Goal: Submit feedback/report problem: Submit feedback/report problem

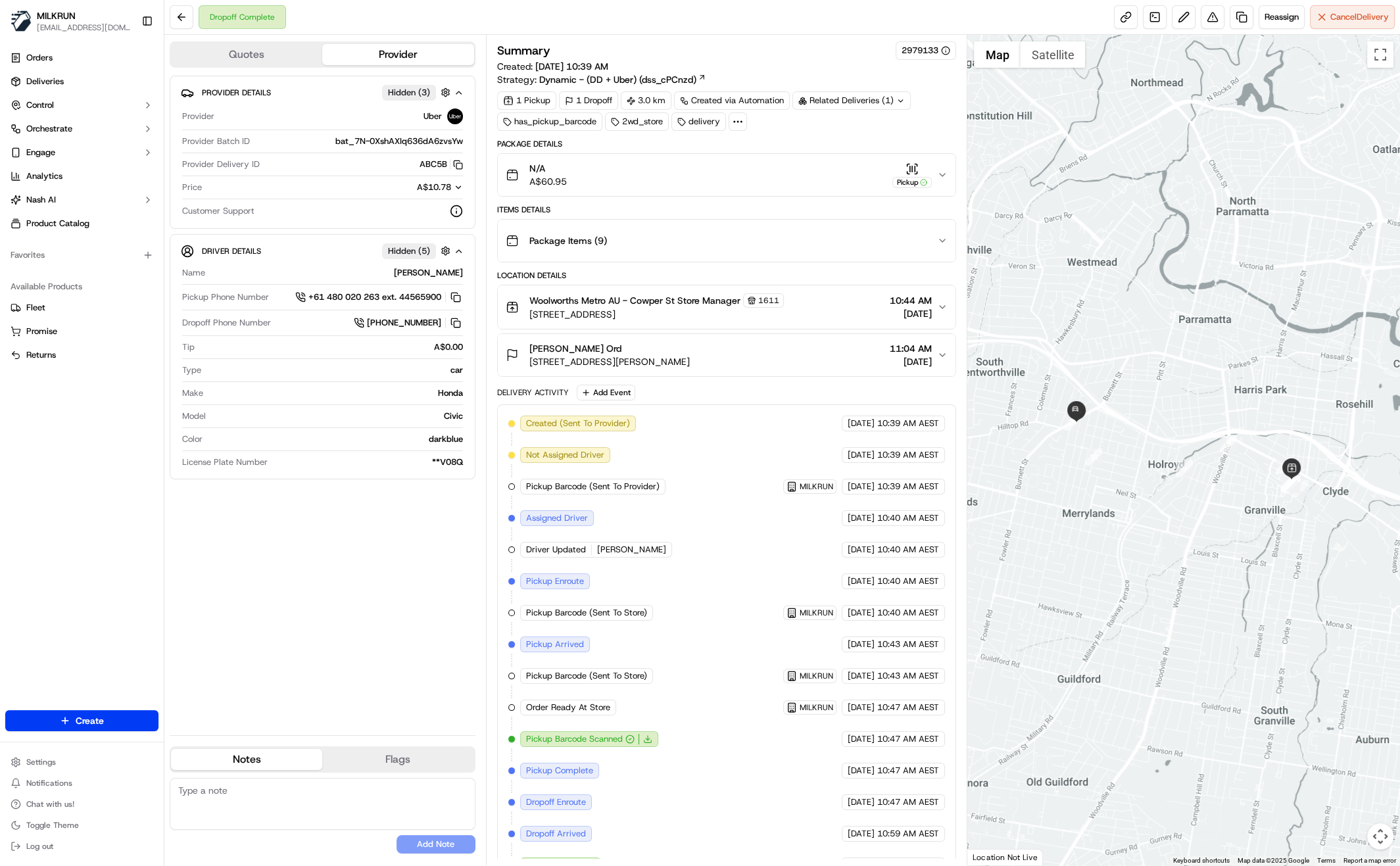
scroll to position [19, 0]
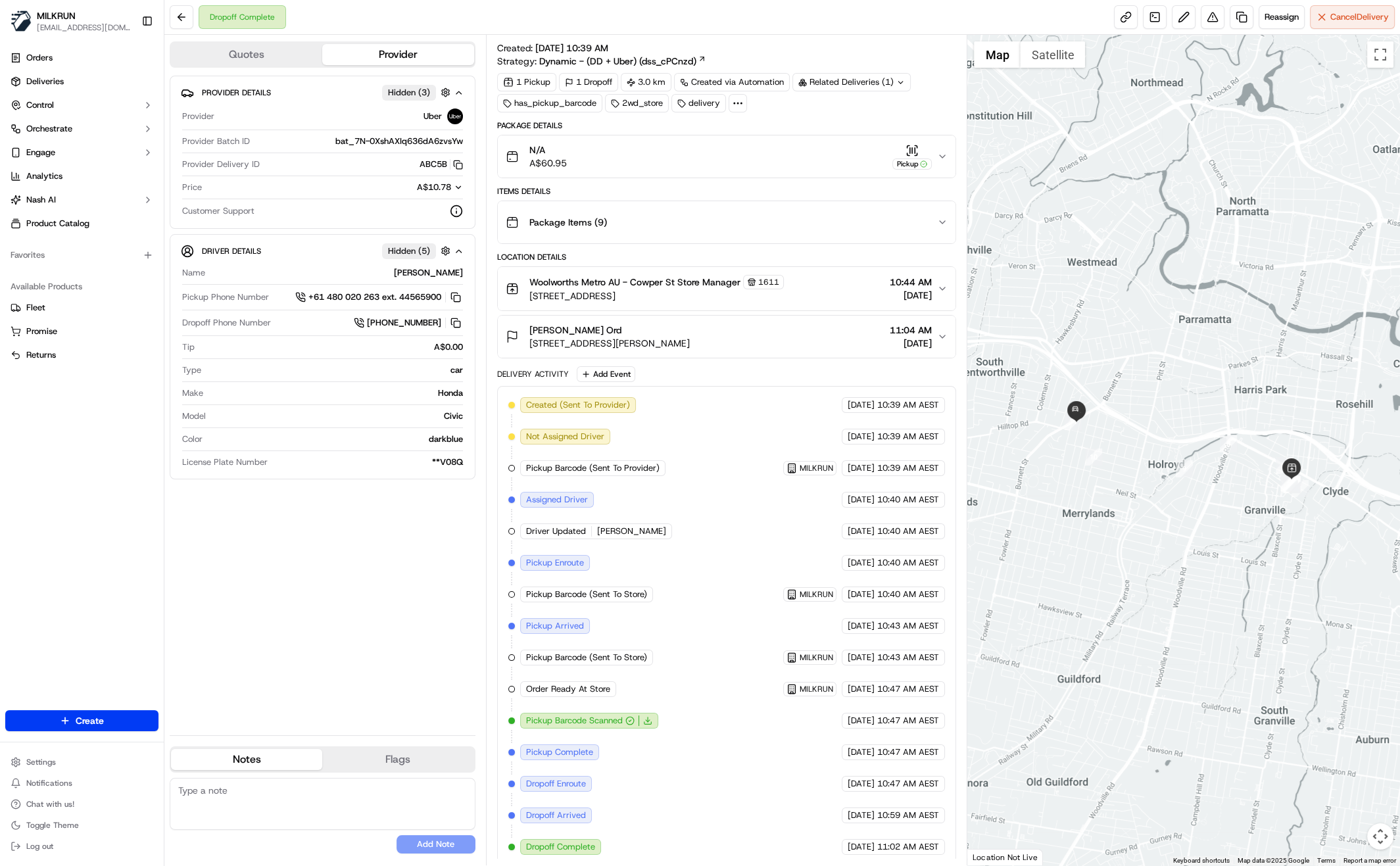
drag, startPoint x: 399, startPoint y: 571, endPoint x: 415, endPoint y: 575, distance: 16.5
click at [399, 571] on div "Provider Details Hidden ( 3 ) Provider Uber Provider Batch ID bat_7N-0XshAXIq63…" at bounding box center [323, 400] width 306 height 649
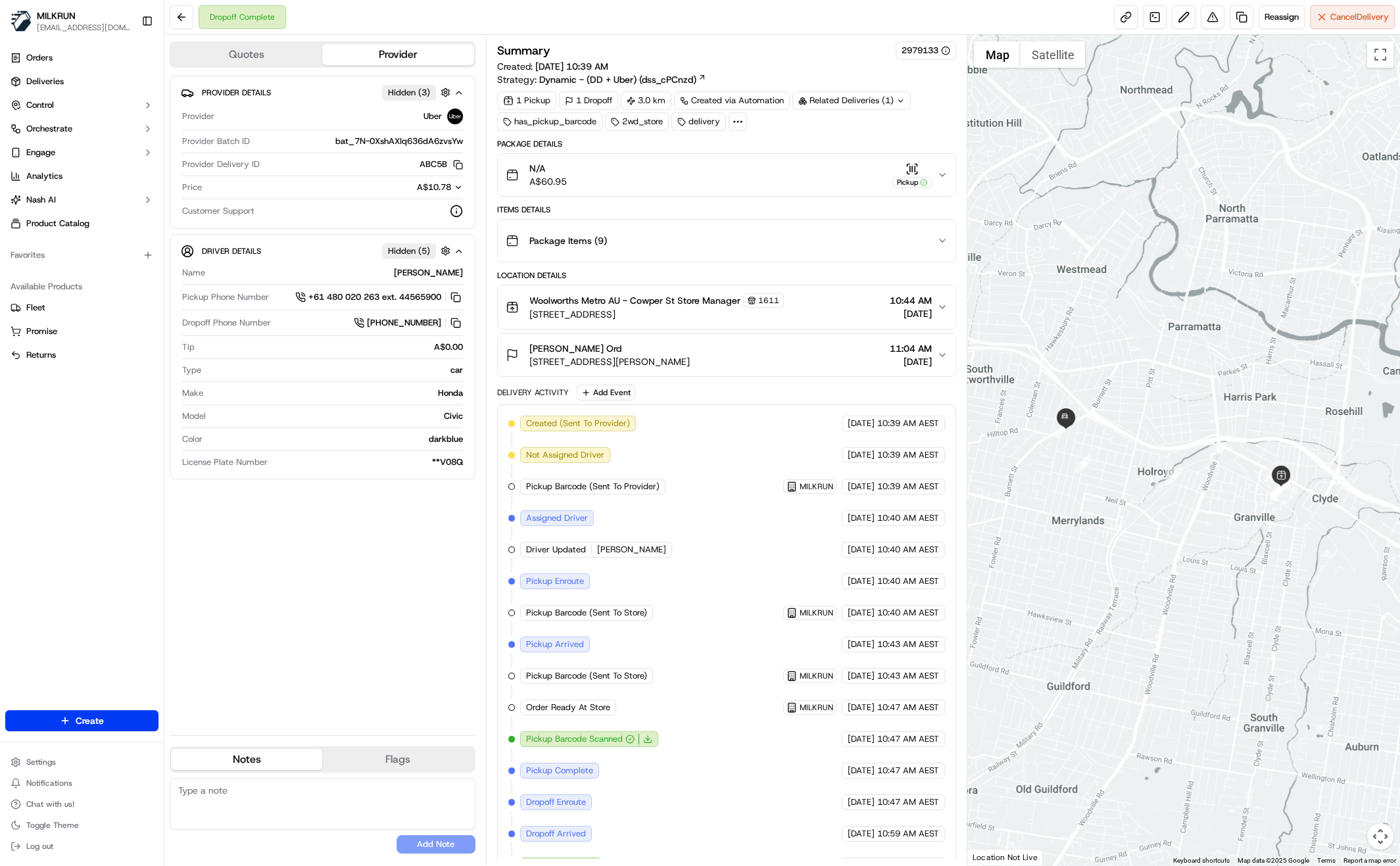
drag, startPoint x: 1179, startPoint y: 375, endPoint x: 1174, endPoint y: 395, distance: 20.6
click at [1170, 403] on div at bounding box center [1183, 450] width 433 height 830
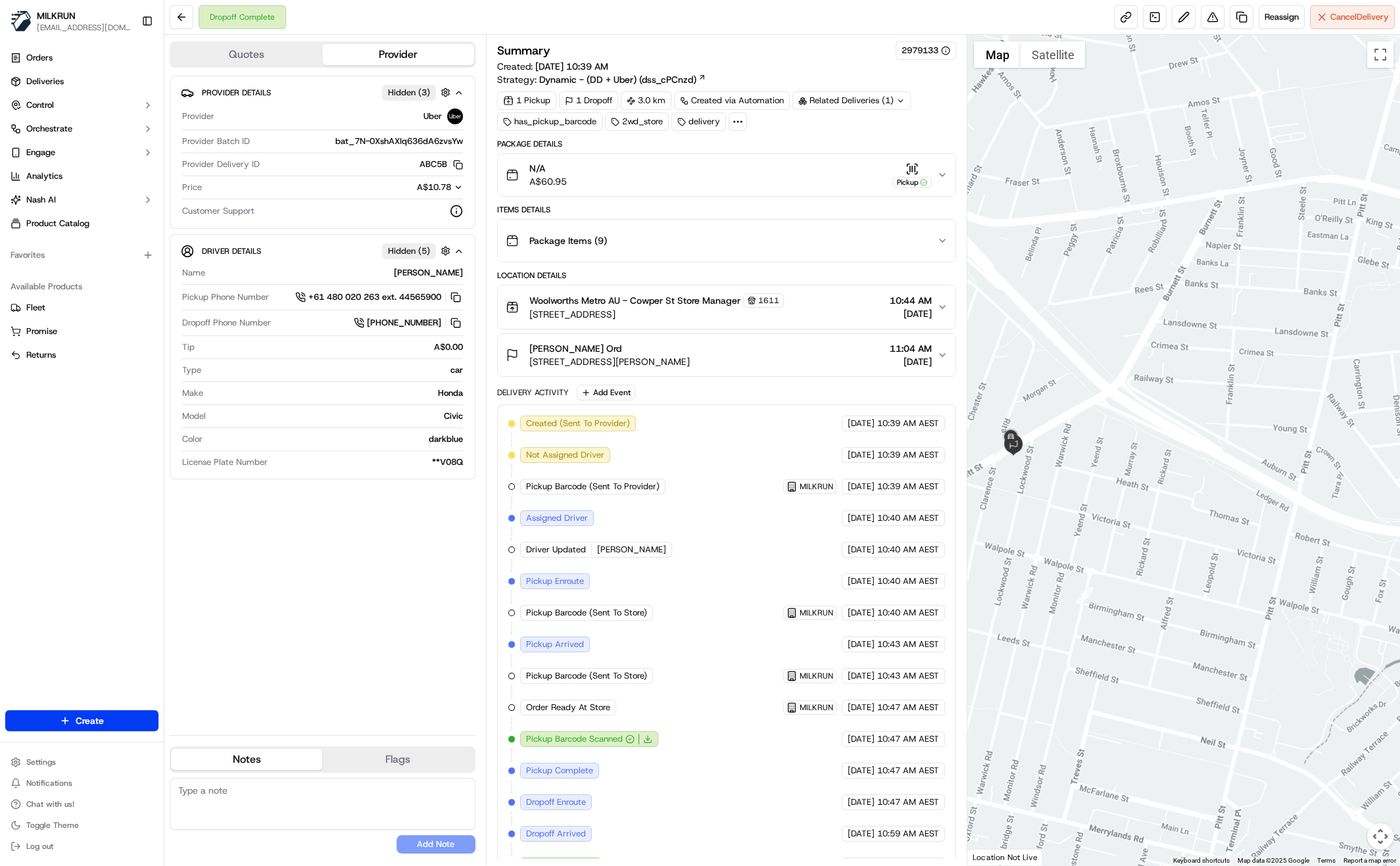
click at [1058, 477] on div at bounding box center [1183, 450] width 433 height 830
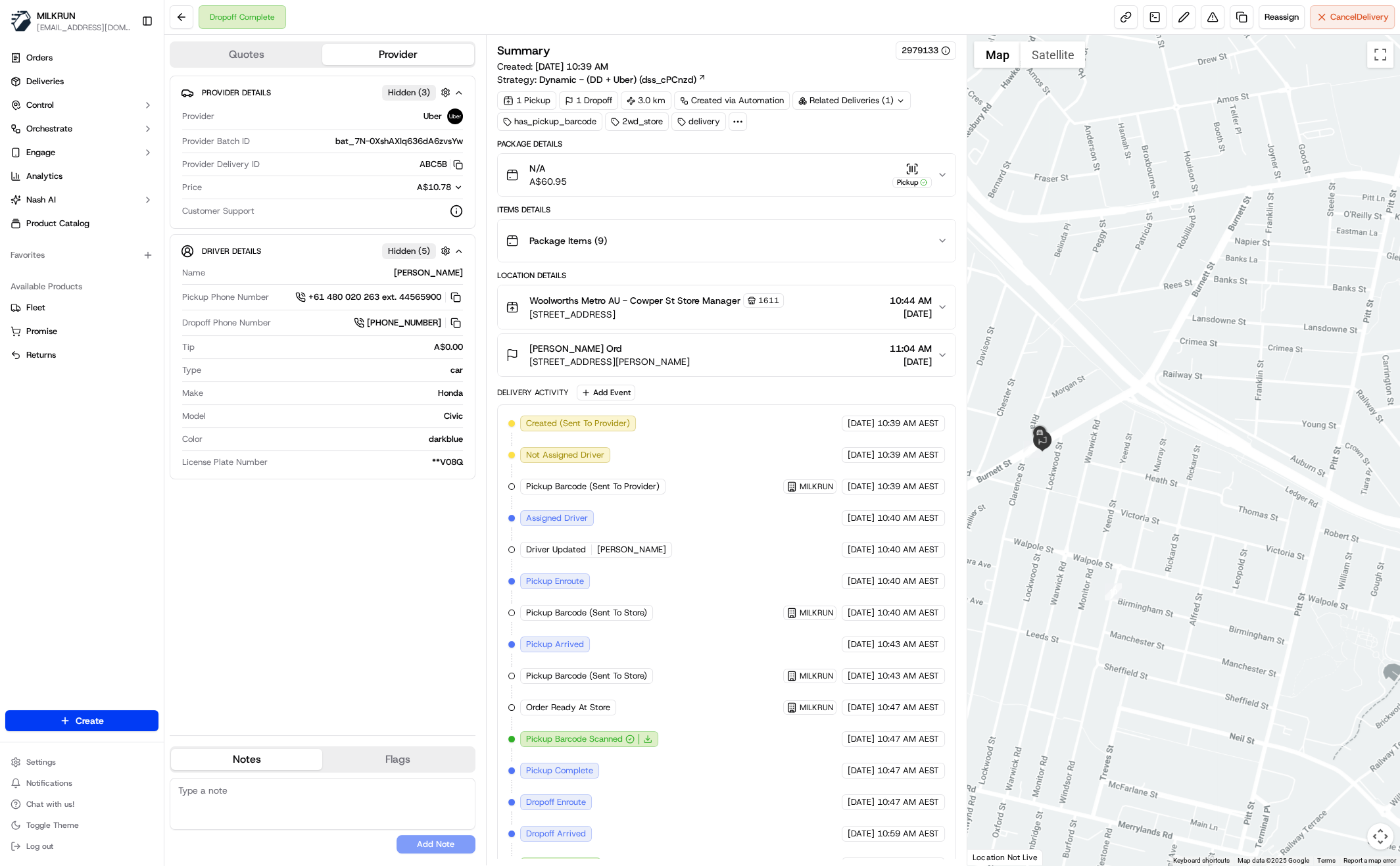
click at [363, 575] on div "Provider Details Hidden ( 3 ) Provider Uber Provider Batch ID bat_7N-0XshAXIq63…" at bounding box center [323, 400] width 306 height 649
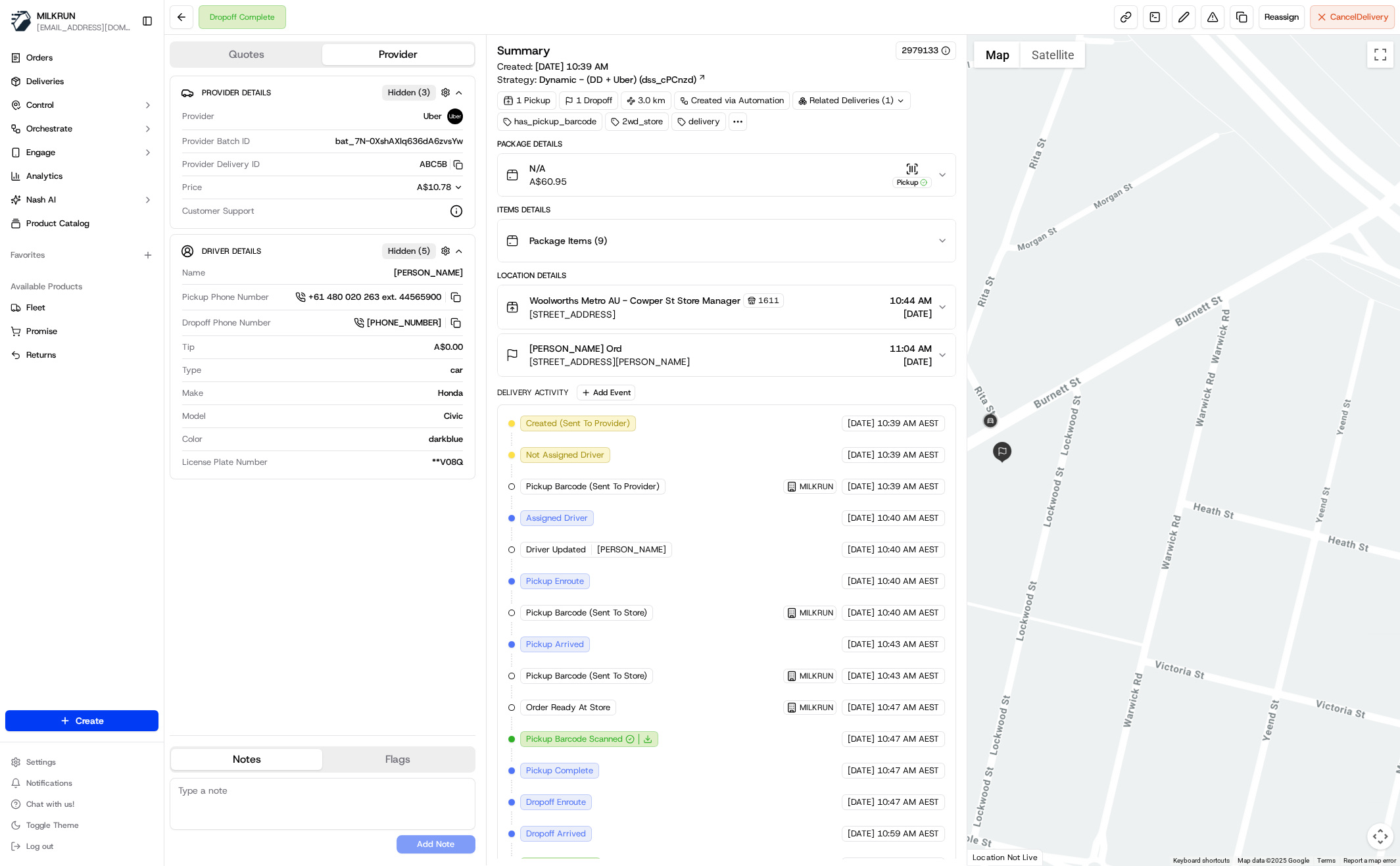
click at [253, 613] on div "Provider Details Hidden ( 3 ) Provider Uber Provider Batch ID bat_7N-0XshAXIq63…" at bounding box center [323, 400] width 306 height 649
click at [948, 175] on button "N/A A$60.95 Pickup" at bounding box center [726, 175] width 458 height 42
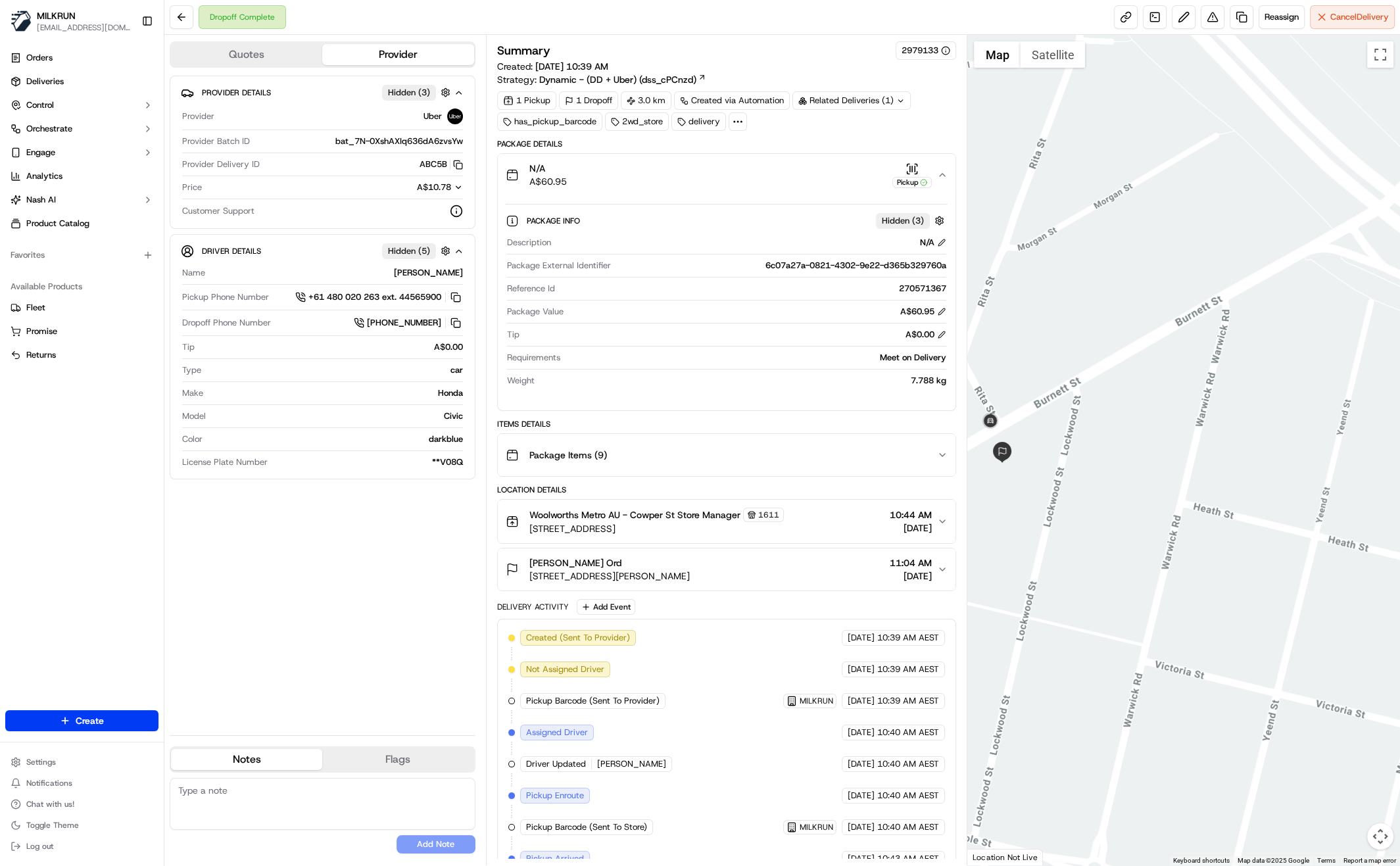
click at [945, 176] on icon "button" at bounding box center [942, 175] width 10 height 10
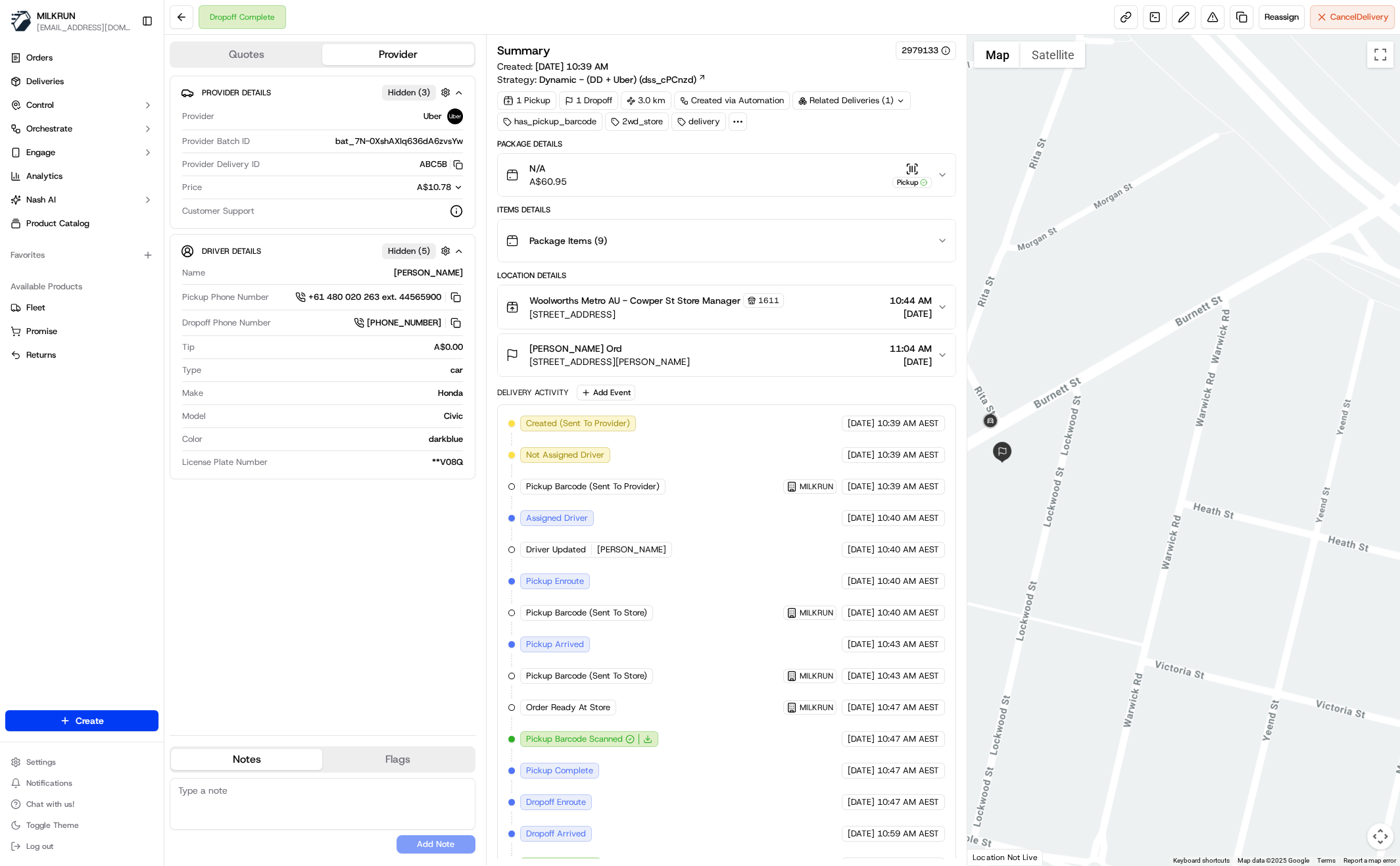
click at [348, 595] on div "Provider Details Hidden ( 3 ) Provider Uber Provider Batch ID bat_7N-0XshAXIq63…" at bounding box center [323, 400] width 306 height 649
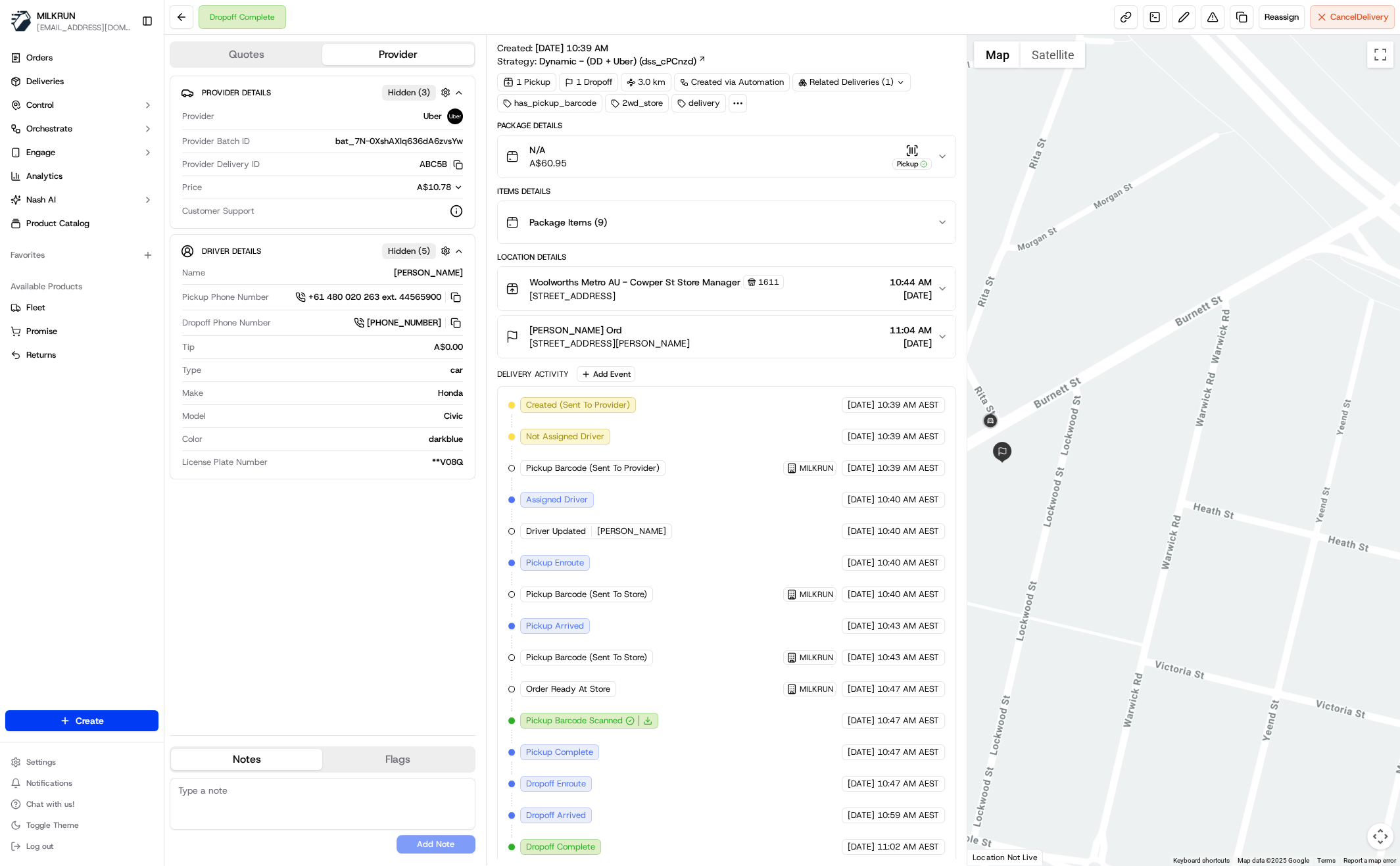
click at [442, 639] on div "Provider Details Hidden ( 3 ) Provider Uber Provider Batch ID bat_7N-0XshAXIq63…" at bounding box center [323, 400] width 306 height 649
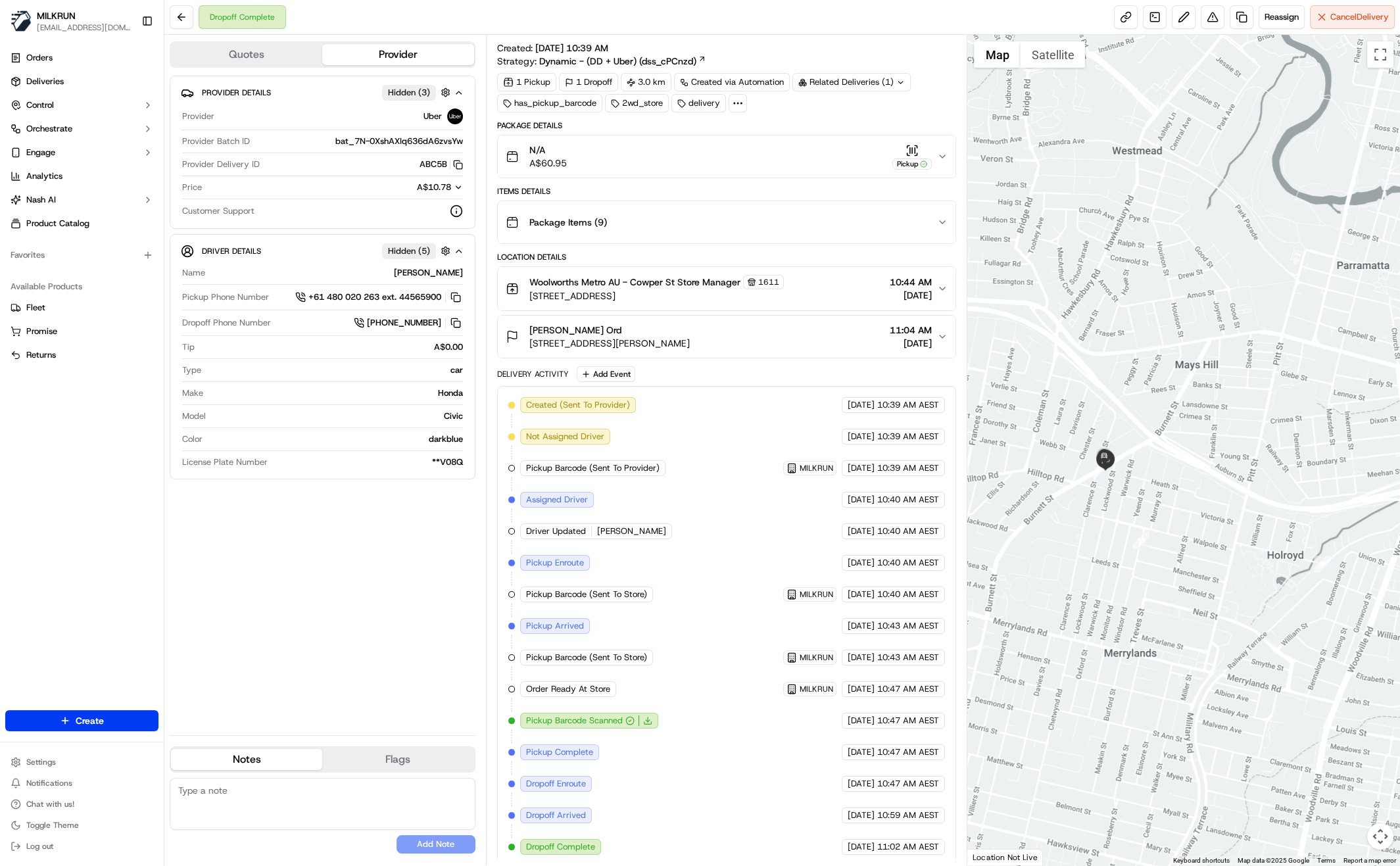
drag, startPoint x: 1228, startPoint y: 467, endPoint x: 1176, endPoint y: 458, distance: 52.8
click at [1176, 458] on div at bounding box center [1183, 450] width 433 height 830
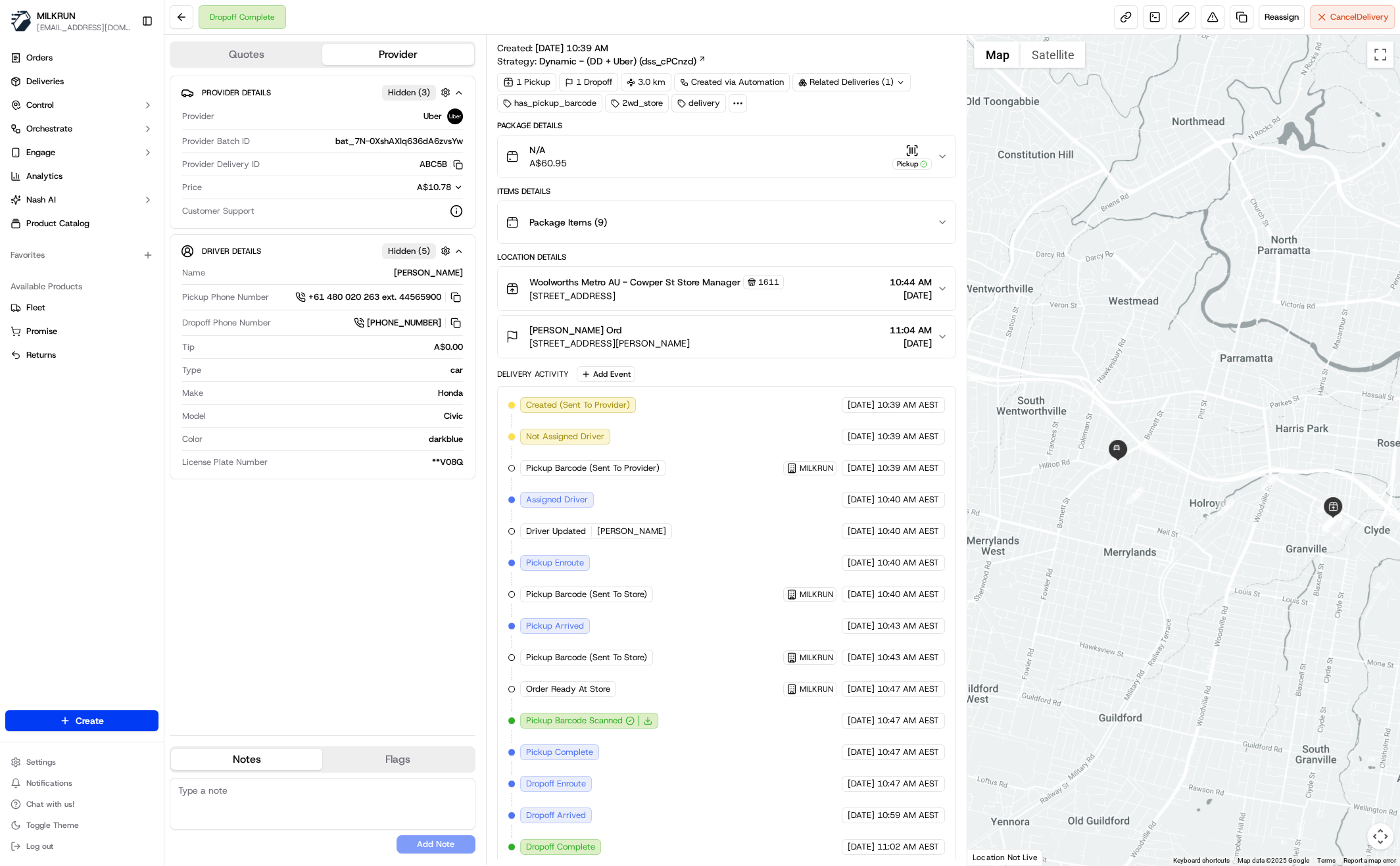
drag, startPoint x: 230, startPoint y: 594, endPoint x: 260, endPoint y: 701, distance: 111.1
click at [230, 595] on div "Provider Details Hidden ( 3 ) Provider Uber Provider Batch ID bat_7N-0XshAXIq63…" at bounding box center [323, 400] width 306 height 649
click at [450, 591] on div "Provider Details Hidden ( 3 ) Provider Uber Provider Batch ID bat_7N-0XshAXIq63…" at bounding box center [323, 400] width 306 height 649
click at [1189, 557] on div at bounding box center [1183, 450] width 433 height 830
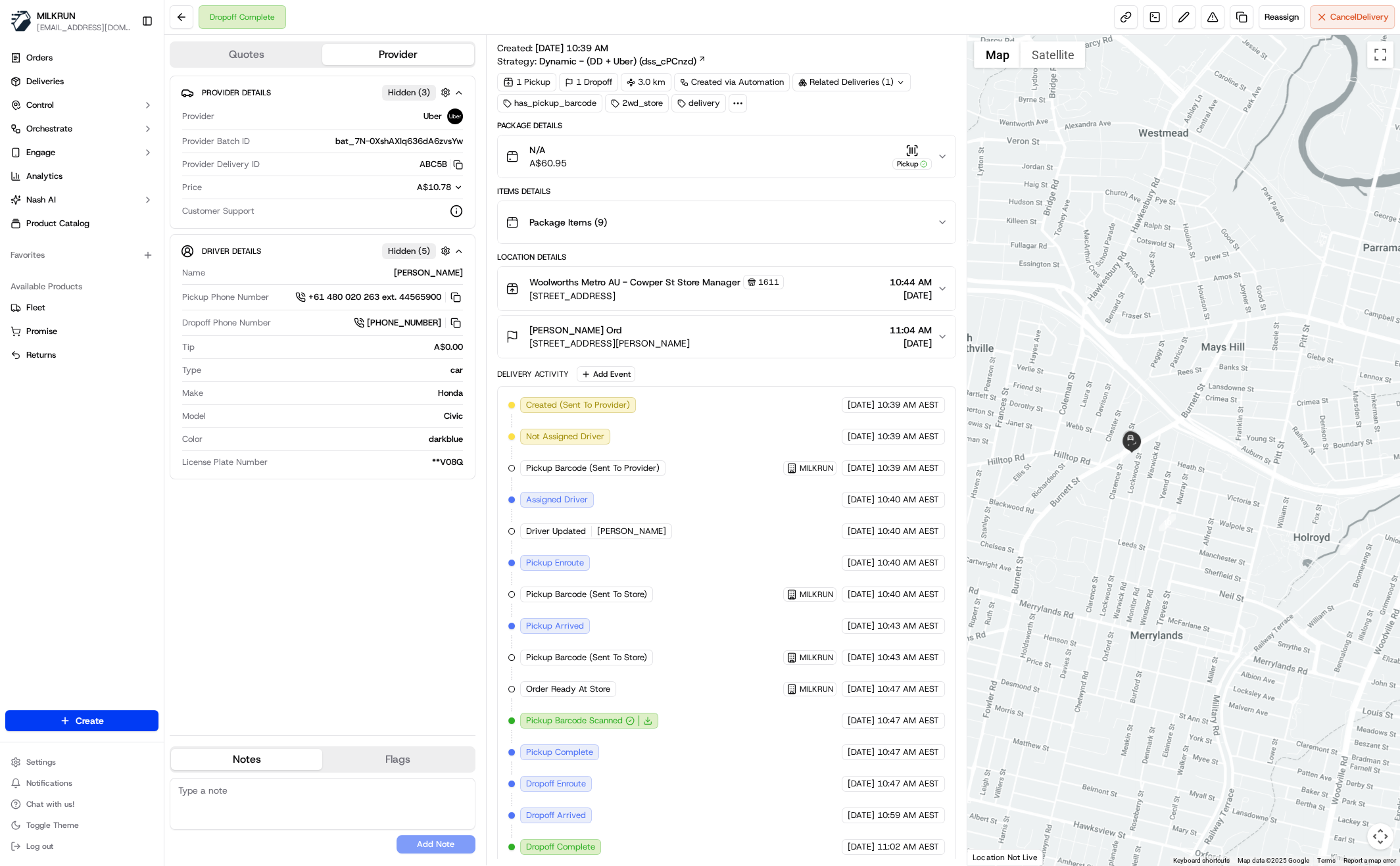
click at [938, 217] on icon "button" at bounding box center [942, 222] width 10 height 10
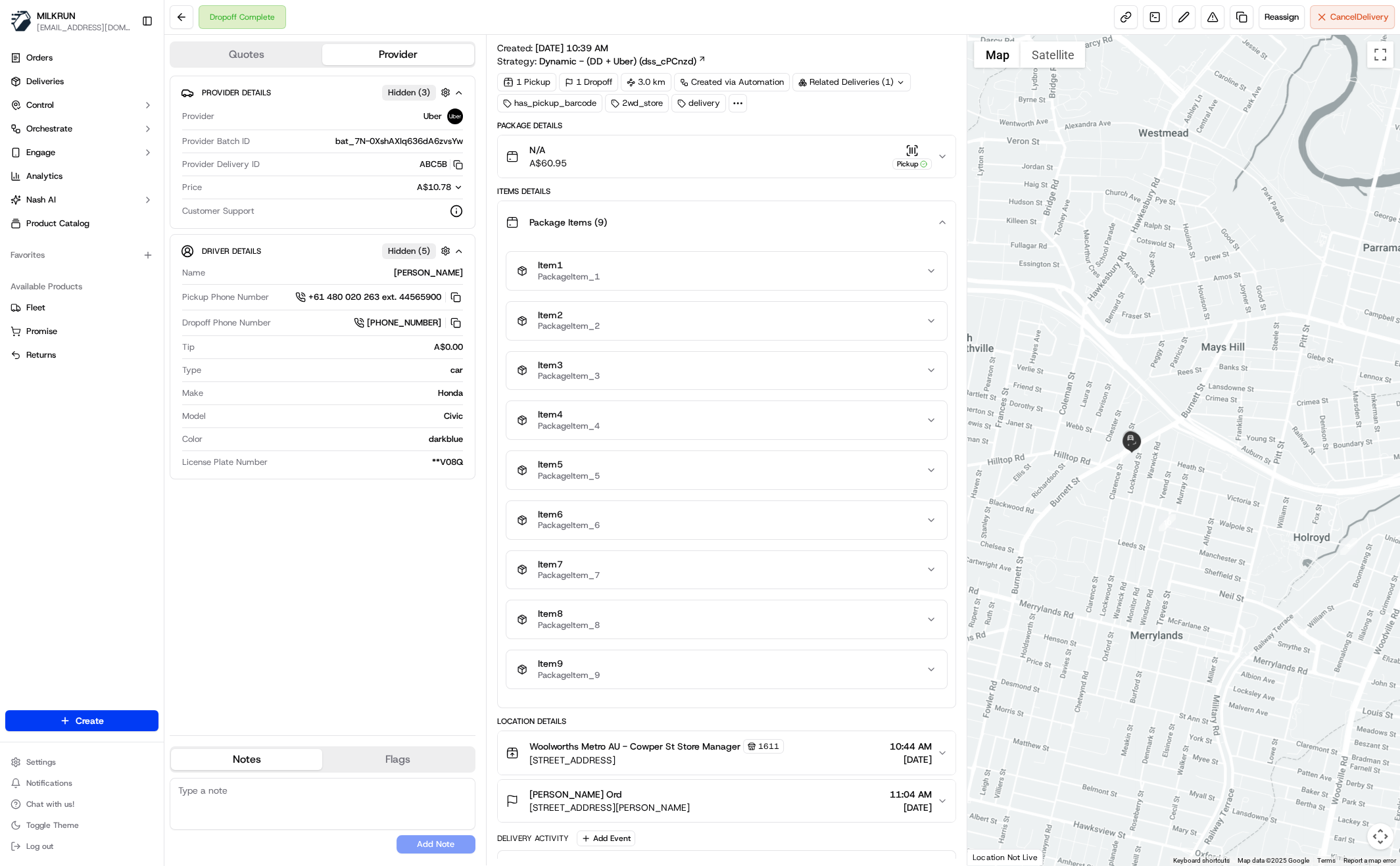
click at [938, 217] on icon "button" at bounding box center [942, 222] width 10 height 10
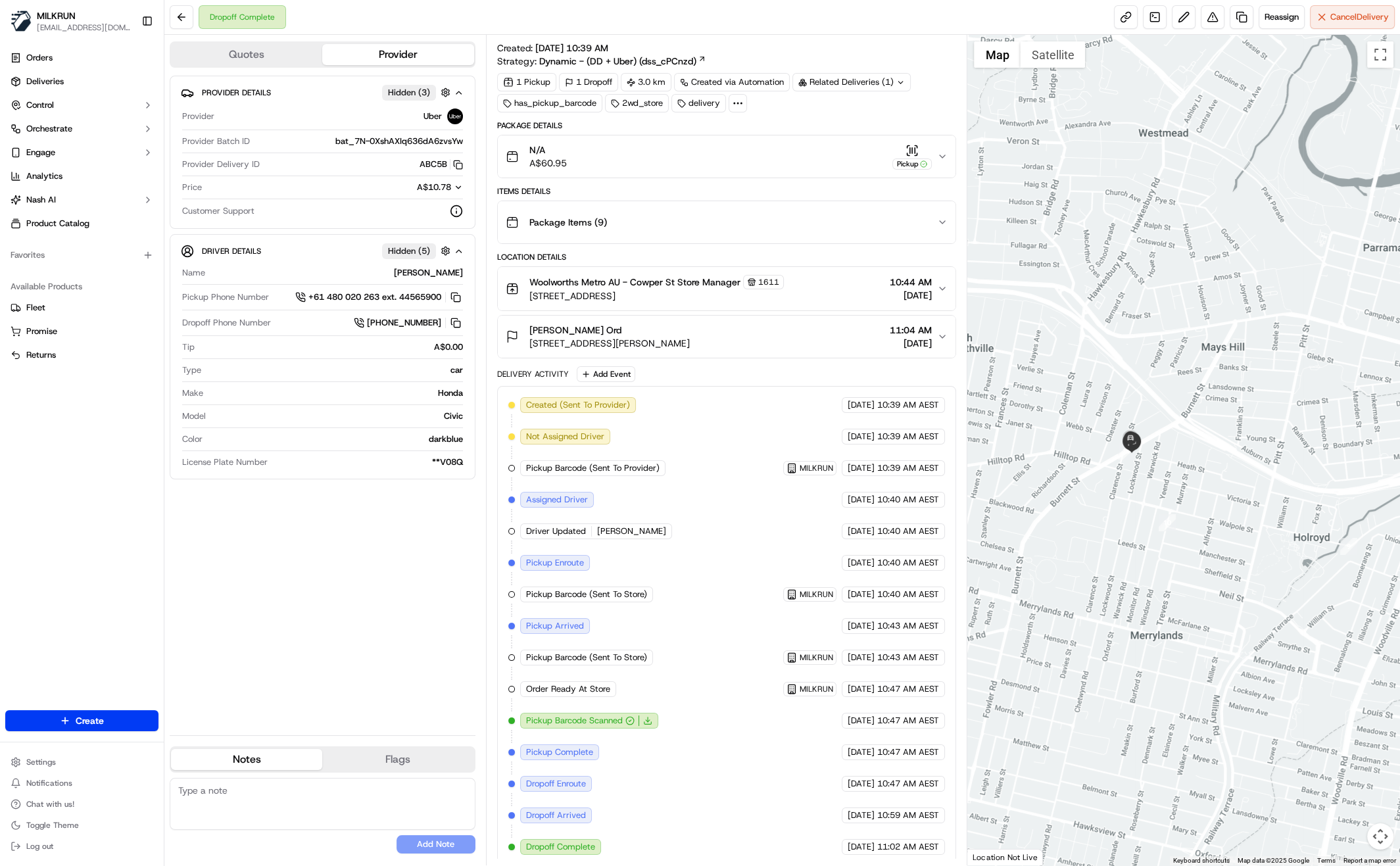
click at [944, 277] on button "Woolworths Metro AU - Cowper St Store Manager 1611 38 Cowper St, Granville, NSW…" at bounding box center [726, 289] width 458 height 43
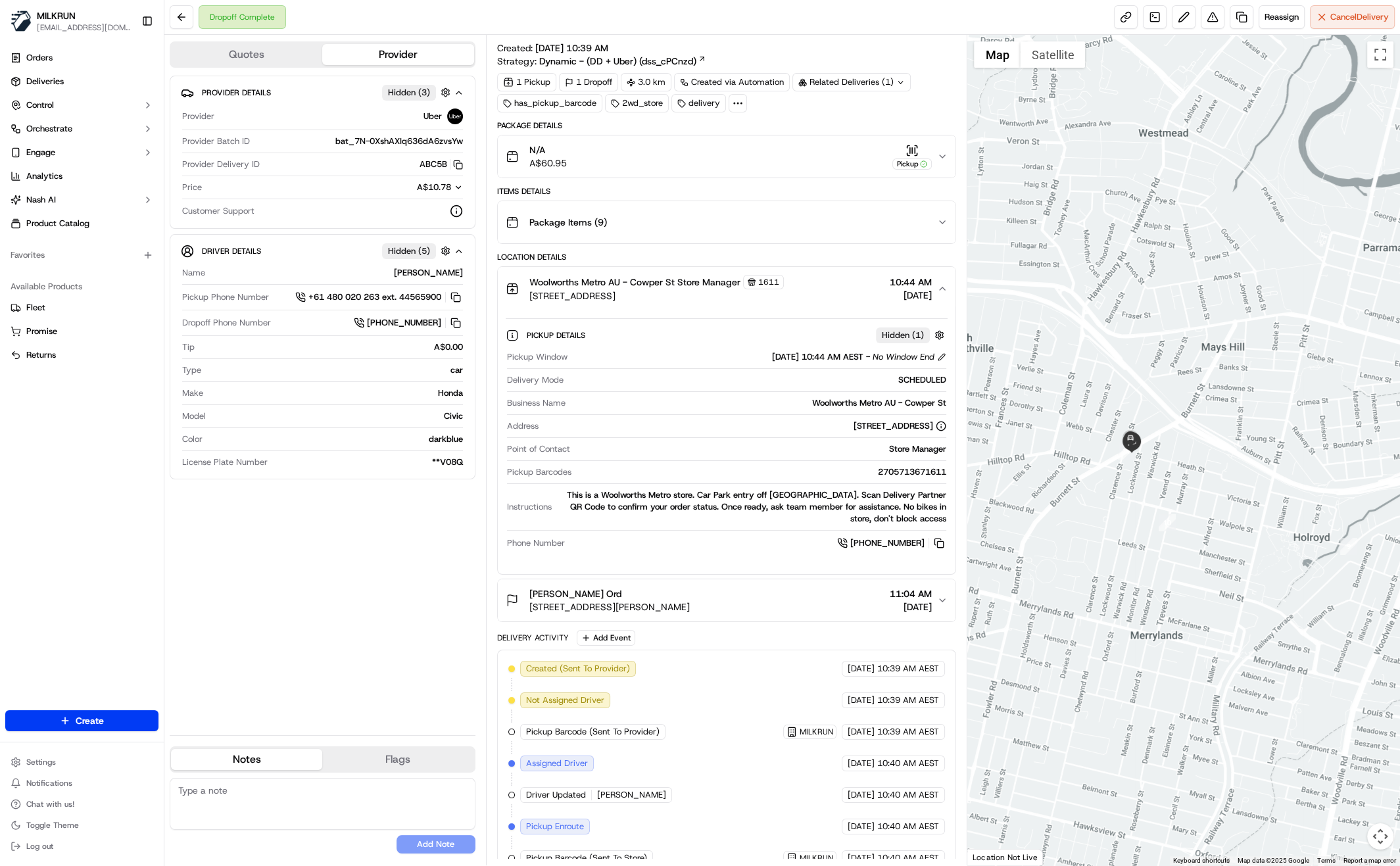
click at [942, 279] on button "Woolworths Metro AU - Cowper St Store Manager 1611 38 Cowper St, Granville, NSW…" at bounding box center [726, 289] width 458 height 43
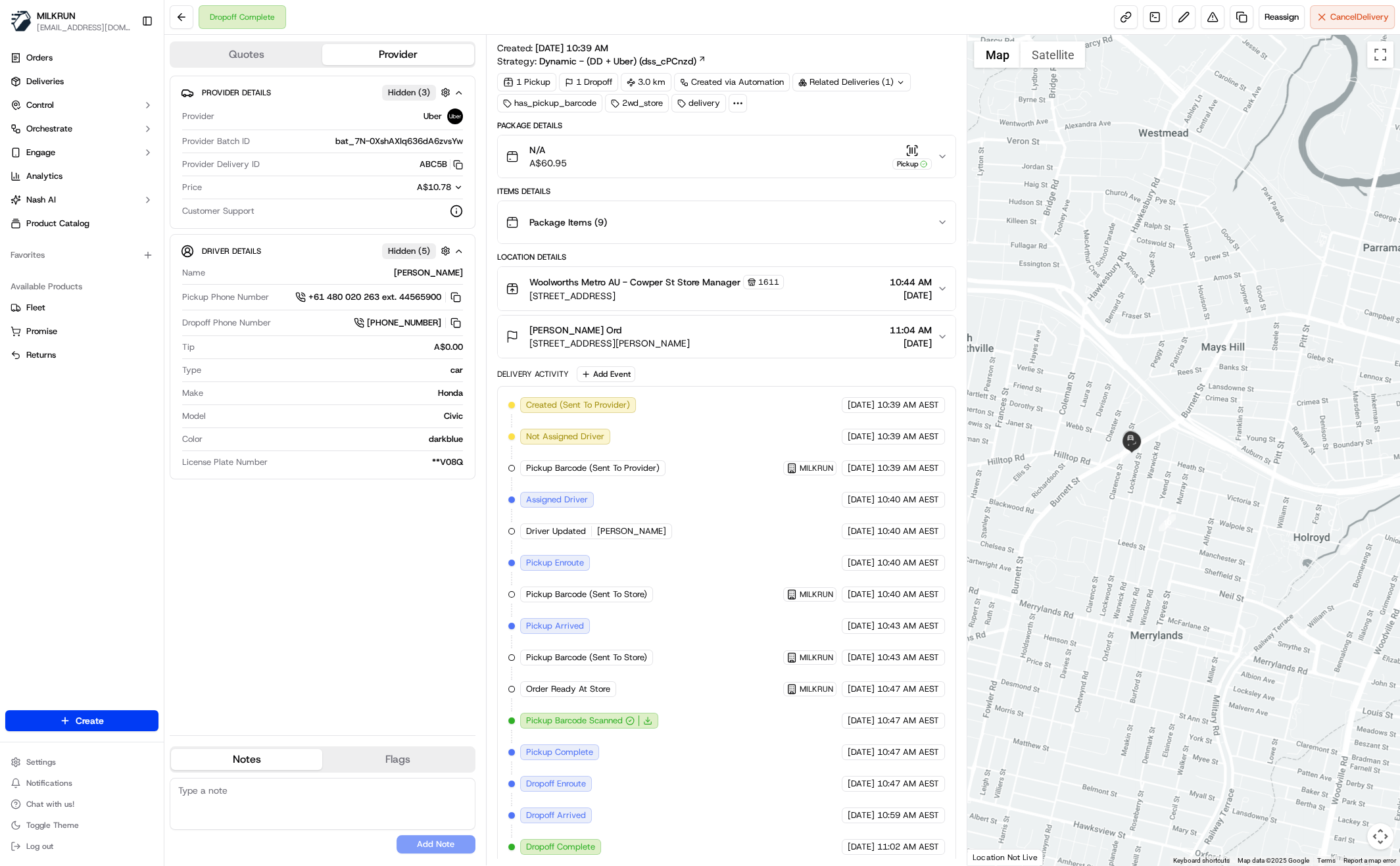
click at [943, 160] on button "N/A A$60.95 Pickup" at bounding box center [726, 157] width 458 height 42
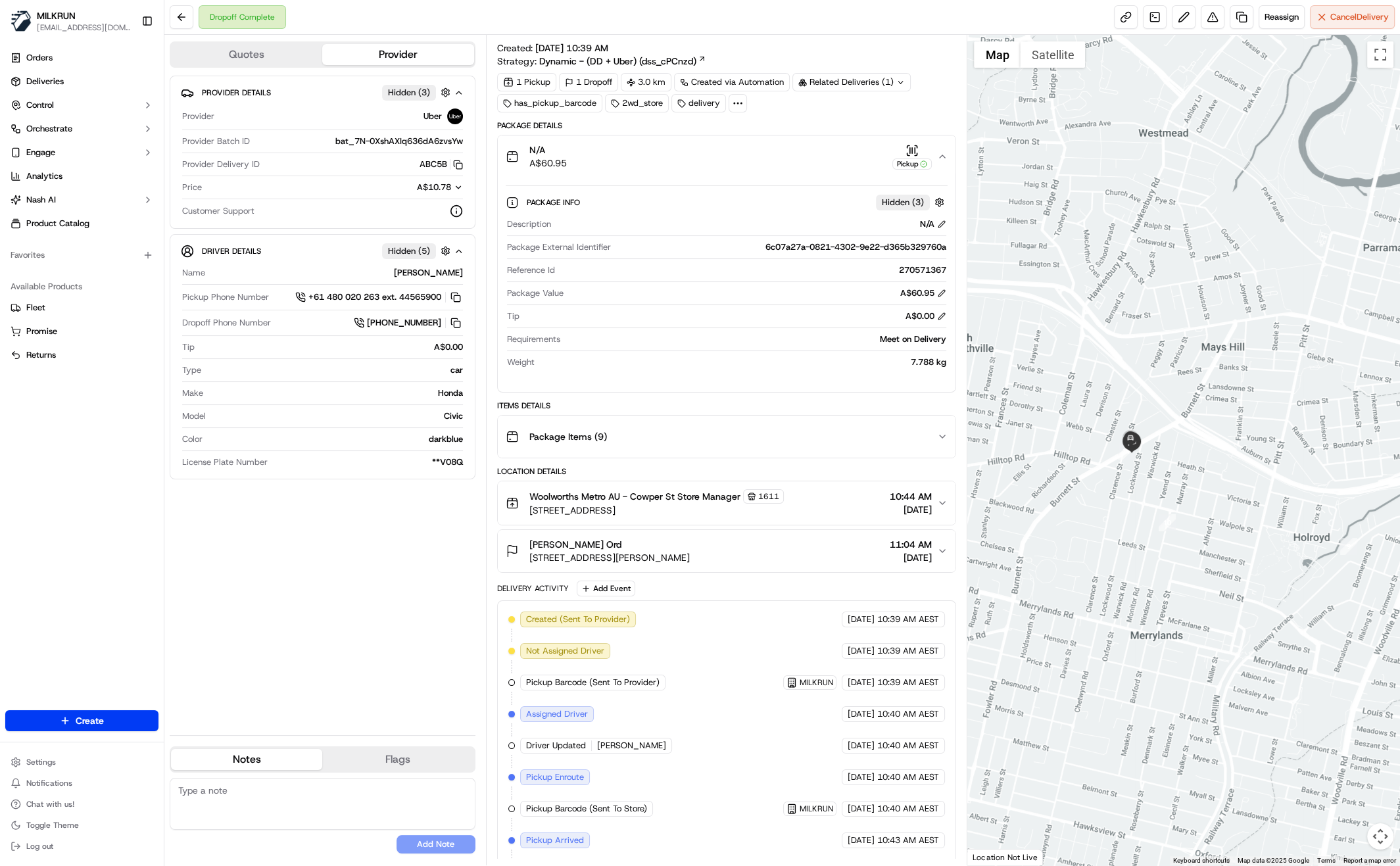
click at [390, 566] on div "Provider Details Hidden ( 3 ) Provider Uber Provider Batch ID bat_7N-0XshAXIq63…" at bounding box center [323, 400] width 306 height 649
click at [944, 155] on icon "button" at bounding box center [942, 156] width 10 height 10
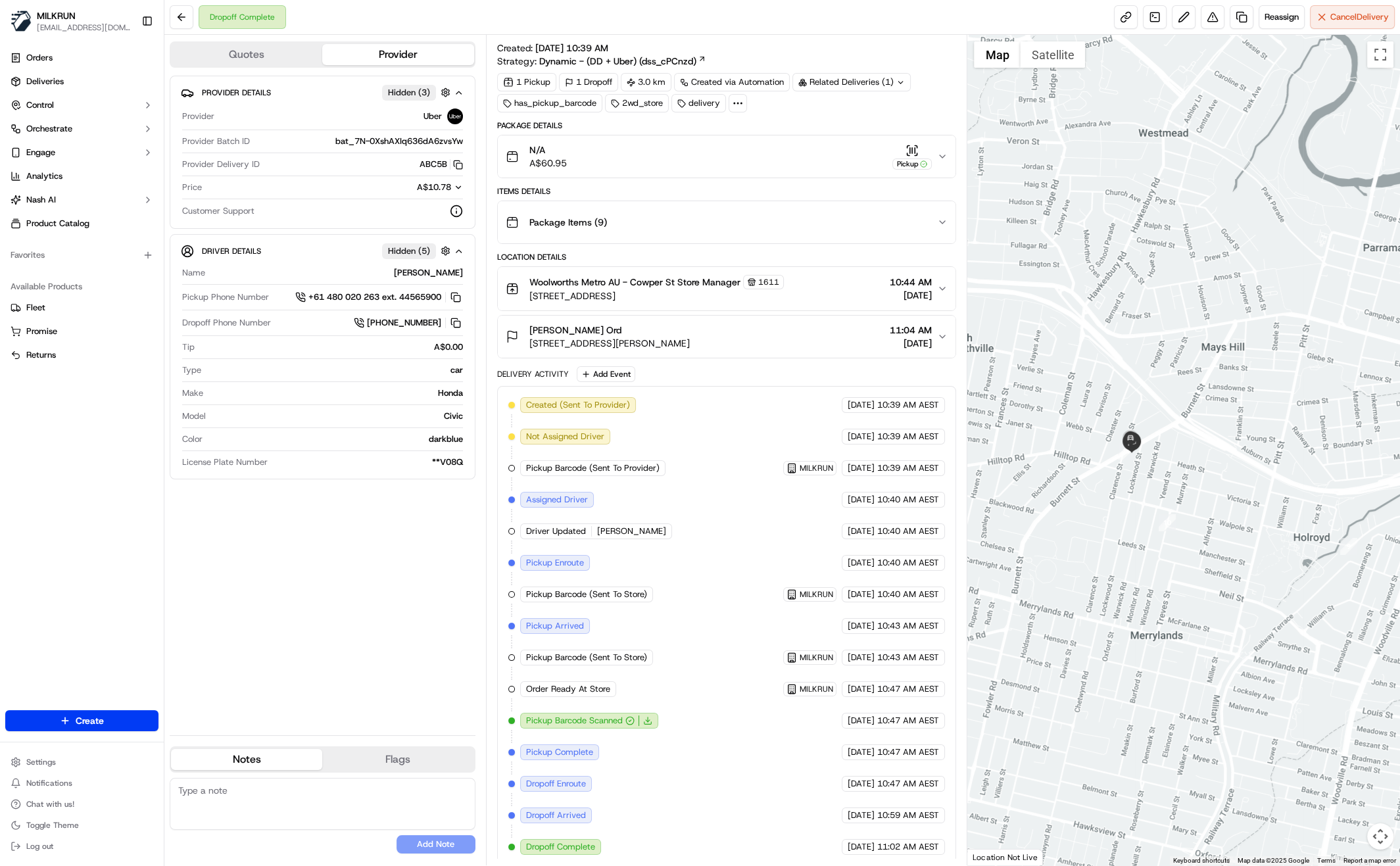
click at [353, 575] on div "Provider Details Hidden ( 3 ) Provider Uber Provider Batch ID bat_7N-0XshAXIq63…" at bounding box center [323, 400] width 306 height 649
drag, startPoint x: 372, startPoint y: 588, endPoint x: 374, endPoint y: 598, distance: 10.2
click at [374, 587] on div "Provider Details Hidden ( 3 ) Provider Uber Provider Batch ID bat_7N-0XshAXIq63…" at bounding box center [323, 400] width 306 height 649
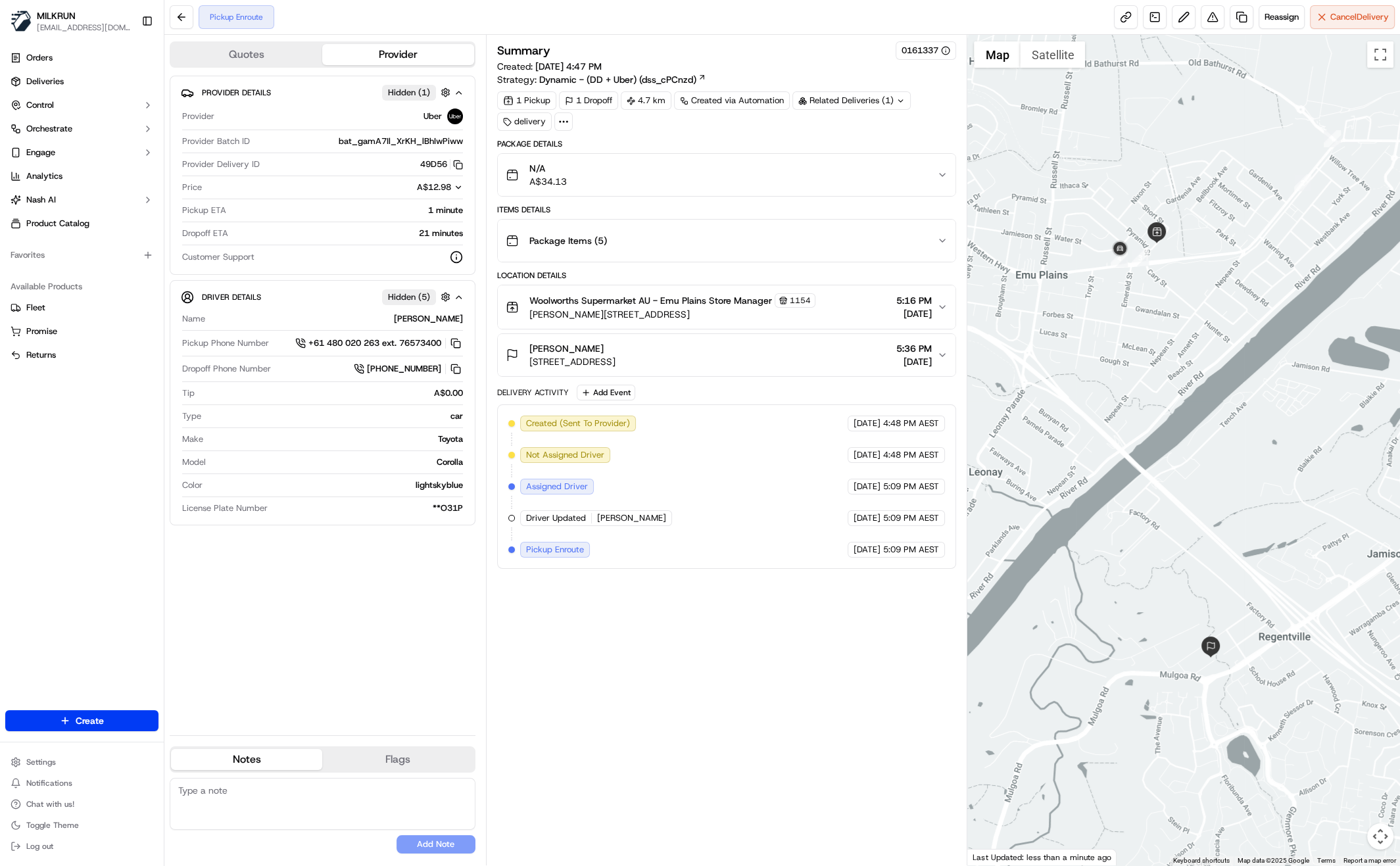
click at [637, 662] on div "Summary 0161337 Created: [DATE] 4:47 PM Strategy: Dynamic - (DD + Uber) (dss_cP…" at bounding box center [726, 450] width 459 height 817
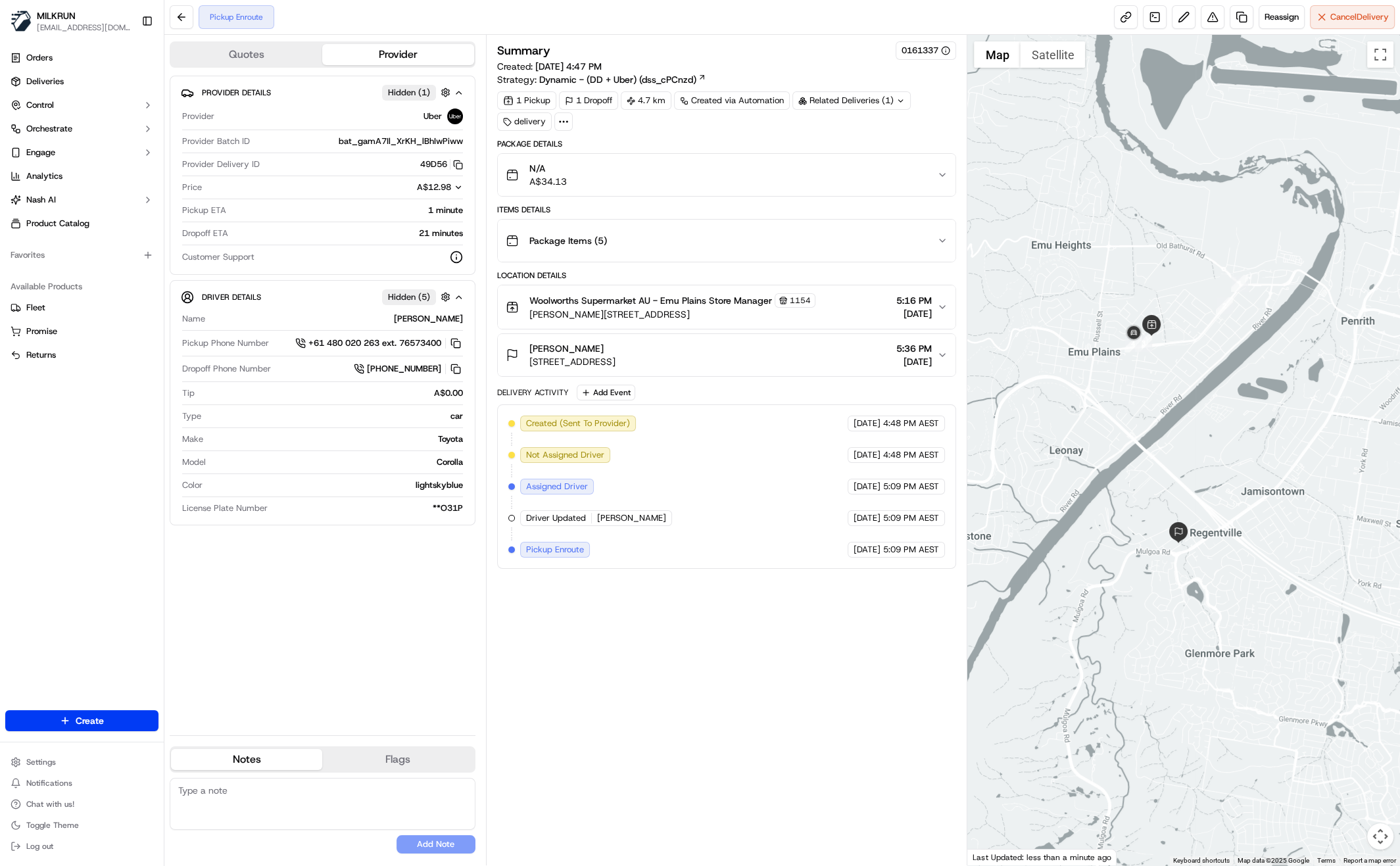
drag, startPoint x: 609, startPoint y: 641, endPoint x: 619, endPoint y: 641, distance: 10.0
click at [610, 641] on div "Summary 0161337 Created: 22/09/2025 4:47 PM Strategy: Dynamic - (DD + Uber) (ds…" at bounding box center [726, 450] width 459 height 817
drag, startPoint x: 849, startPoint y: 630, endPoint x: 955, endPoint y: 559, distance: 127.6
click at [849, 629] on div "Summary 0161337 Created: 22/09/2025 4:47 PM Strategy: Dynamic - (DD + Uber) (ds…" at bounding box center [726, 450] width 459 height 817
click at [1346, 19] on span "Cancel Delivery" at bounding box center [1359, 17] width 58 height 12
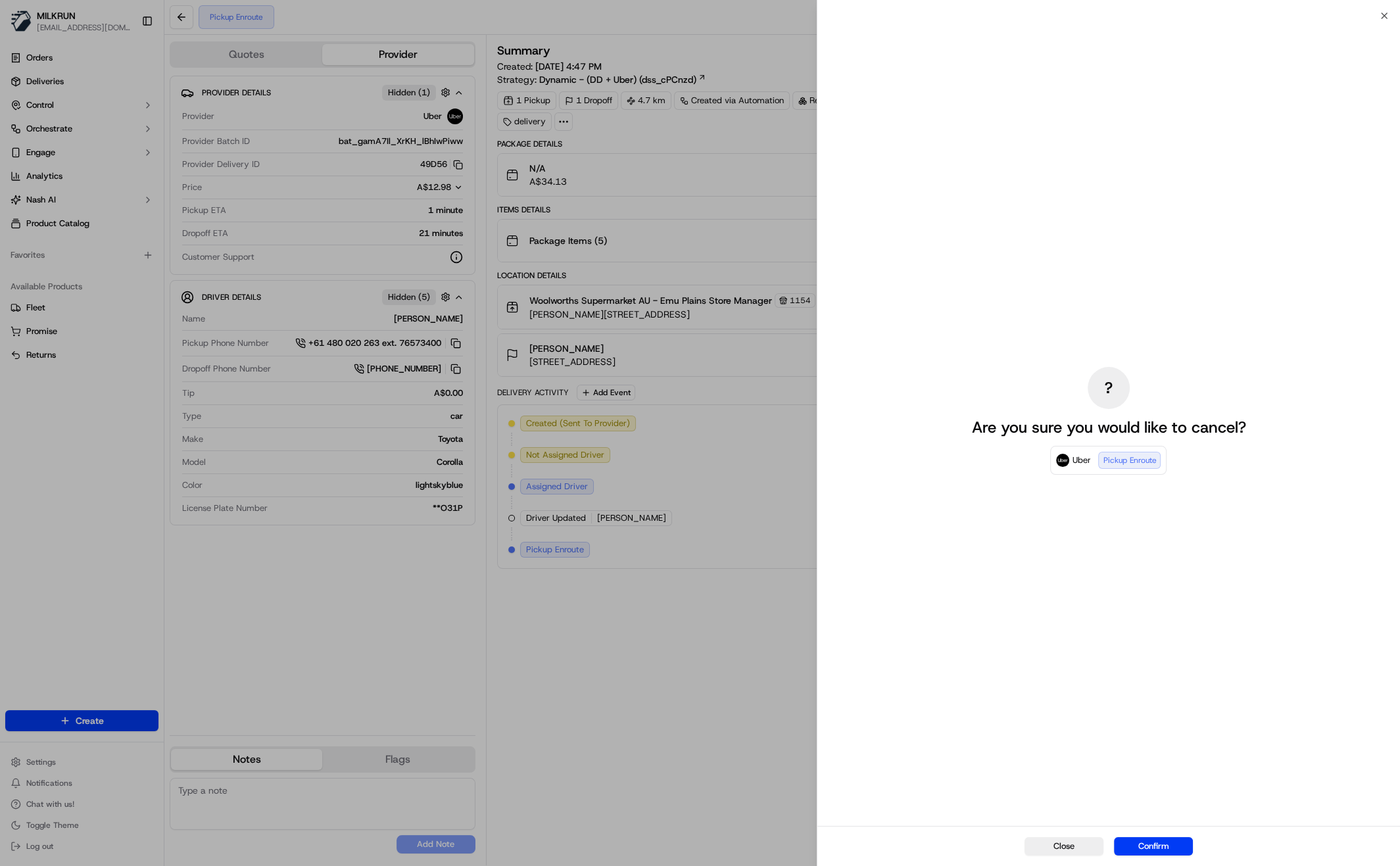
click at [1163, 844] on button "Confirm" at bounding box center [1153, 846] width 79 height 19
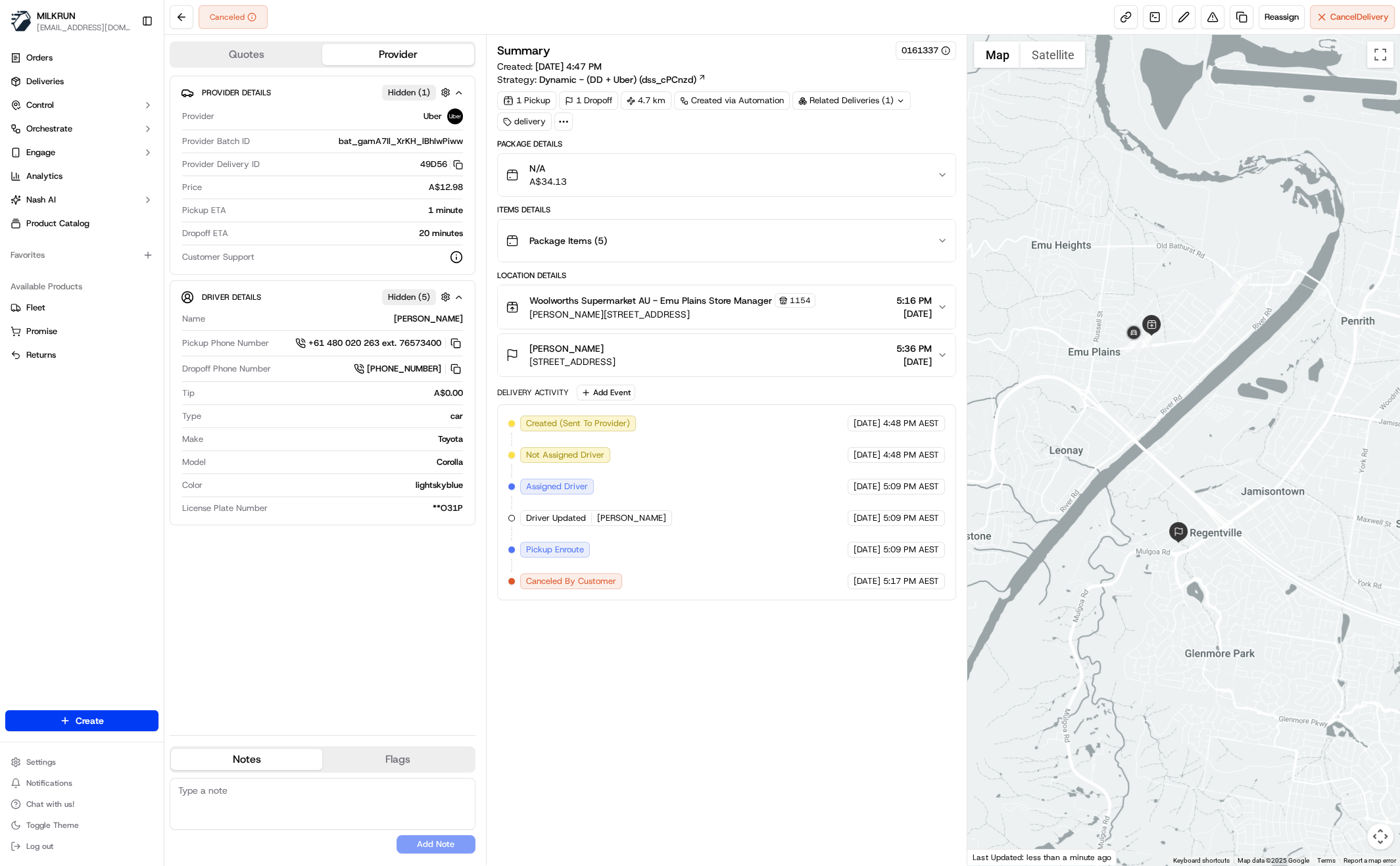
drag, startPoint x: 664, startPoint y: 673, endPoint x: 661, endPoint y: 679, distance: 6.7
click at [664, 674] on div "Summary 0161337 Created: 22/09/2025 4:47 PM Strategy: Dynamic - (DD + Uber) (ds…" at bounding box center [726, 450] width 459 height 817
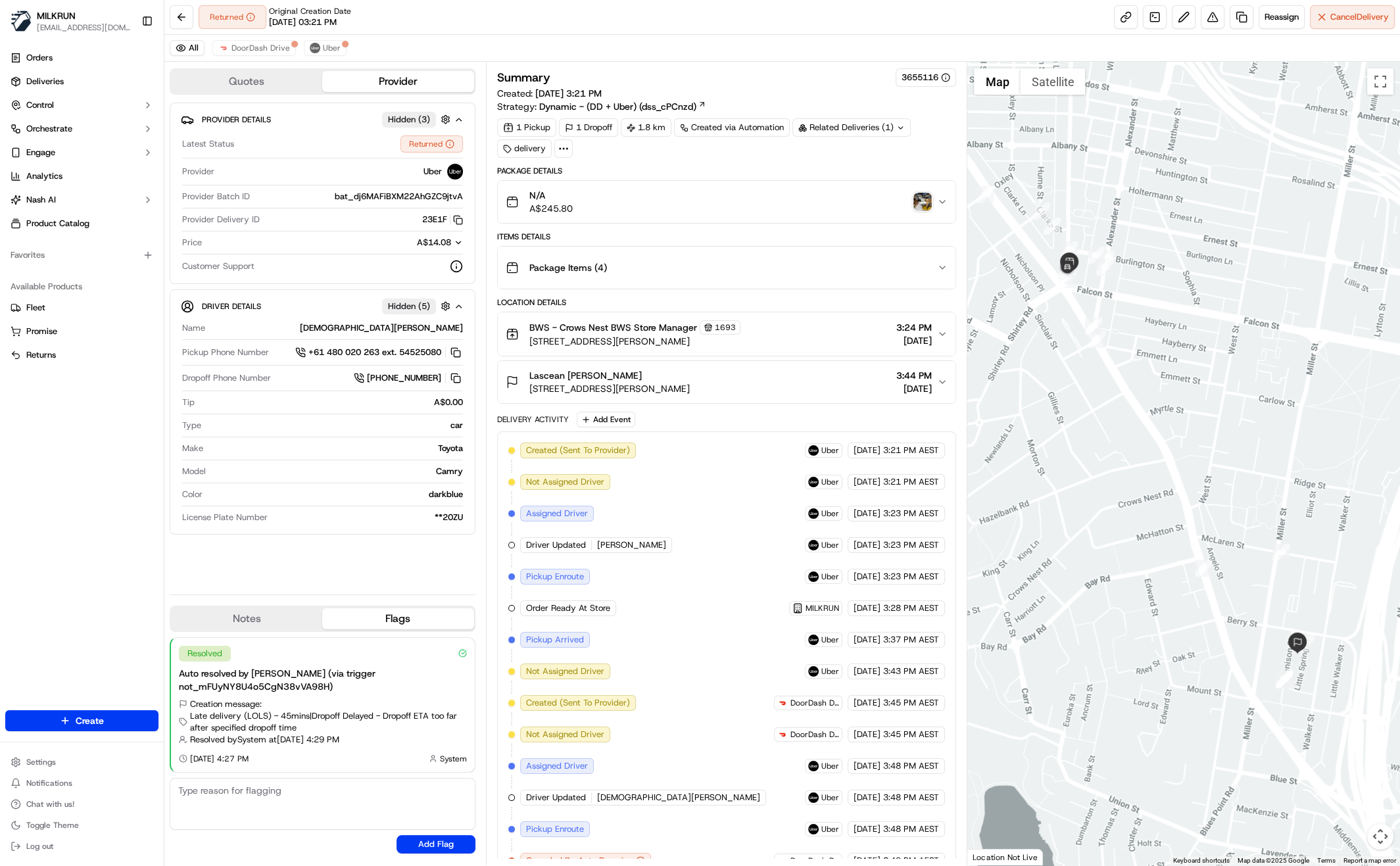
click at [922, 209] on div "N/A A$245.80" at bounding box center [722, 202] width 432 height 26
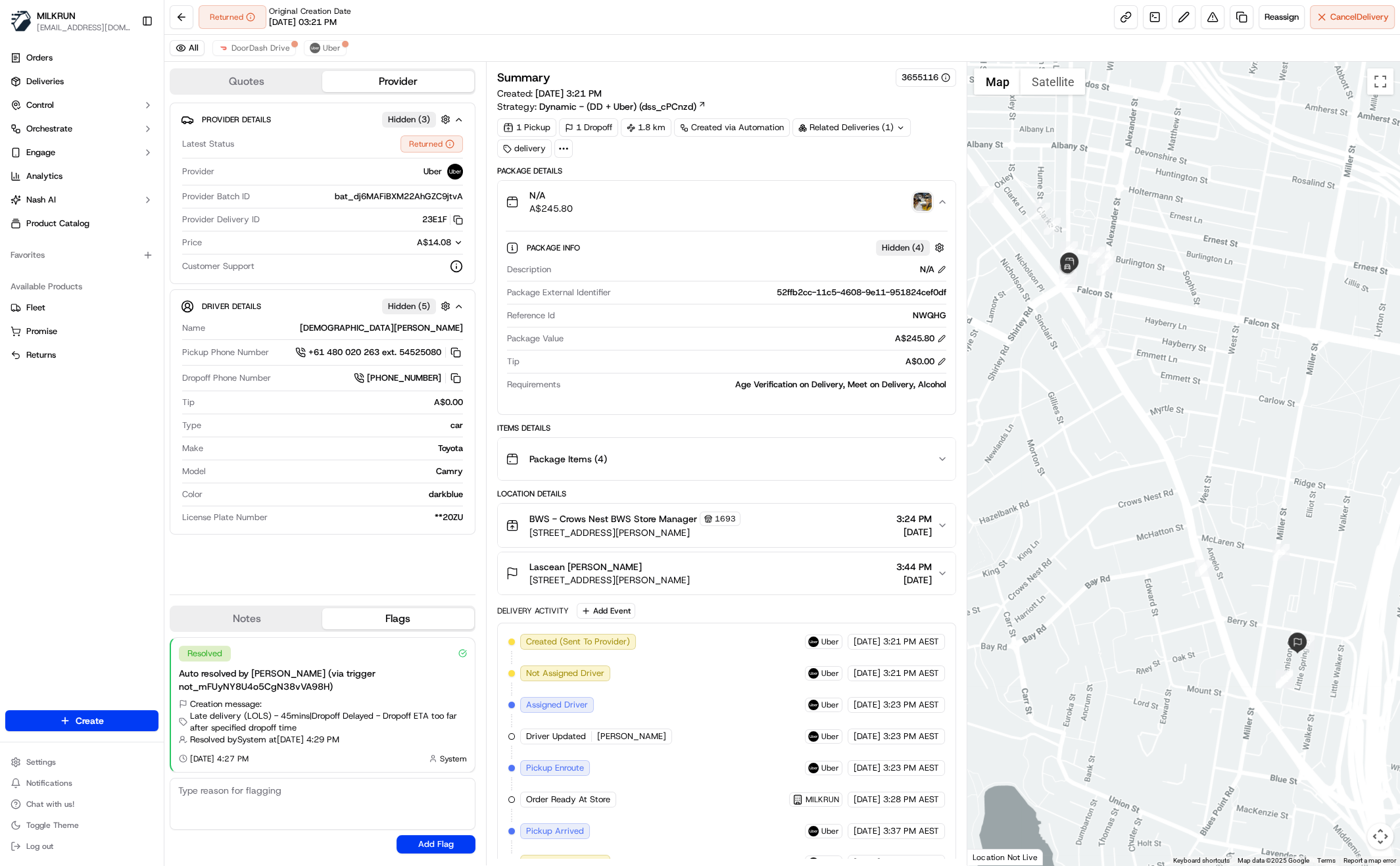
click at [925, 203] on img "button" at bounding box center [923, 202] width 19 height 19
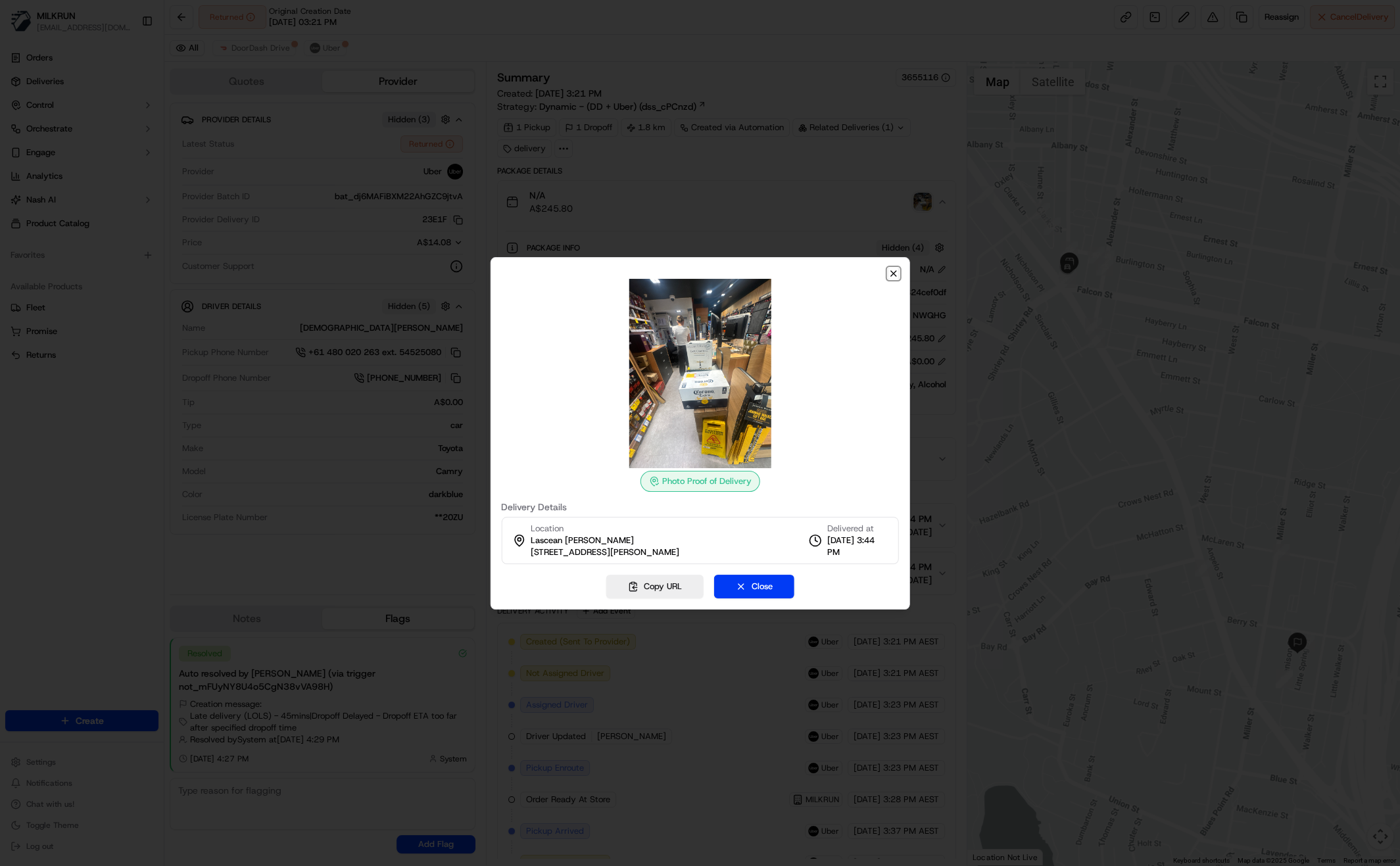
click at [896, 274] on icon "button" at bounding box center [892, 273] width 10 height 10
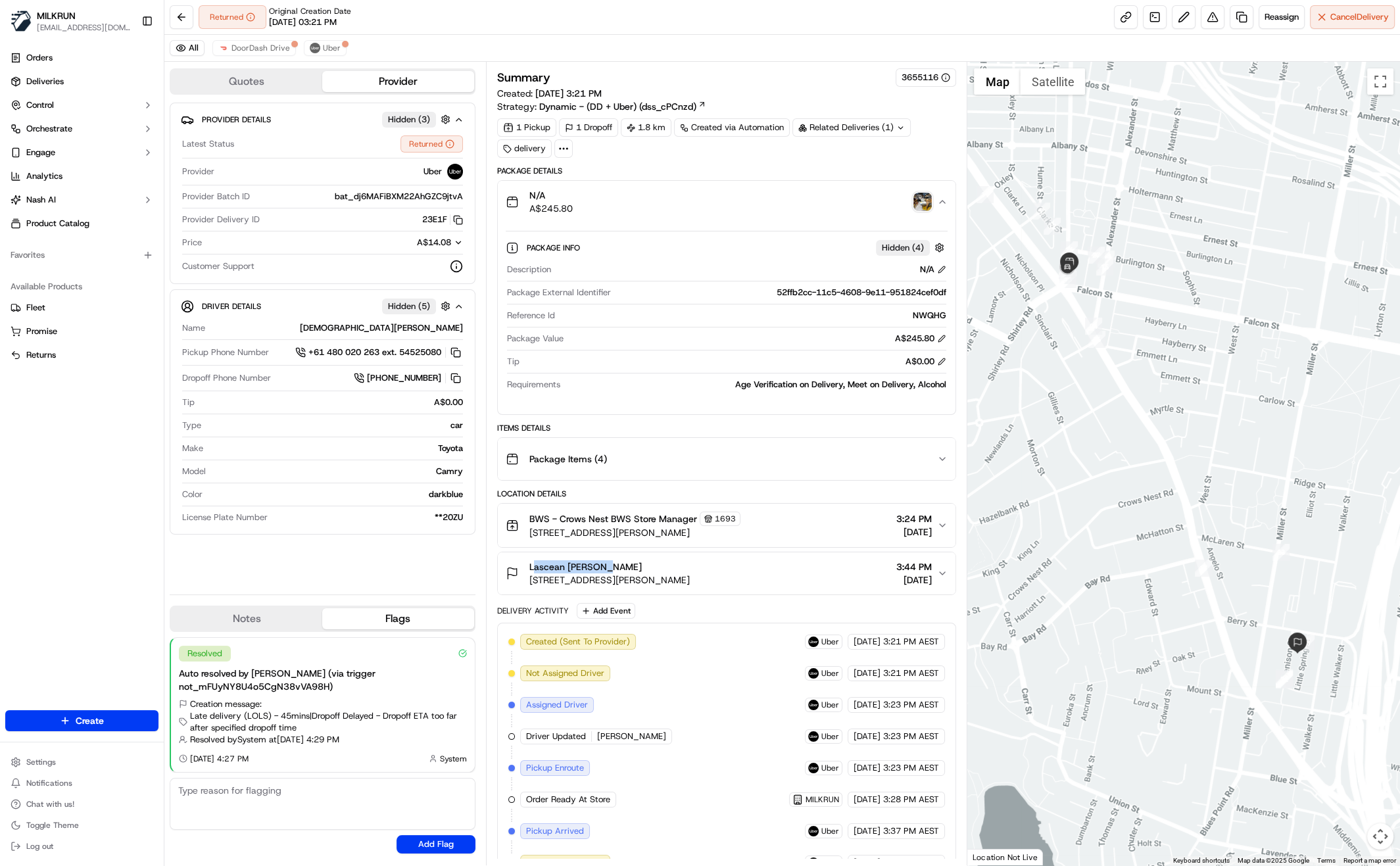
drag, startPoint x: 522, startPoint y: 562, endPoint x: 604, endPoint y: 565, distance: 82.1
click at [604, 565] on div "Lascean O'Keefe Level 13/1 Denison Street, North Sydney, NSW 2060, AU" at bounding box center [597, 574] width 184 height 26
copy span "Lascean O'Keefe"
click at [390, 540] on div "Provider Details Hidden ( 3 ) Latest Status Returned Provider Uber Provider Bat…" at bounding box center [323, 343] width 306 height 481
click at [945, 520] on icon "button" at bounding box center [942, 525] width 10 height 10
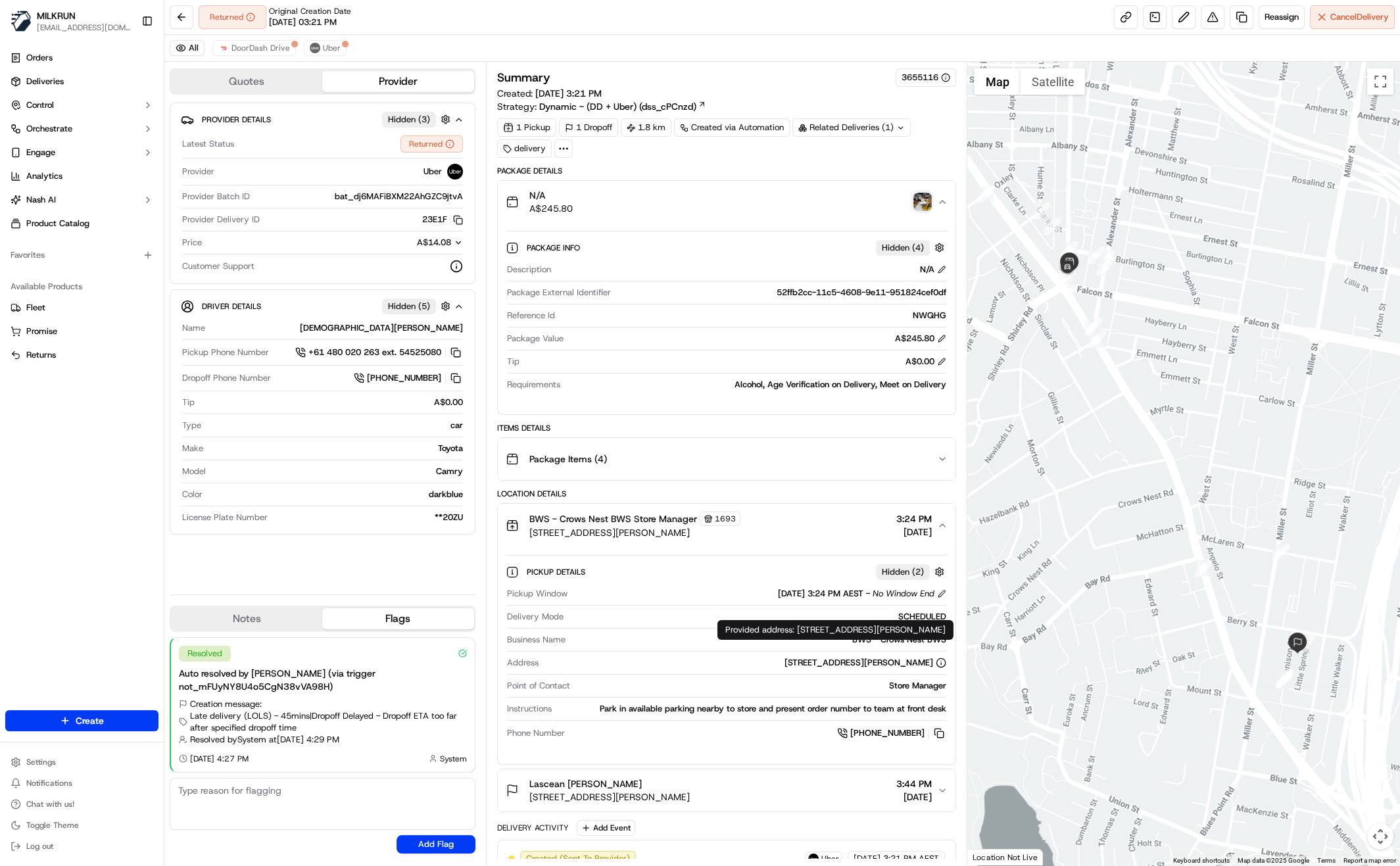
scroll to position [86, 0]
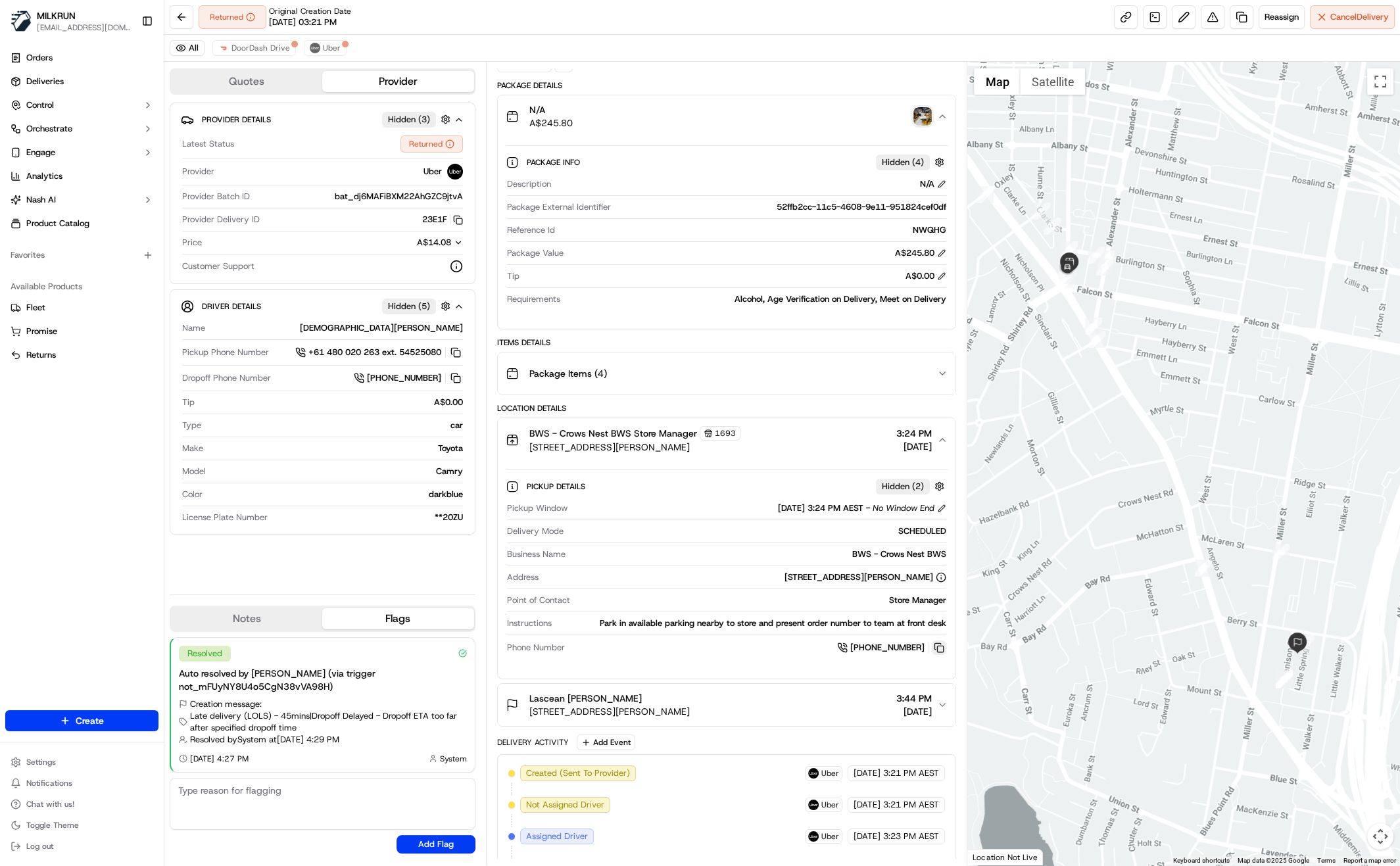
click at [935, 644] on button at bounding box center [938, 647] width 14 height 14
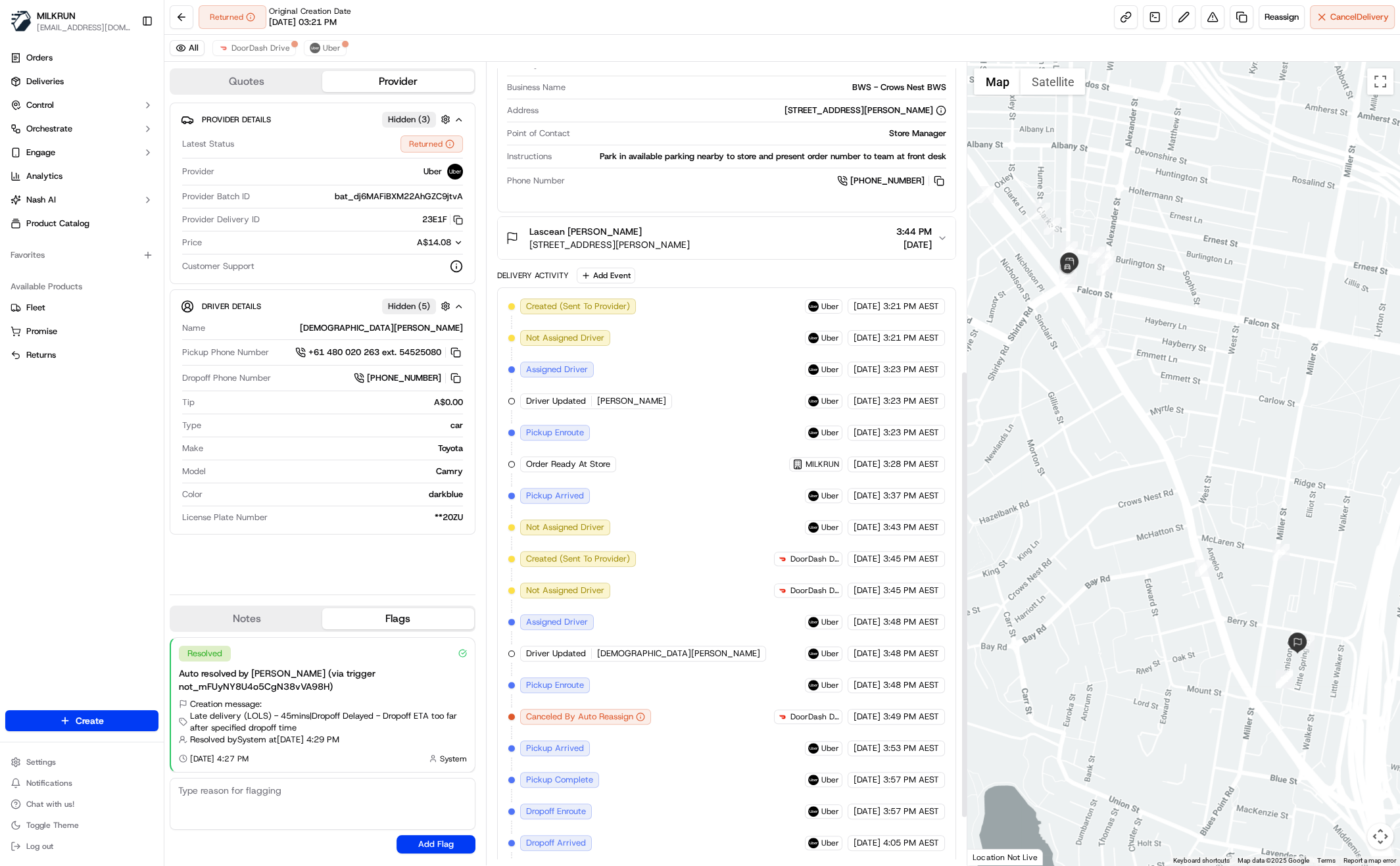
scroll to position [641, 0]
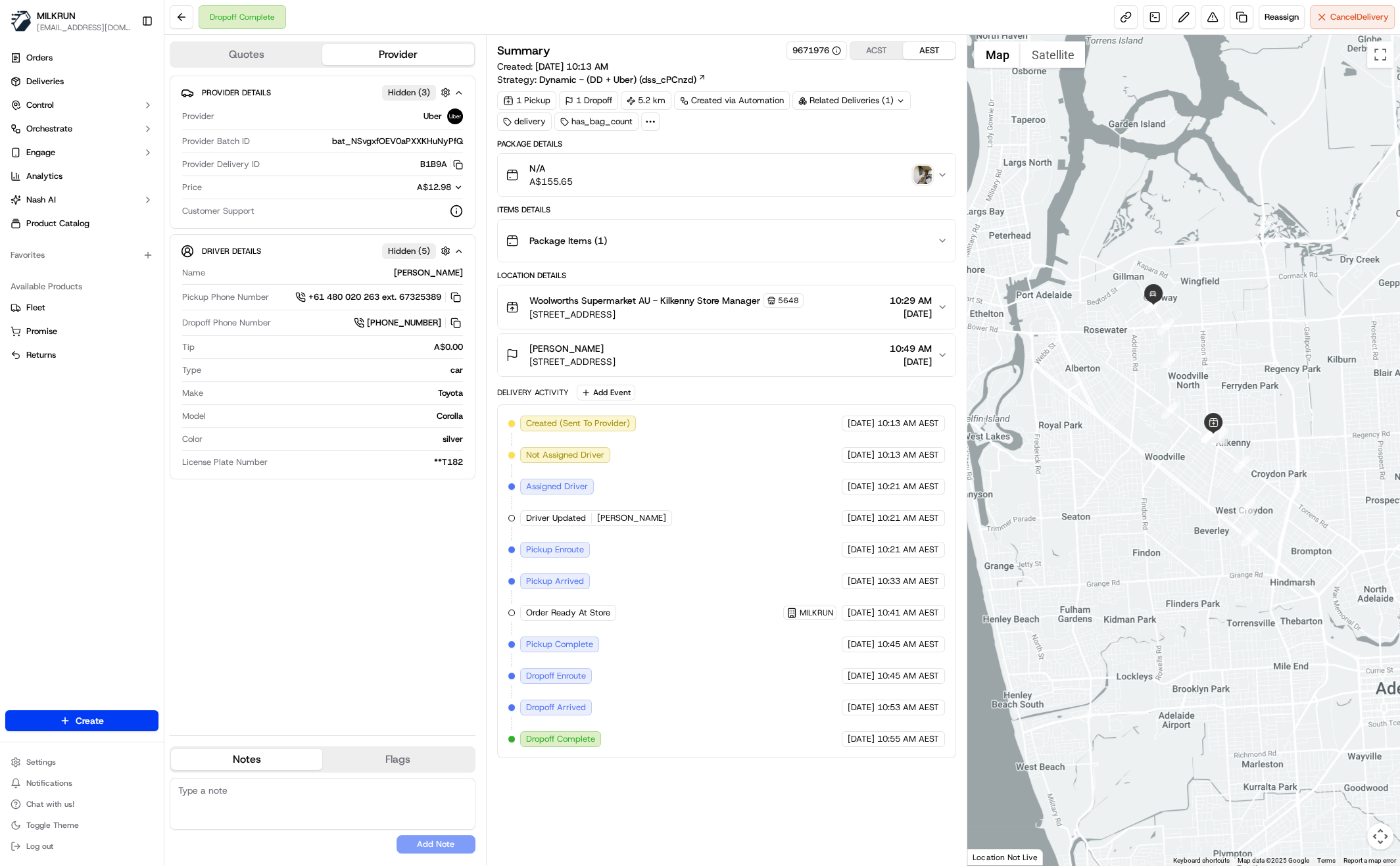
drag, startPoint x: 387, startPoint y: 648, endPoint x: 403, endPoint y: 665, distance: 23.3
click at [387, 648] on div "Provider Details Hidden ( 3 ) Provider Uber Provider Batch ID bat_NSvgxfOEV0aPX…" at bounding box center [323, 400] width 306 height 649
click at [936, 304] on div "Woolworths Supermarket AU - [GEOGRAPHIC_DATA] Store Manager [STREET_ADDRESS] 10…" at bounding box center [722, 307] width 432 height 27
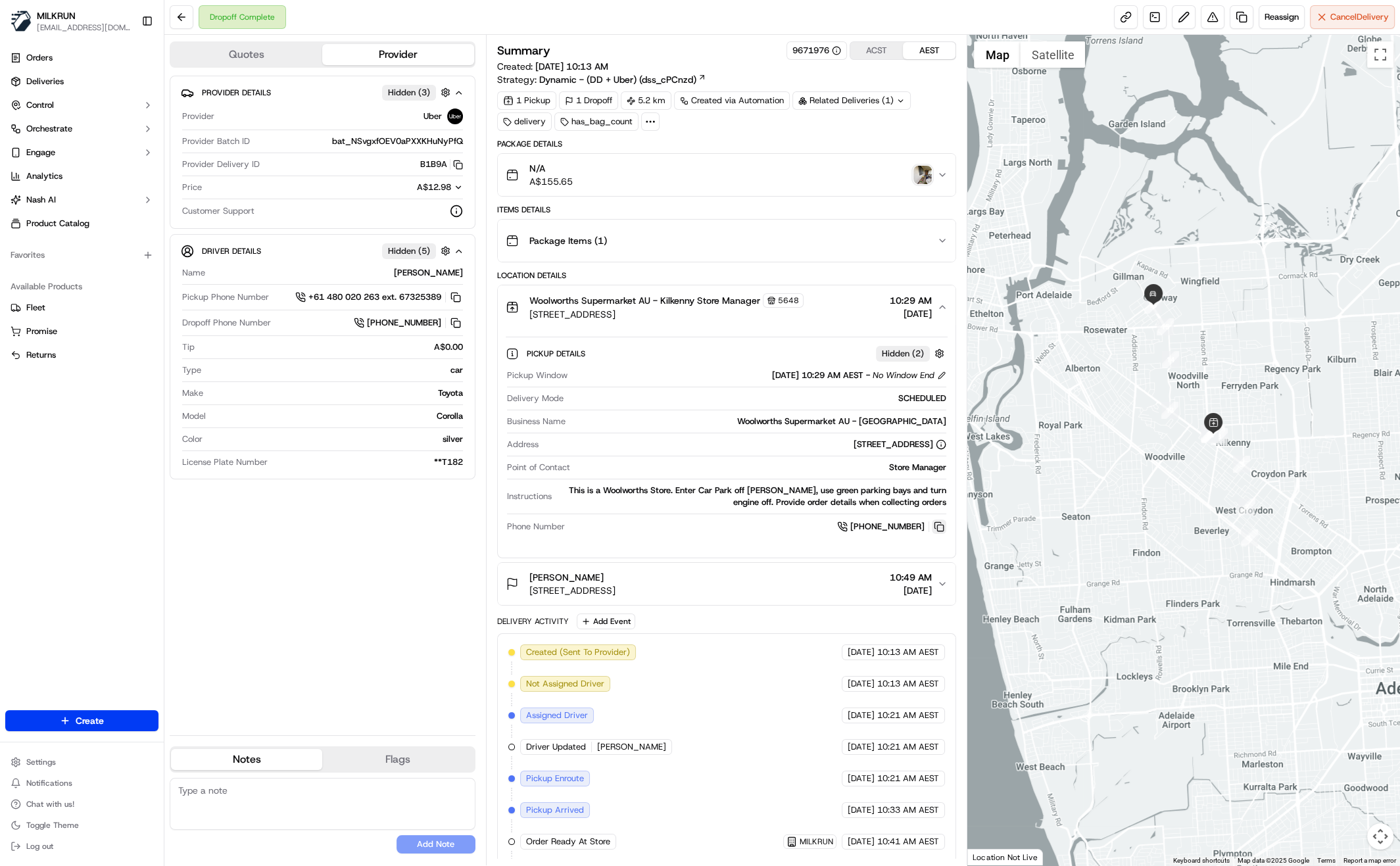
click at [942, 524] on button at bounding box center [938, 525] width 14 height 14
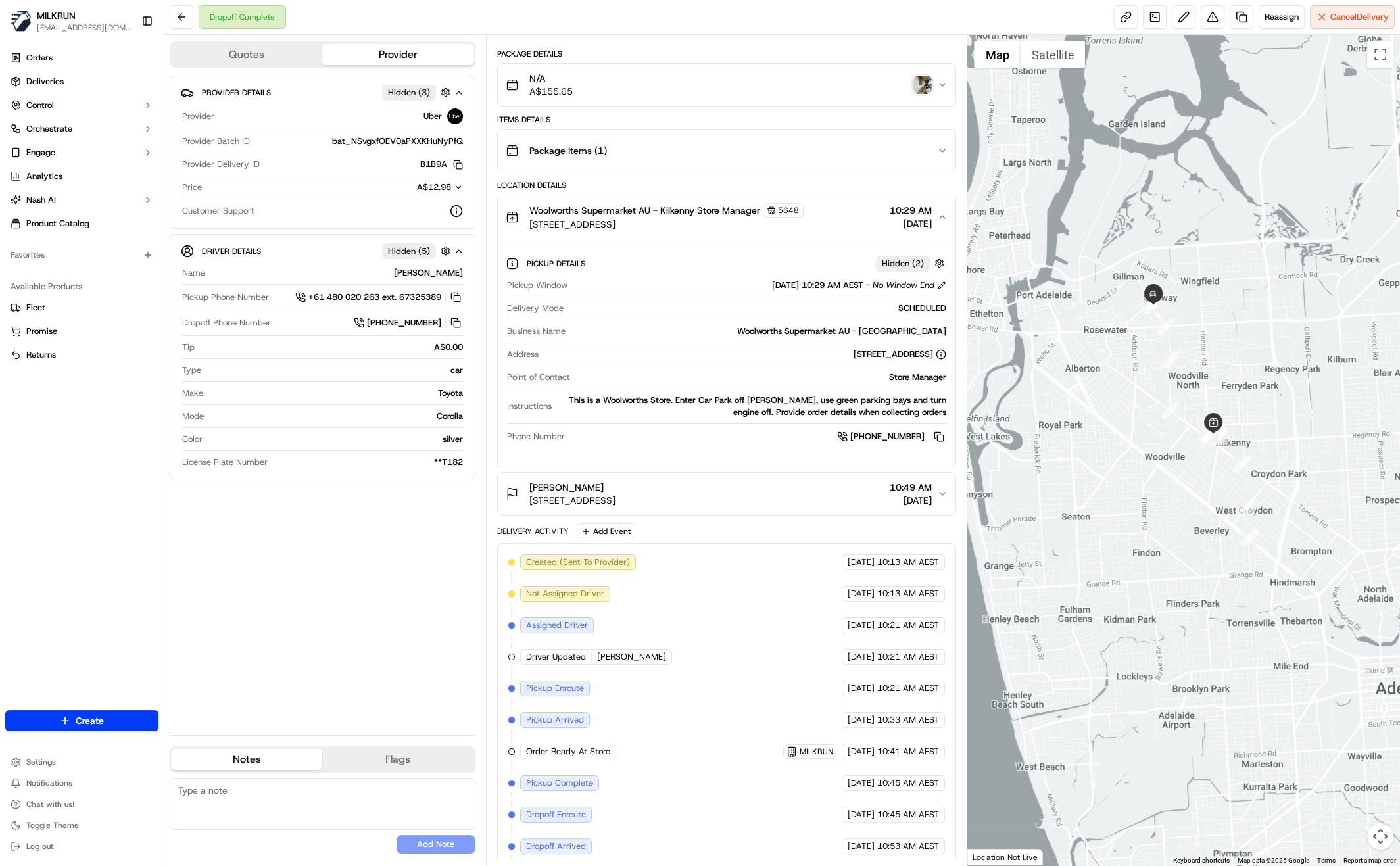
scroll to position [123, 0]
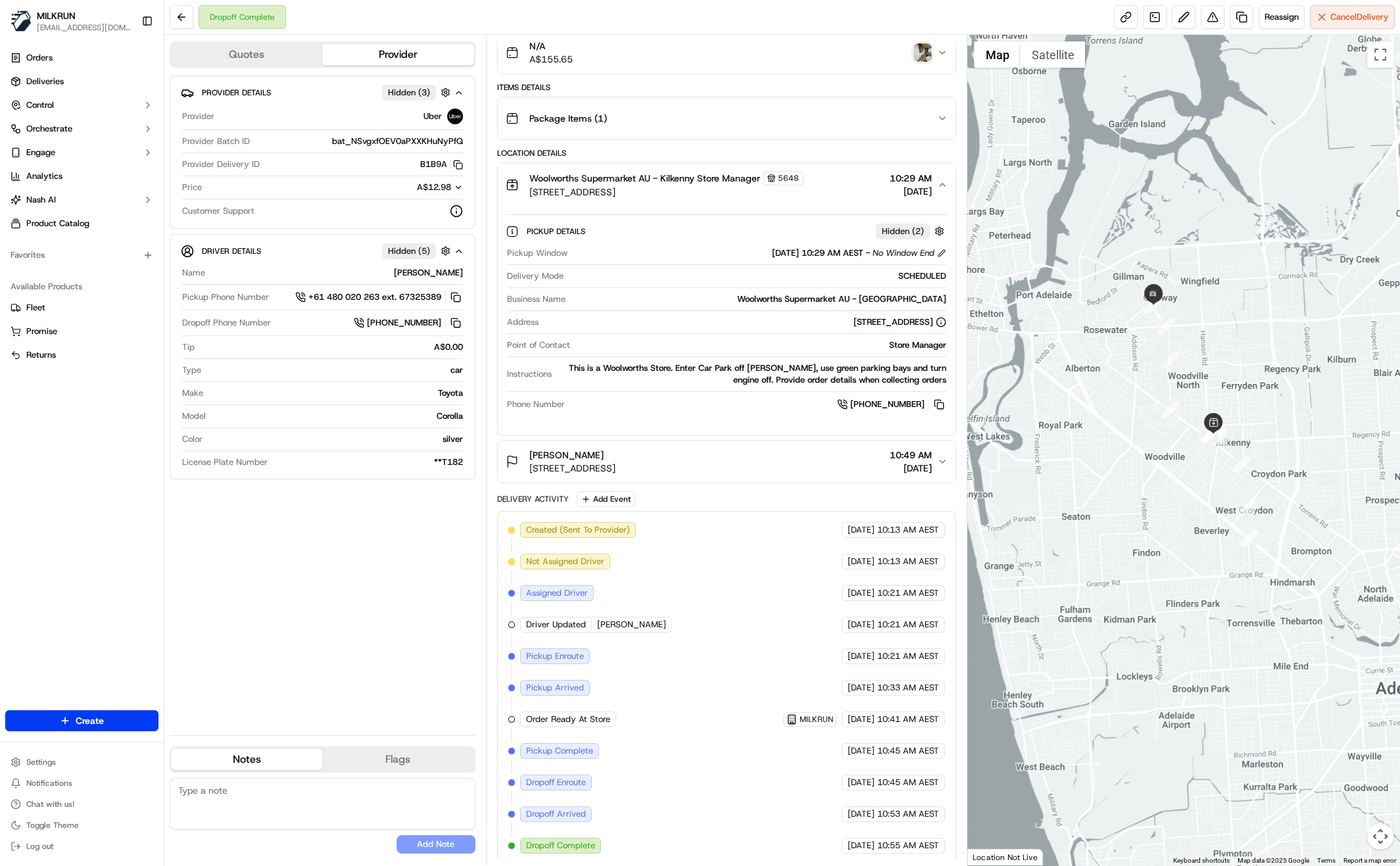
click at [359, 574] on div "Provider Details Hidden ( 3 ) Provider Uber Provider Batch ID bat_NSvgxfOEV0aPX…" at bounding box center [323, 400] width 306 height 649
drag, startPoint x: 527, startPoint y: 450, endPoint x: 608, endPoint y: 455, distance: 81.2
click at [608, 455] on div "Stacey Wightman 62 Eastern Parade, Ottoway, SA 5013, AU" at bounding box center [560, 461] width 109 height 26
click at [657, 428] on div "Pickup Details Hidden ( 2 ) Pickup Window 22/09/2025 10:29 AM AEST - No Window …" at bounding box center [726, 321] width 458 height 228
drag, startPoint x: 936, startPoint y: 406, endPoint x: 90, endPoint y: 1, distance: 937.9
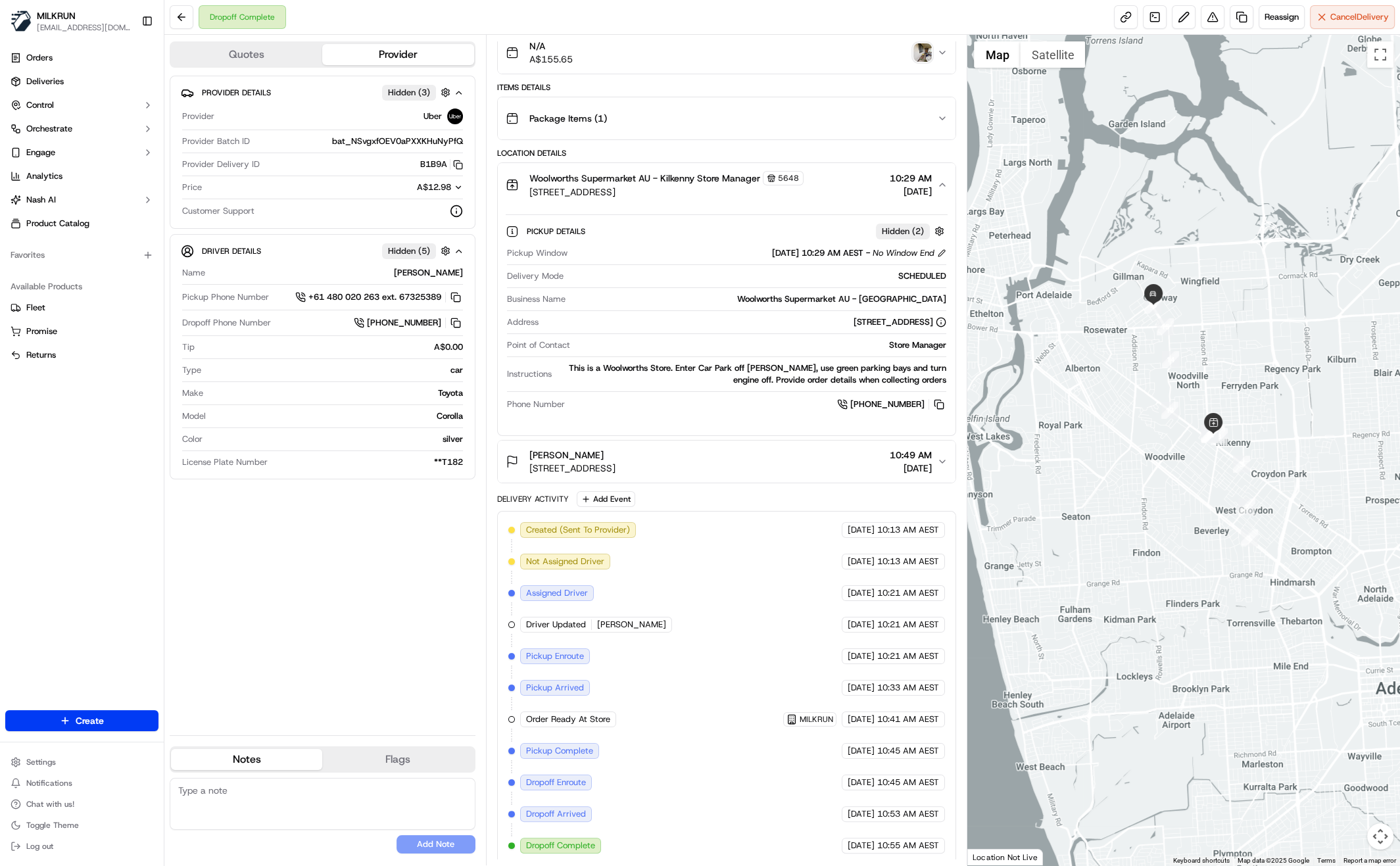
click at [376, 639] on div "Provider Details Hidden ( 3 ) Provider Uber Provider Batch ID bat_NSvgxfOEV0aPX…" at bounding box center [323, 400] width 306 height 649
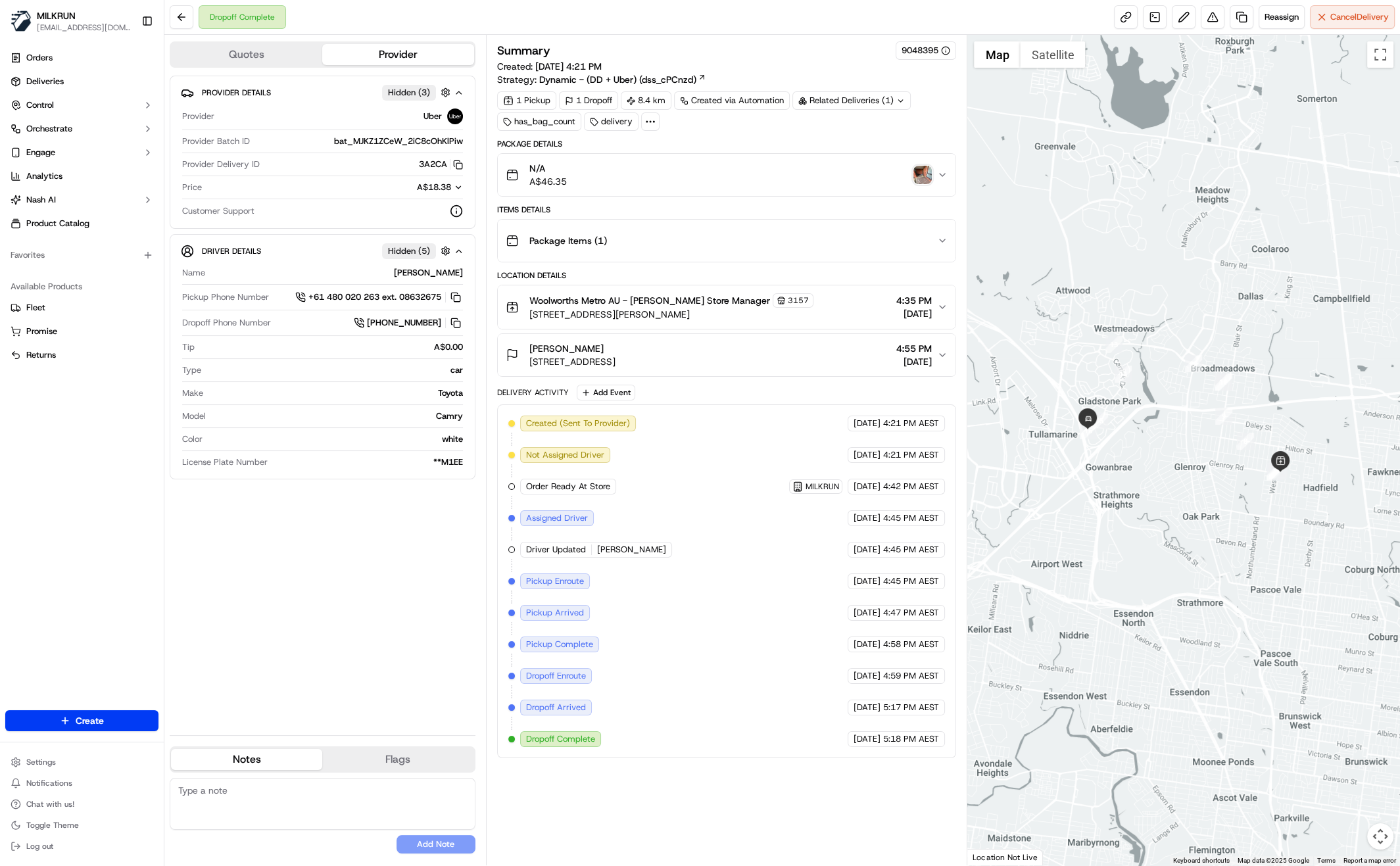
click at [695, 241] on div "Package Items ( 1 )" at bounding box center [722, 241] width 432 height 26
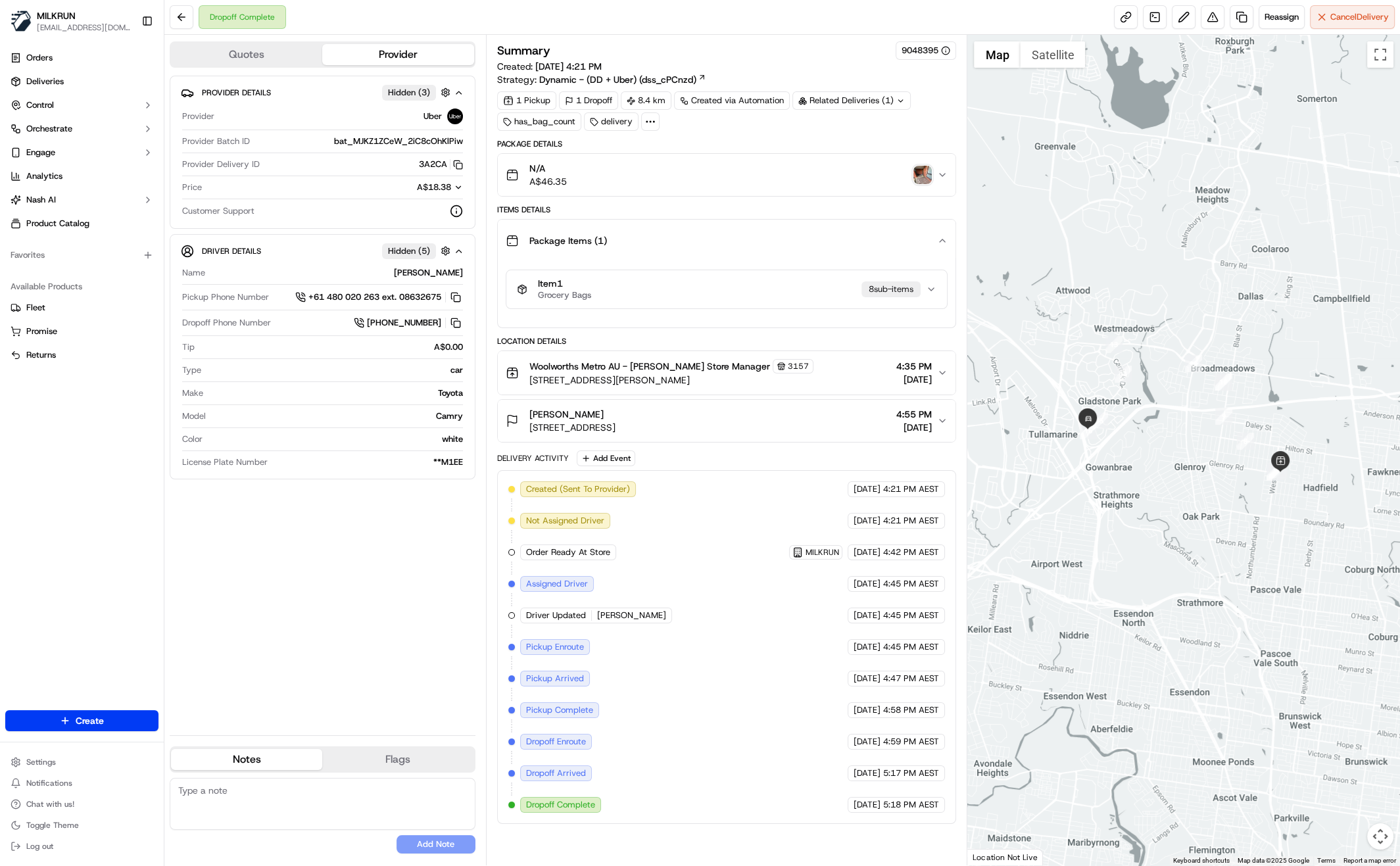
click at [767, 291] on div "Item 1 Grocery Bags 8 sub-item s" at bounding box center [722, 290] width 409 height 23
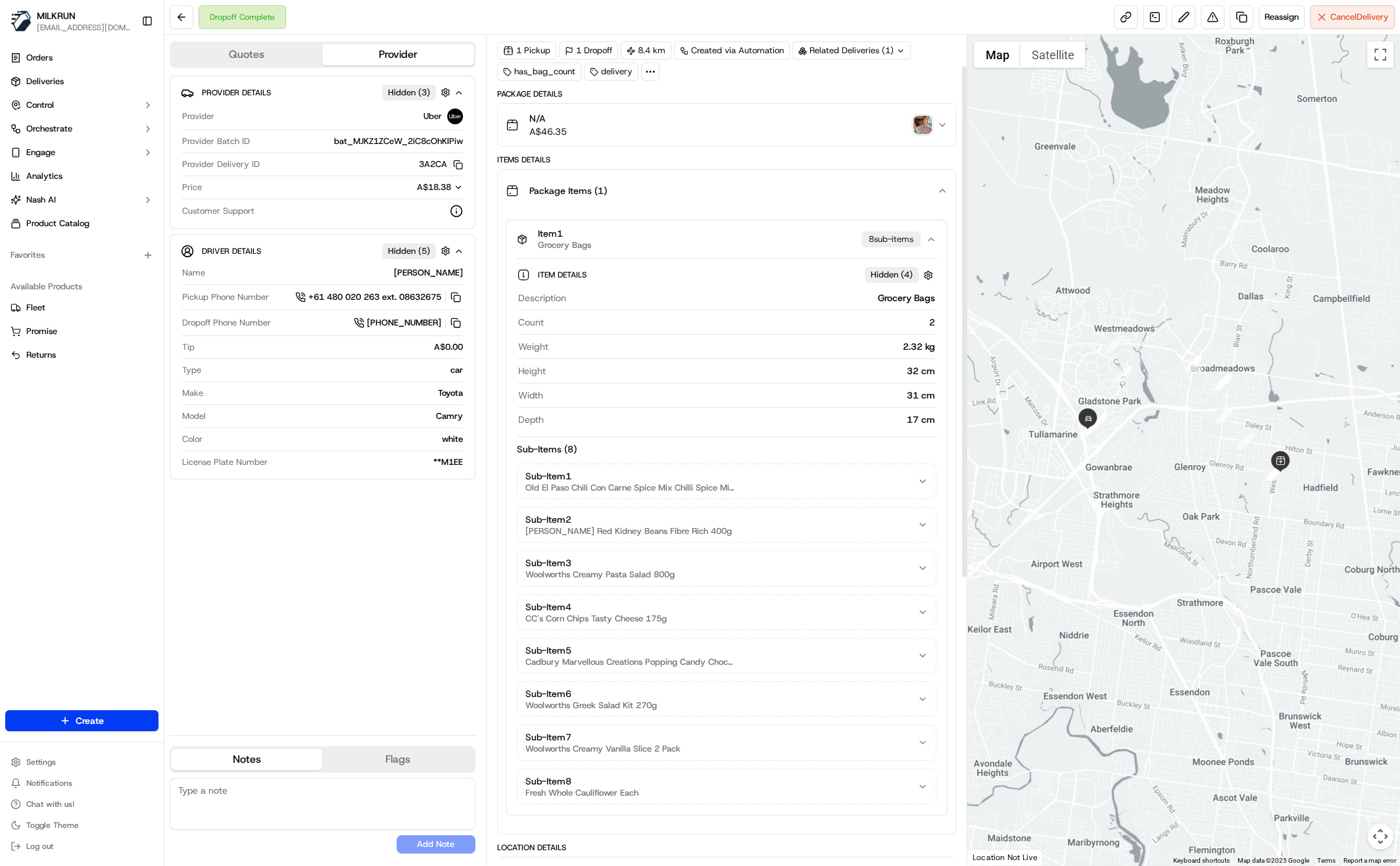
scroll to position [86, 0]
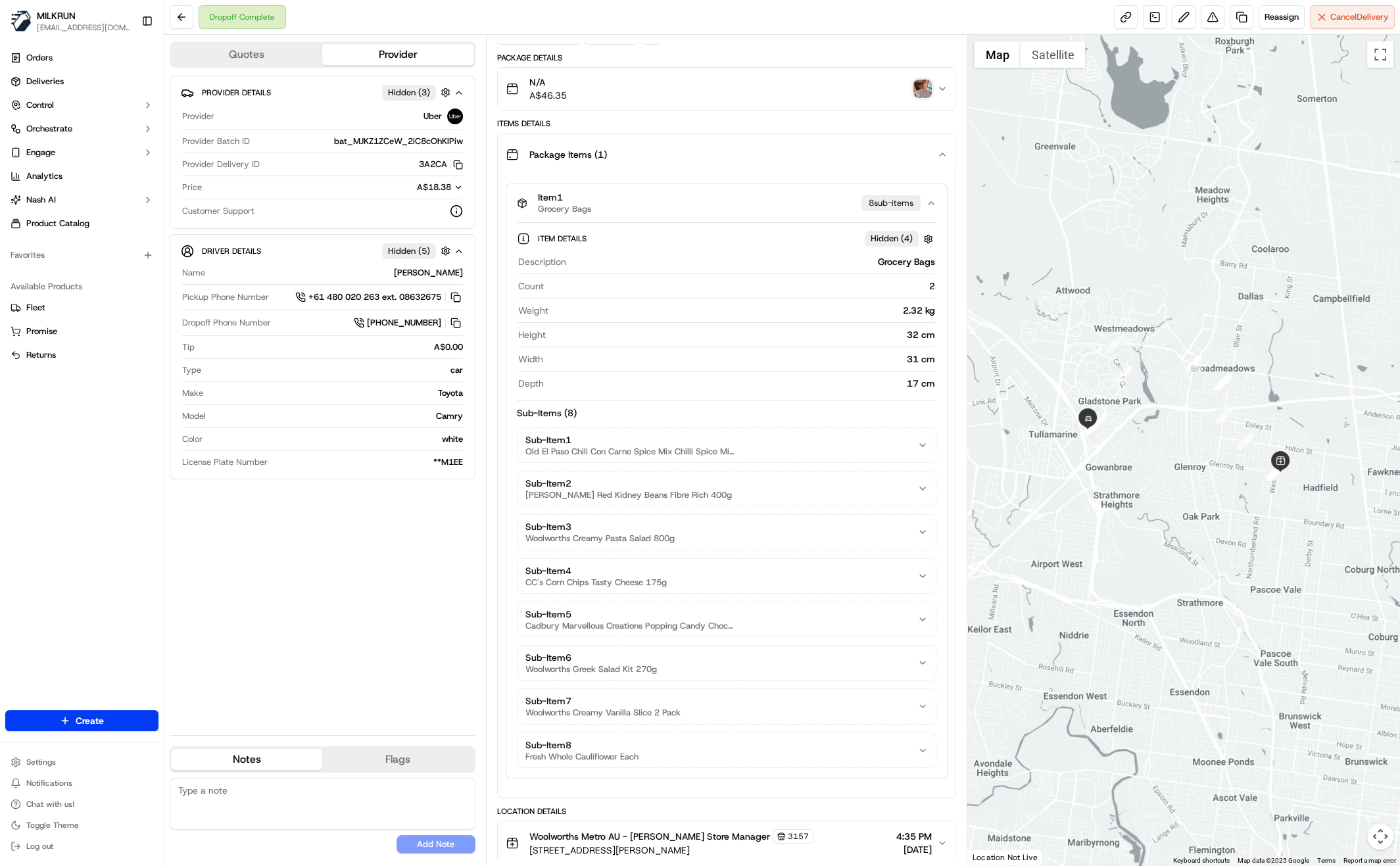
click at [318, 554] on div "Provider Details Hidden ( 3 ) Provider Uber Provider Batch ID bat_MJKZ1ZCeW_2iC…" at bounding box center [323, 400] width 306 height 649
click at [365, 662] on div "Provider Details Hidden ( 3 ) Provider Uber Provider Batch ID bat_MJKZ1ZCeW_2iC…" at bounding box center [323, 400] width 306 height 649
click at [375, 543] on div "Provider Details Hidden ( 3 ) Provider Uber Provider Batch ID bat_MJKZ1ZCeW_2iC…" at bounding box center [323, 400] width 306 height 649
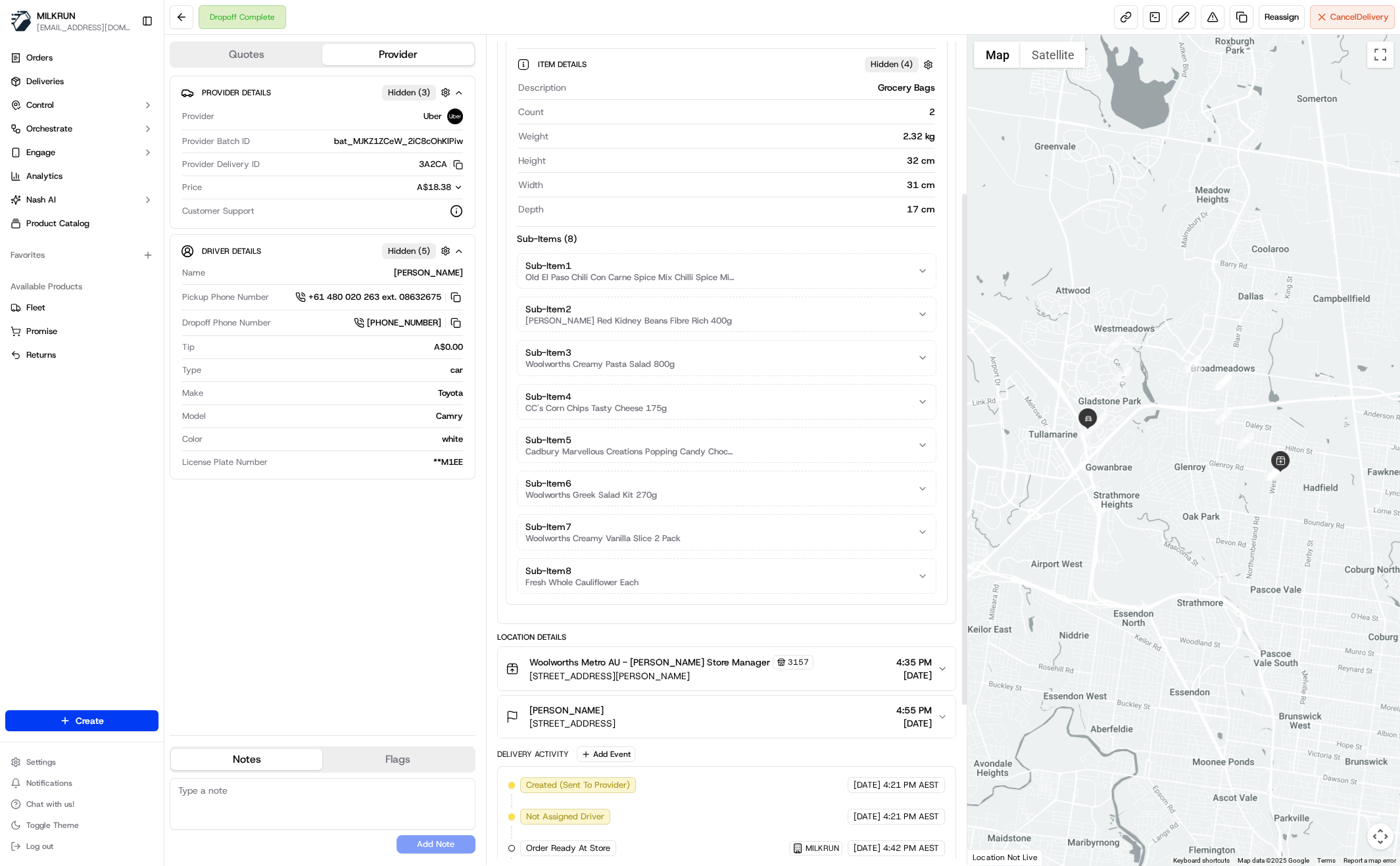
scroll to position [267, 0]
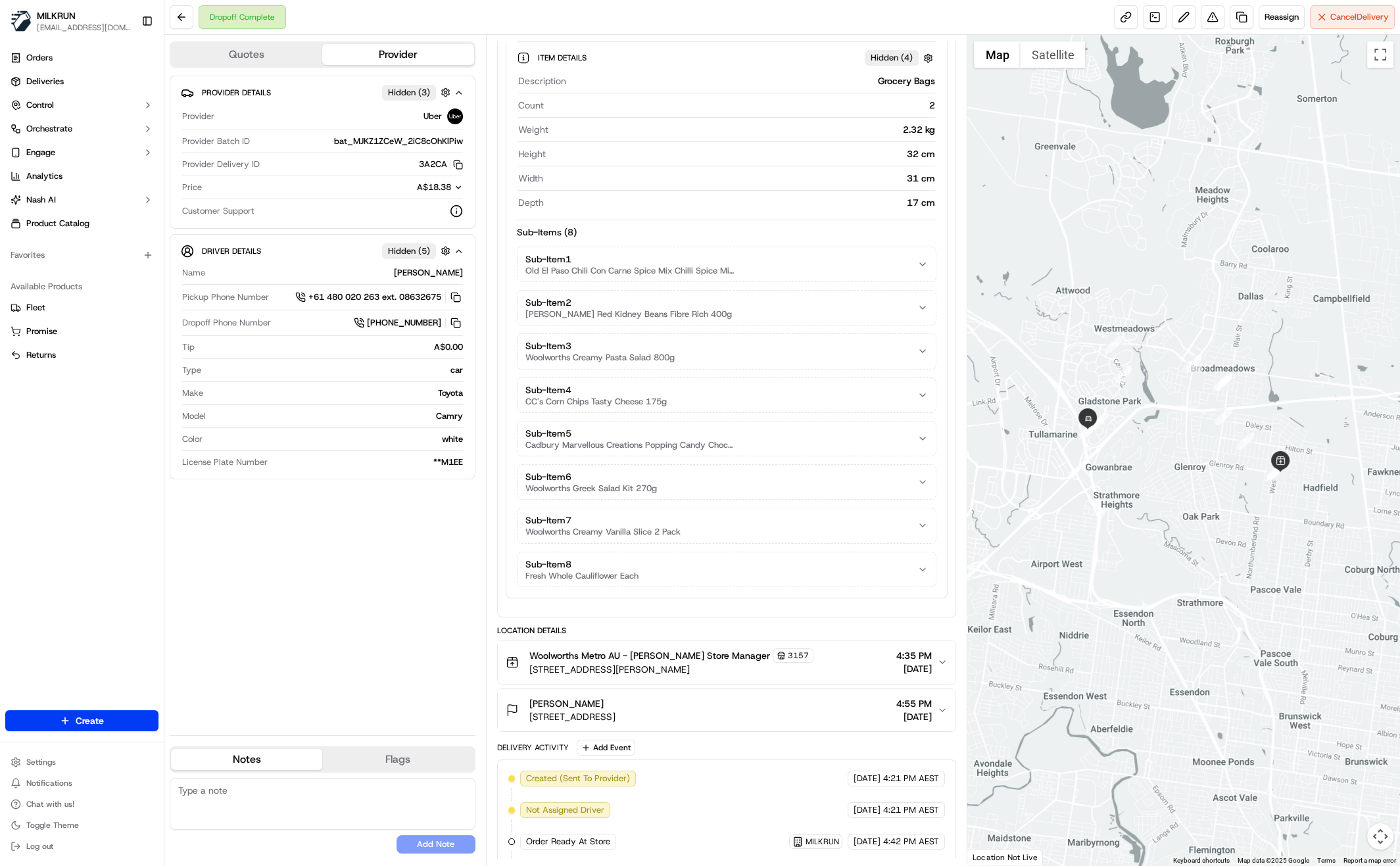
click at [940, 660] on icon "button" at bounding box center [942, 661] width 6 height 3
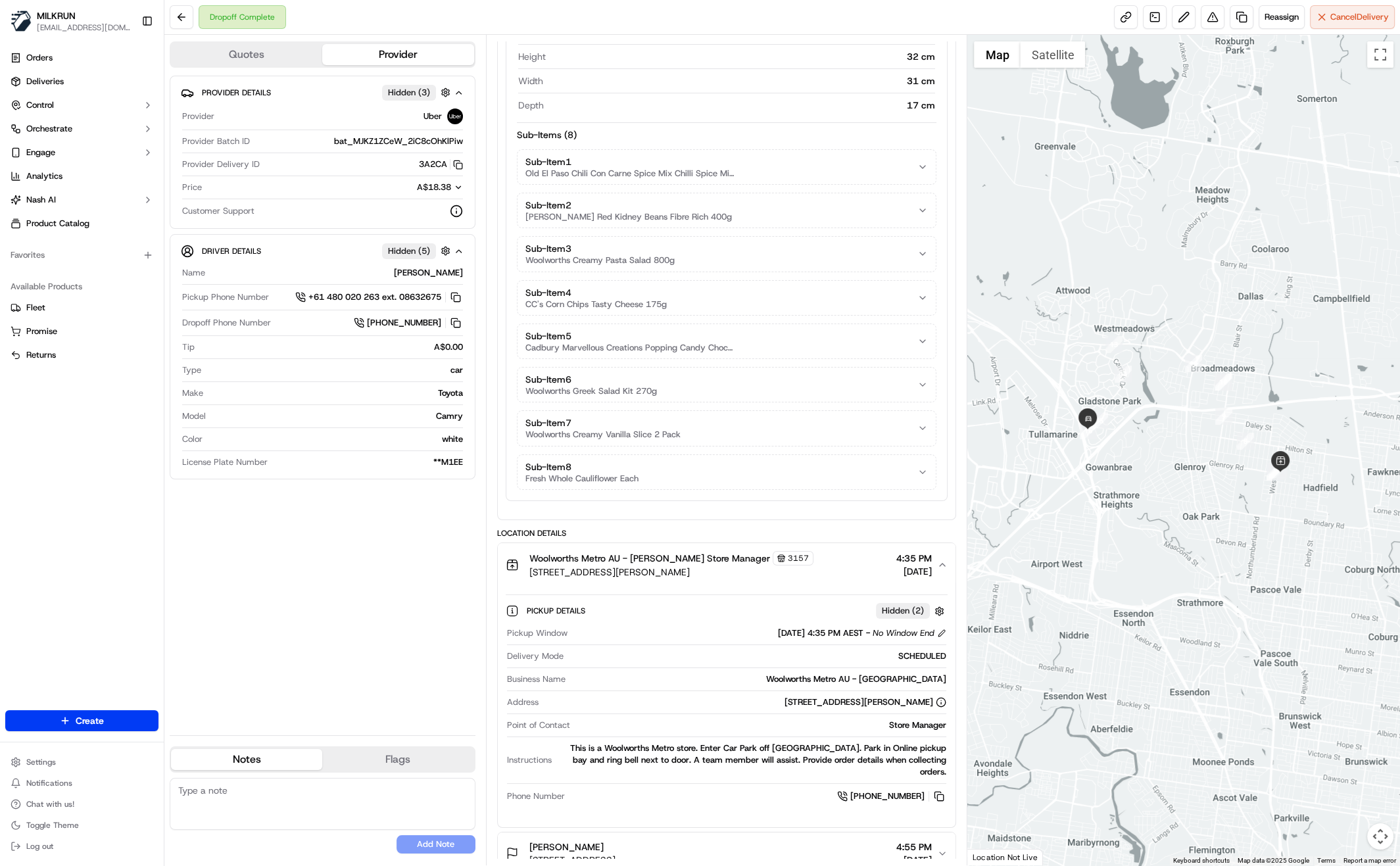
scroll to position [390, 0]
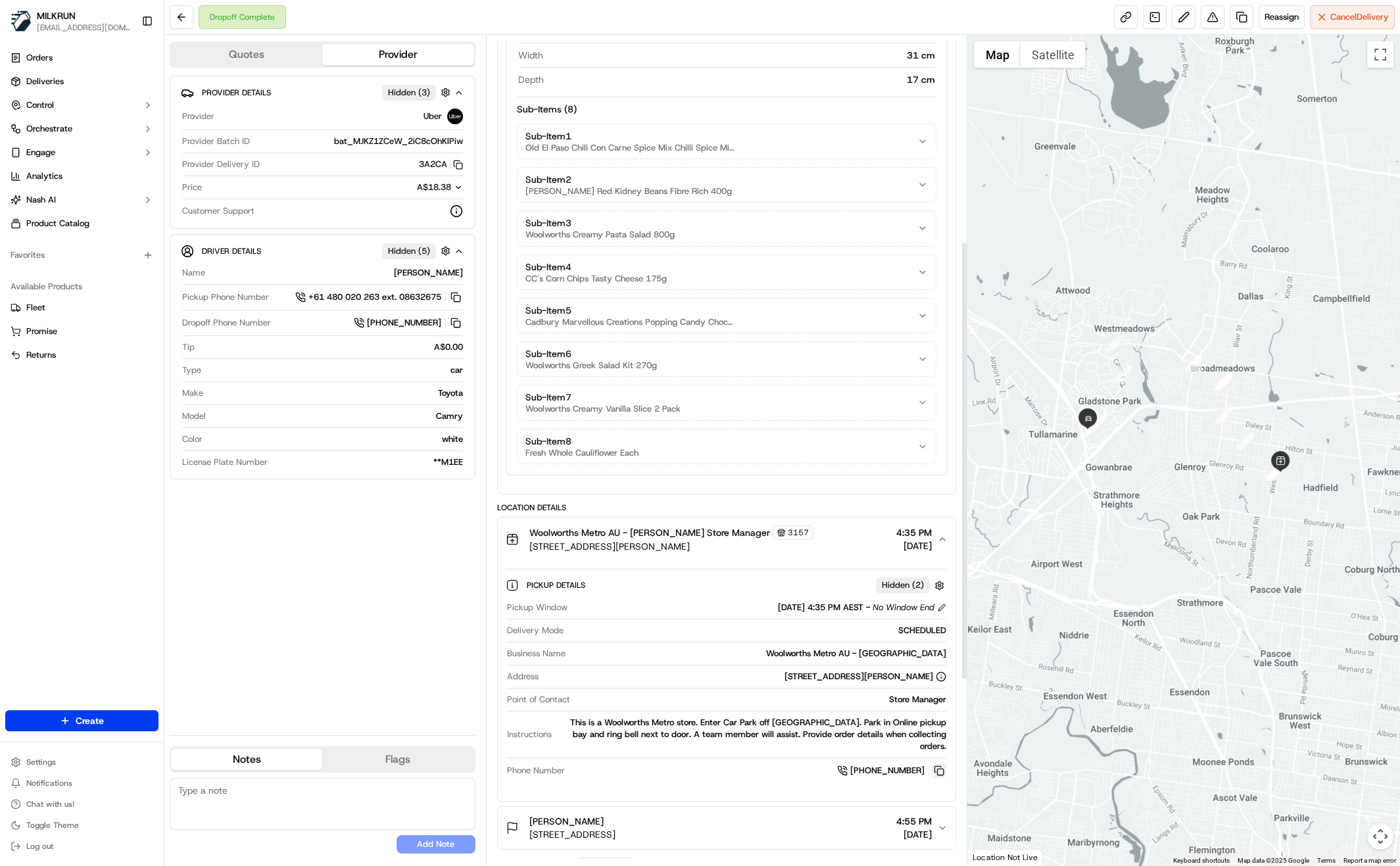
click at [940, 763] on button at bounding box center [938, 770] width 14 height 14
click at [305, 615] on div "Provider Details Hidden ( 3 ) Provider Uber Provider Batch ID bat_MJKZ1ZCeW_2iC…" at bounding box center [323, 400] width 306 height 649
drag, startPoint x: 395, startPoint y: 597, endPoint x: 532, endPoint y: 533, distance: 151.2
click at [395, 597] on div "Provider Details Hidden ( 3 ) Provider Uber Provider Batch ID bat_MJKZ1ZCeW_2iC…" at bounding box center [323, 400] width 306 height 649
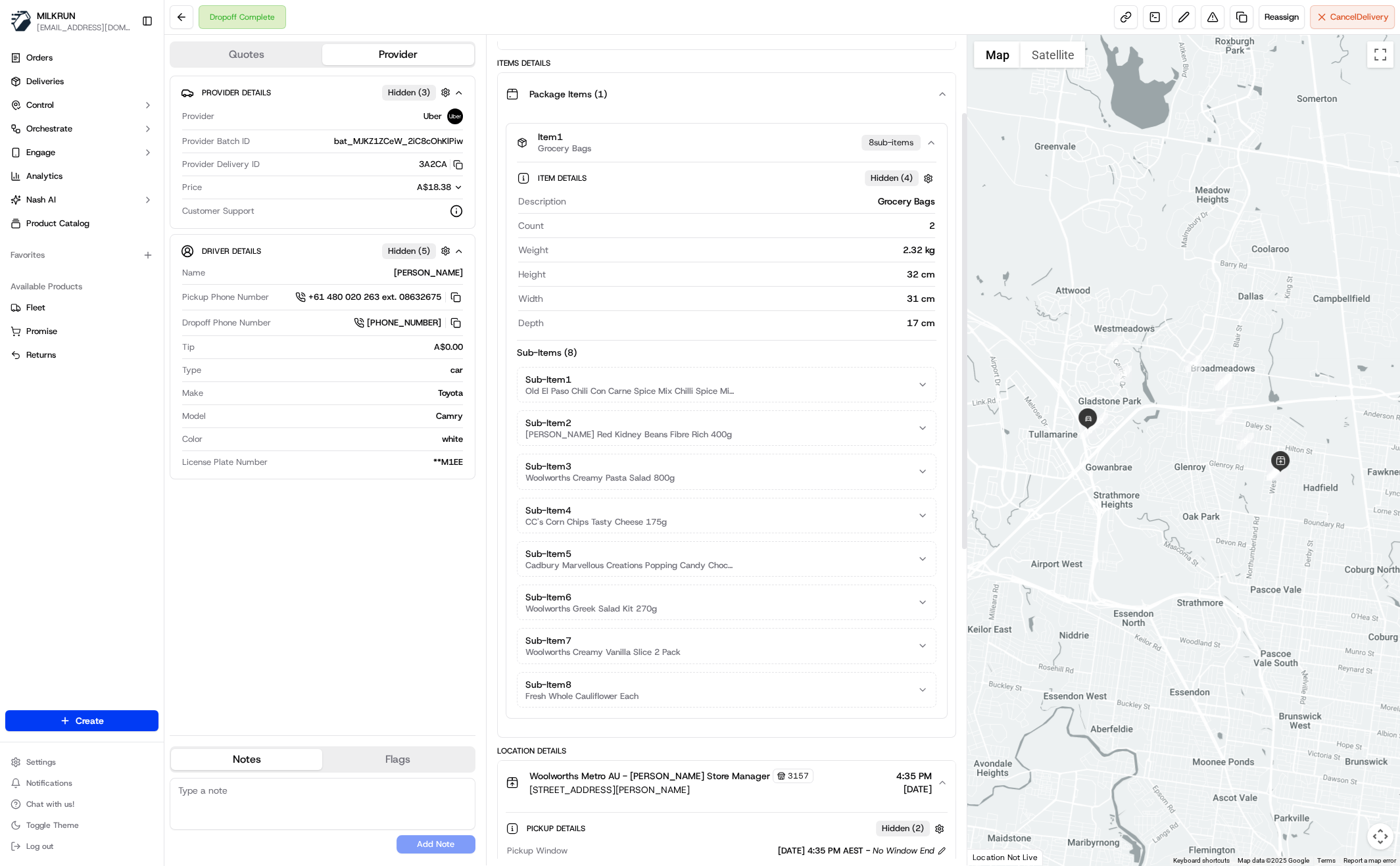
scroll to position [0, 0]
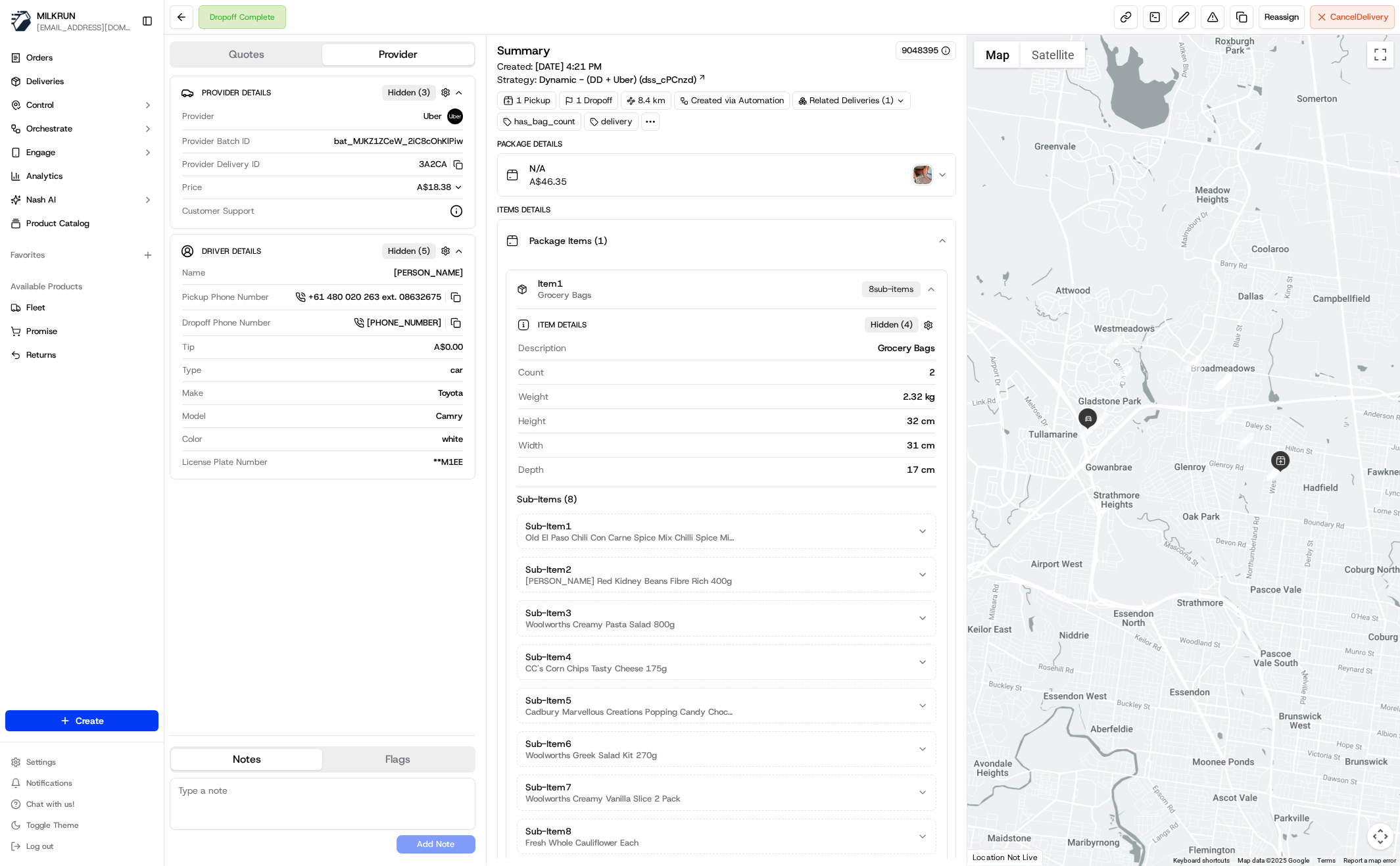
click at [270, 583] on div "Provider Details Hidden ( 3 ) Provider Uber Provider Batch ID bat_MJKZ1ZCeW_2iC…" at bounding box center [323, 400] width 306 height 649
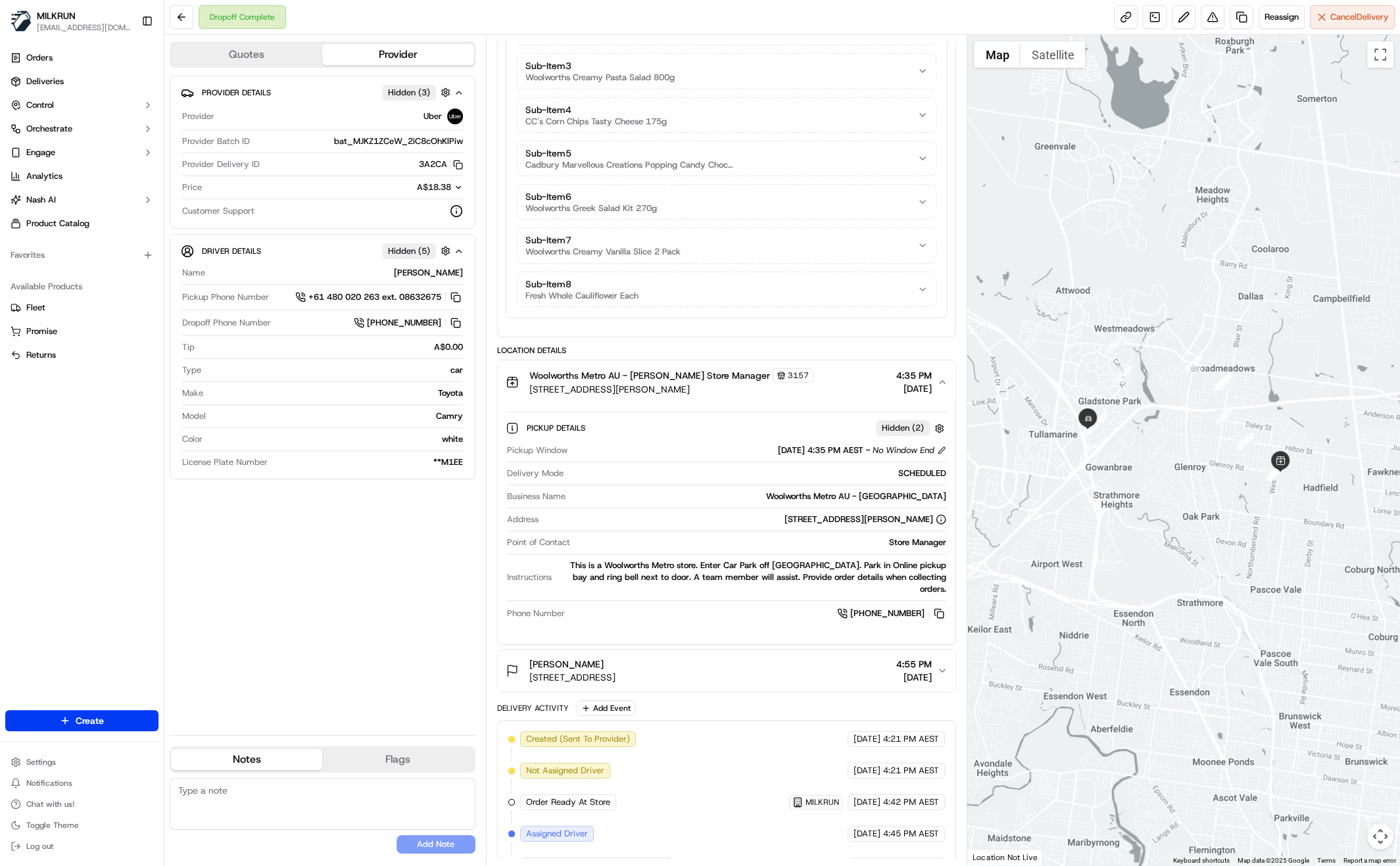
scroll to position [636, 0]
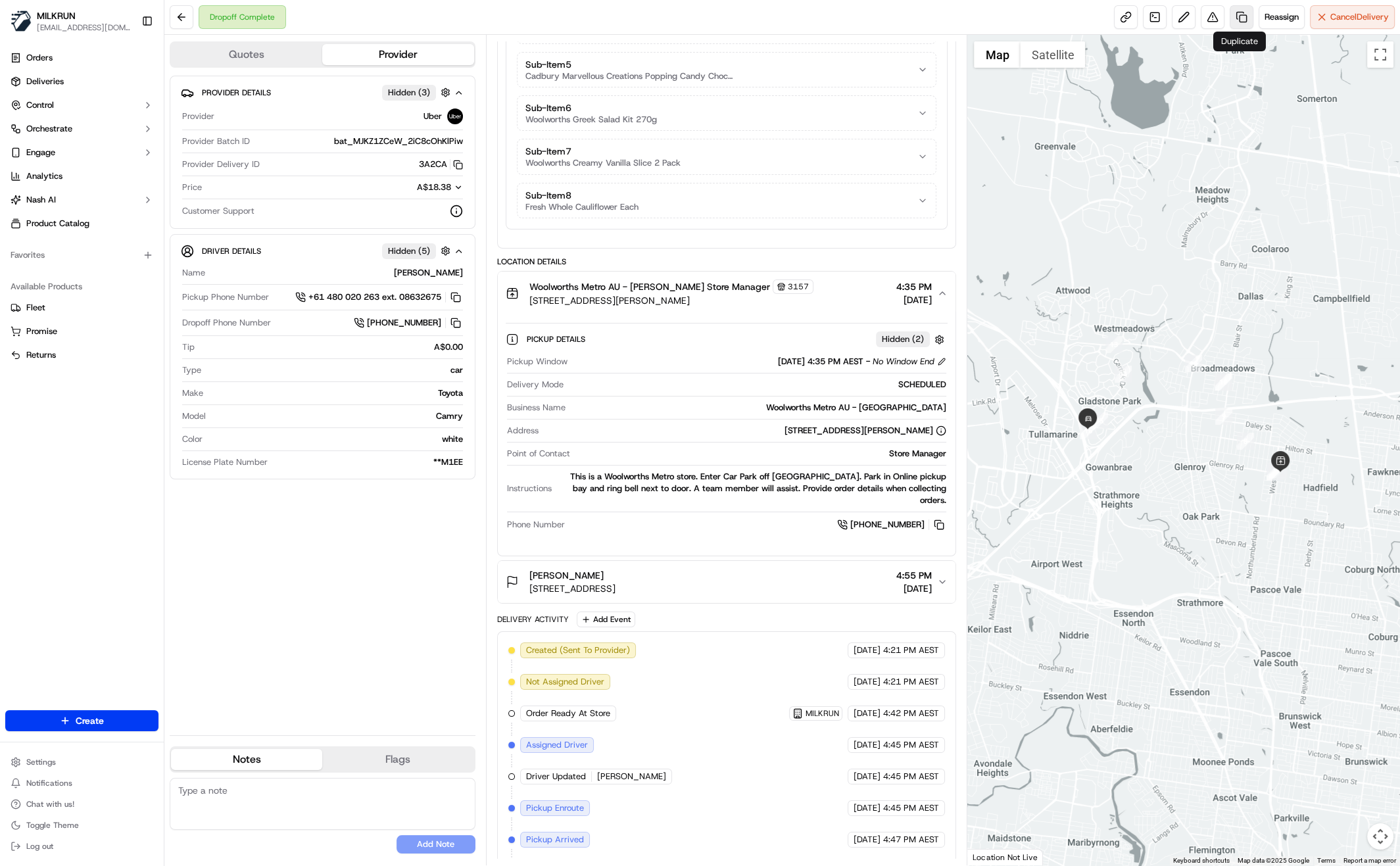
click at [1232, 18] on link at bounding box center [1241, 17] width 24 height 24
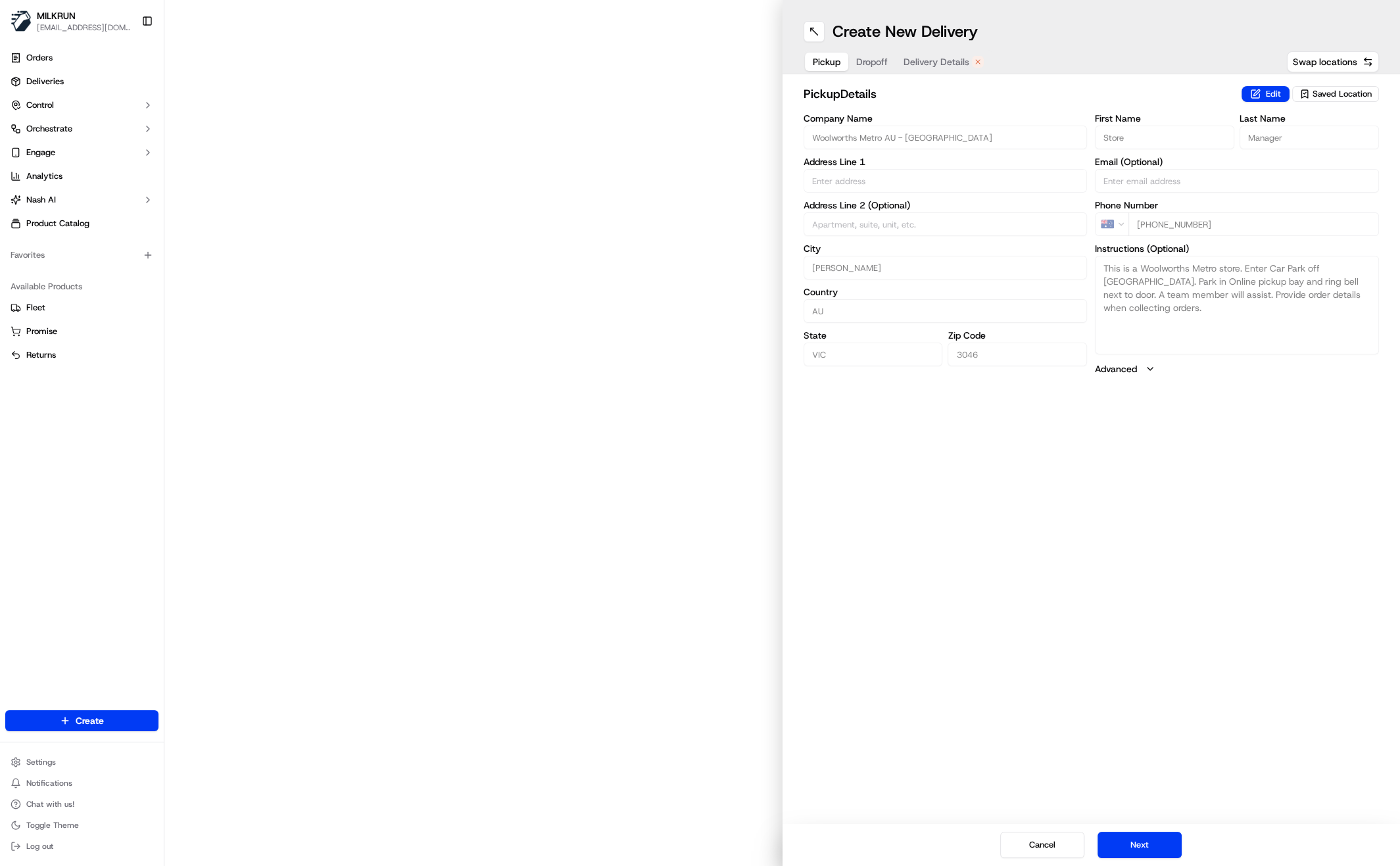
type input "10 Geum St"
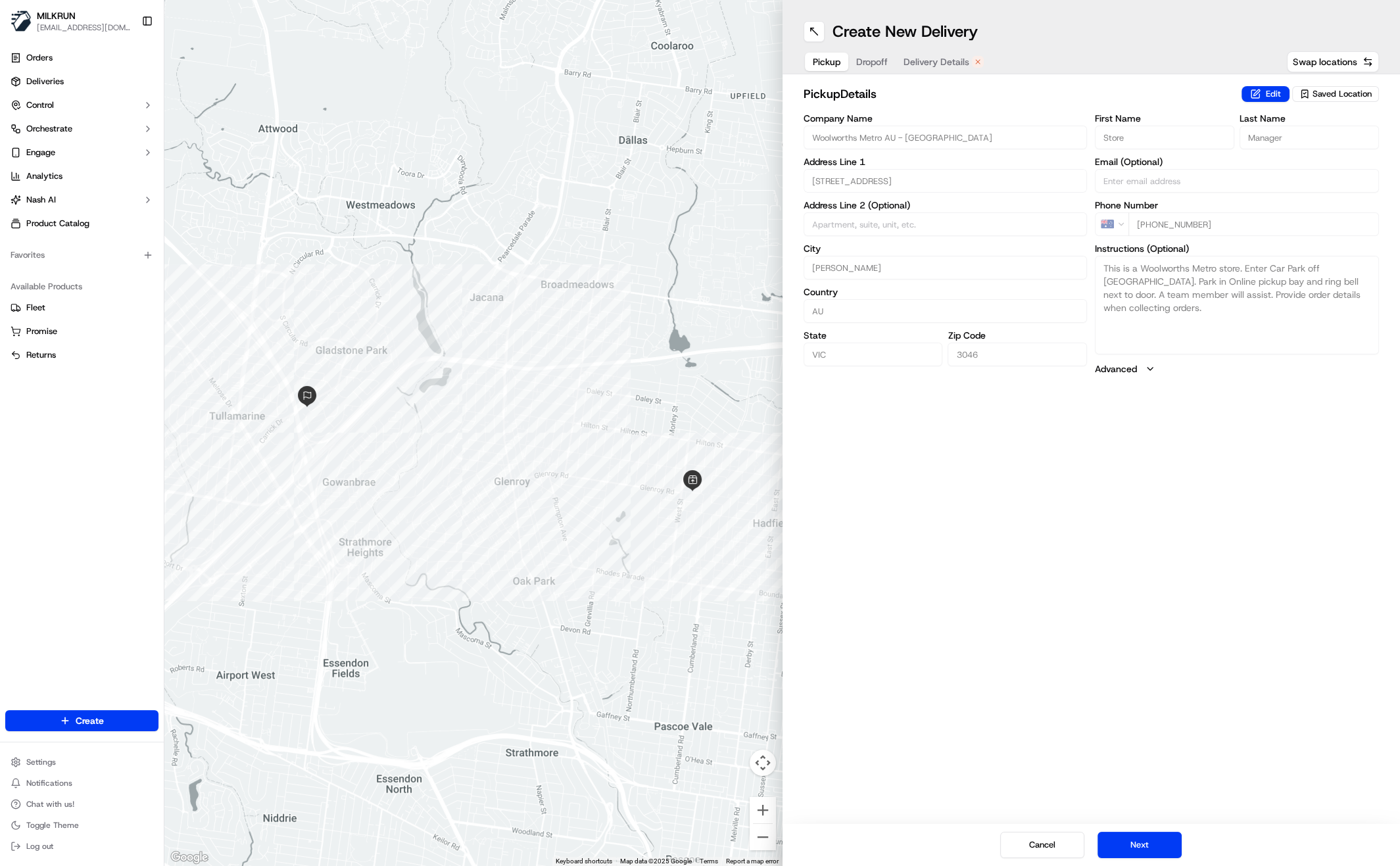
click at [949, 65] on span "Delivery Details" at bounding box center [936, 62] width 66 height 13
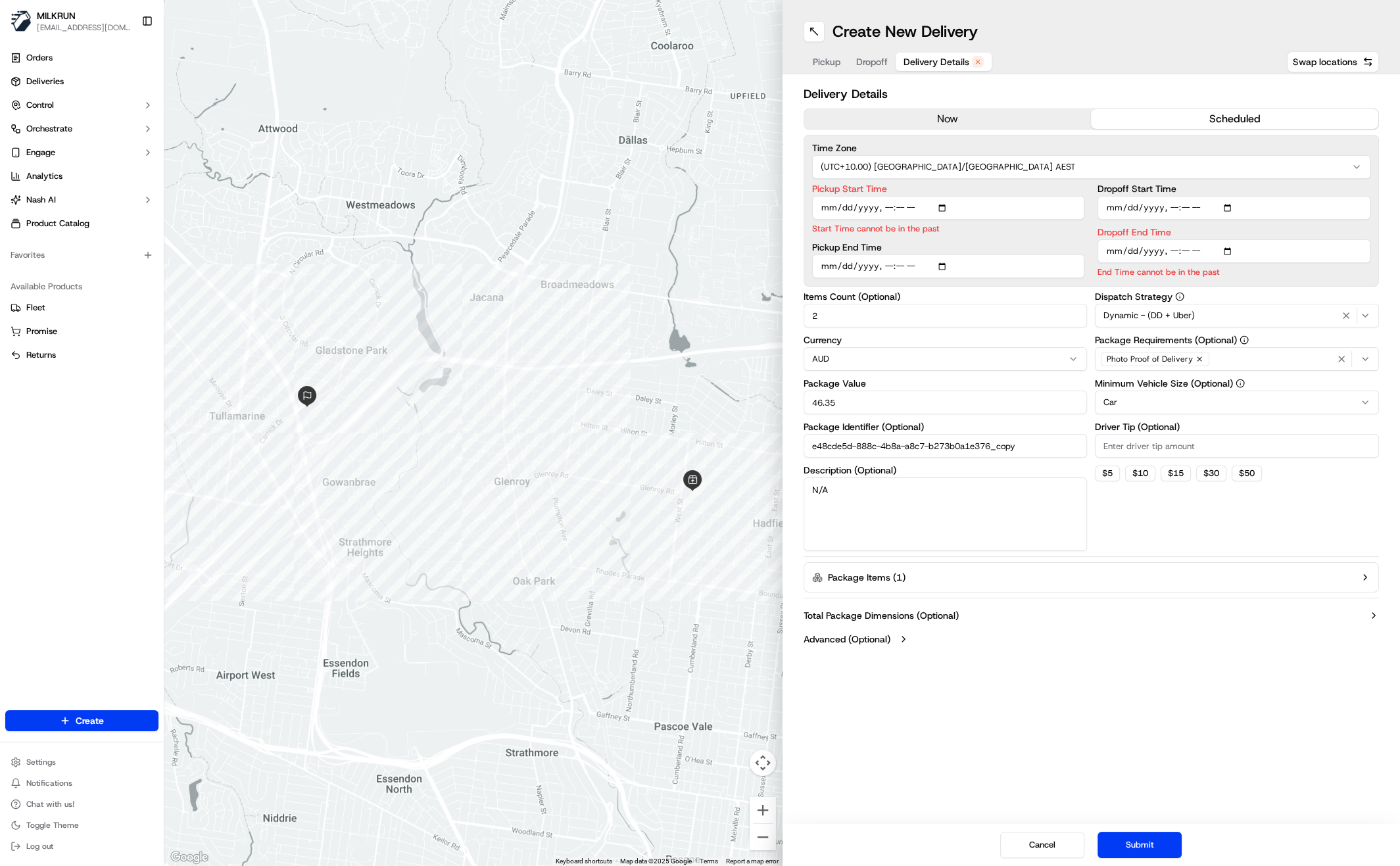
click at [909, 121] on button "now" at bounding box center [947, 119] width 288 height 20
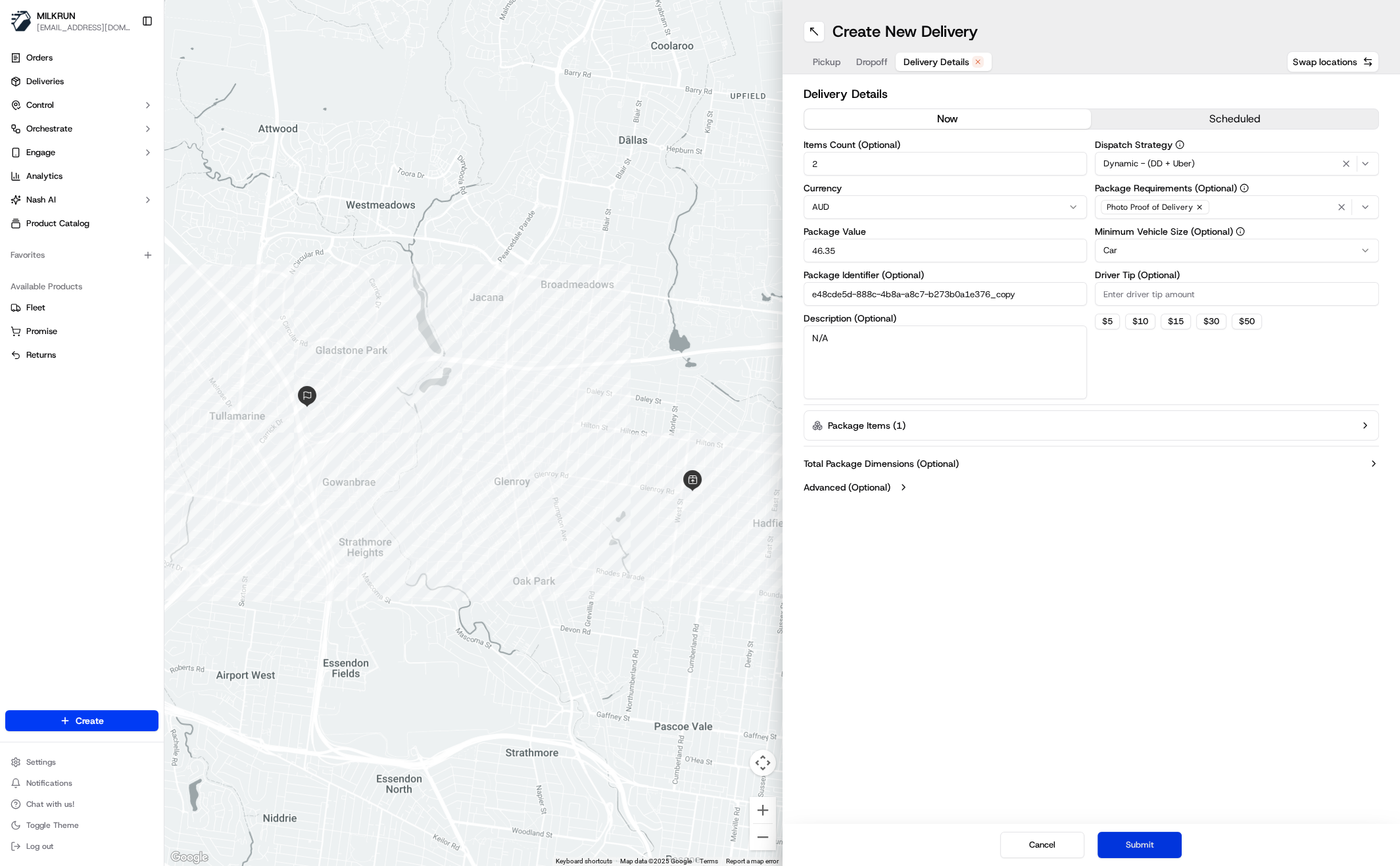
click at [1116, 850] on button "Submit" at bounding box center [1139, 844] width 84 height 26
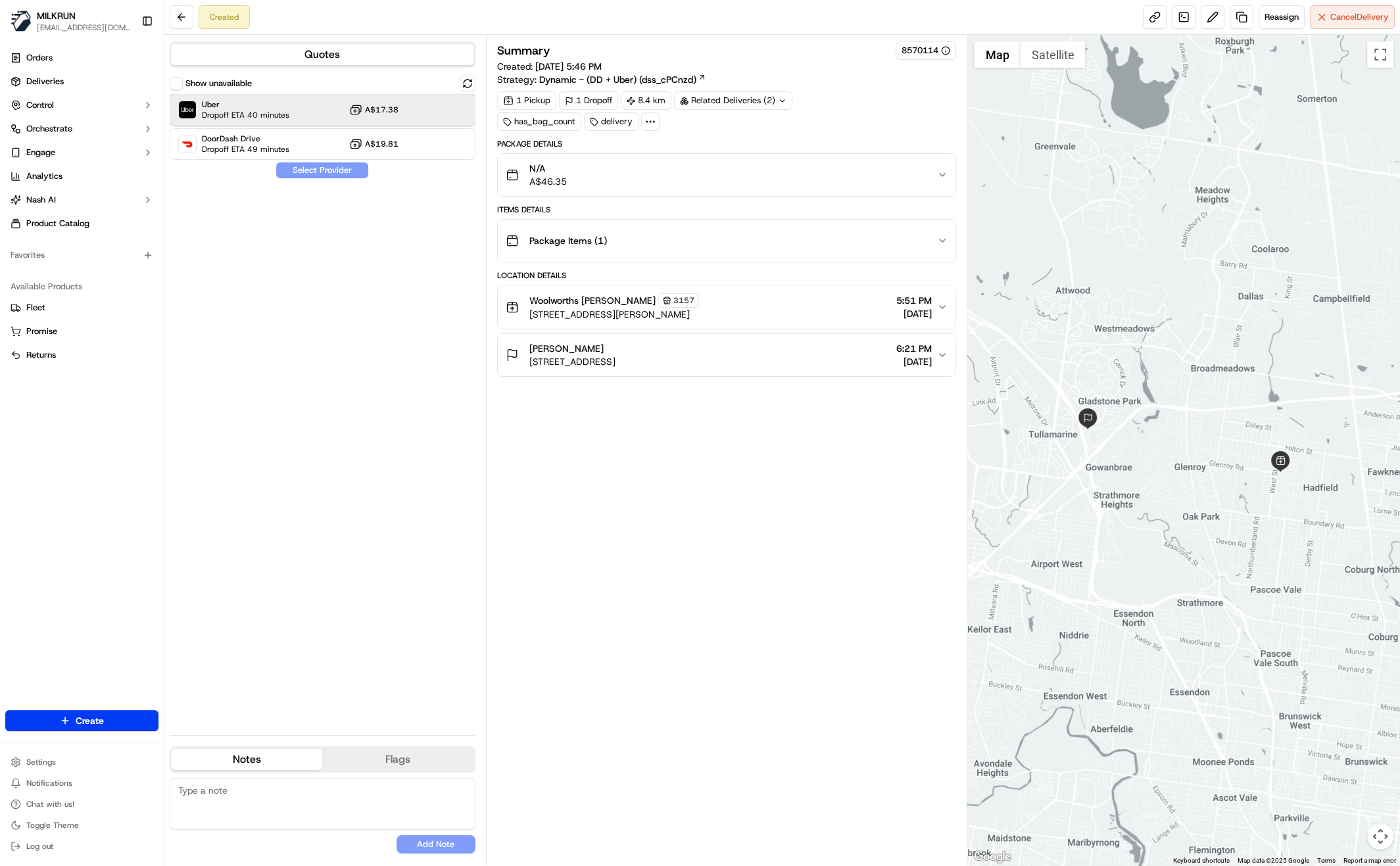
click at [266, 115] on span "Dropoff ETA 40 minutes" at bounding box center [245, 114] width 88 height 10
click at [315, 169] on button "Assign Provider" at bounding box center [322, 170] width 93 height 16
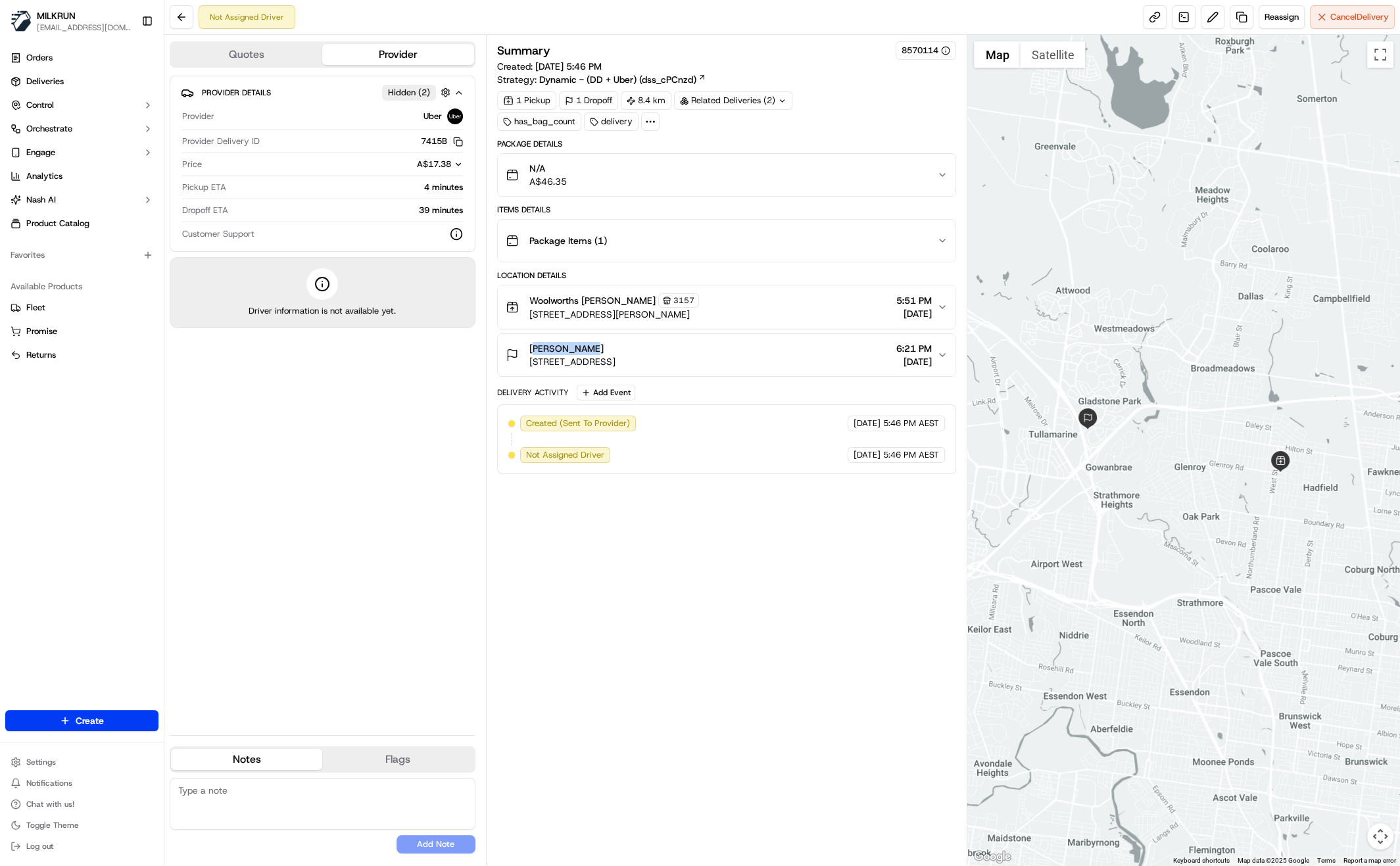
drag, startPoint x: 529, startPoint y: 323, endPoint x: 589, endPoint y: 325, distance: 60.0
click at [589, 341] on div "Aminah Boyd" at bounding box center [572, 348] width 86 height 13
copy span "Aminah Boyd"
drag, startPoint x: 583, startPoint y: 276, endPoint x: 619, endPoint y: 278, distance: 36.1
click at [619, 293] on div "Woolworths Hadfield 3157" at bounding box center [614, 300] width 170 height 14
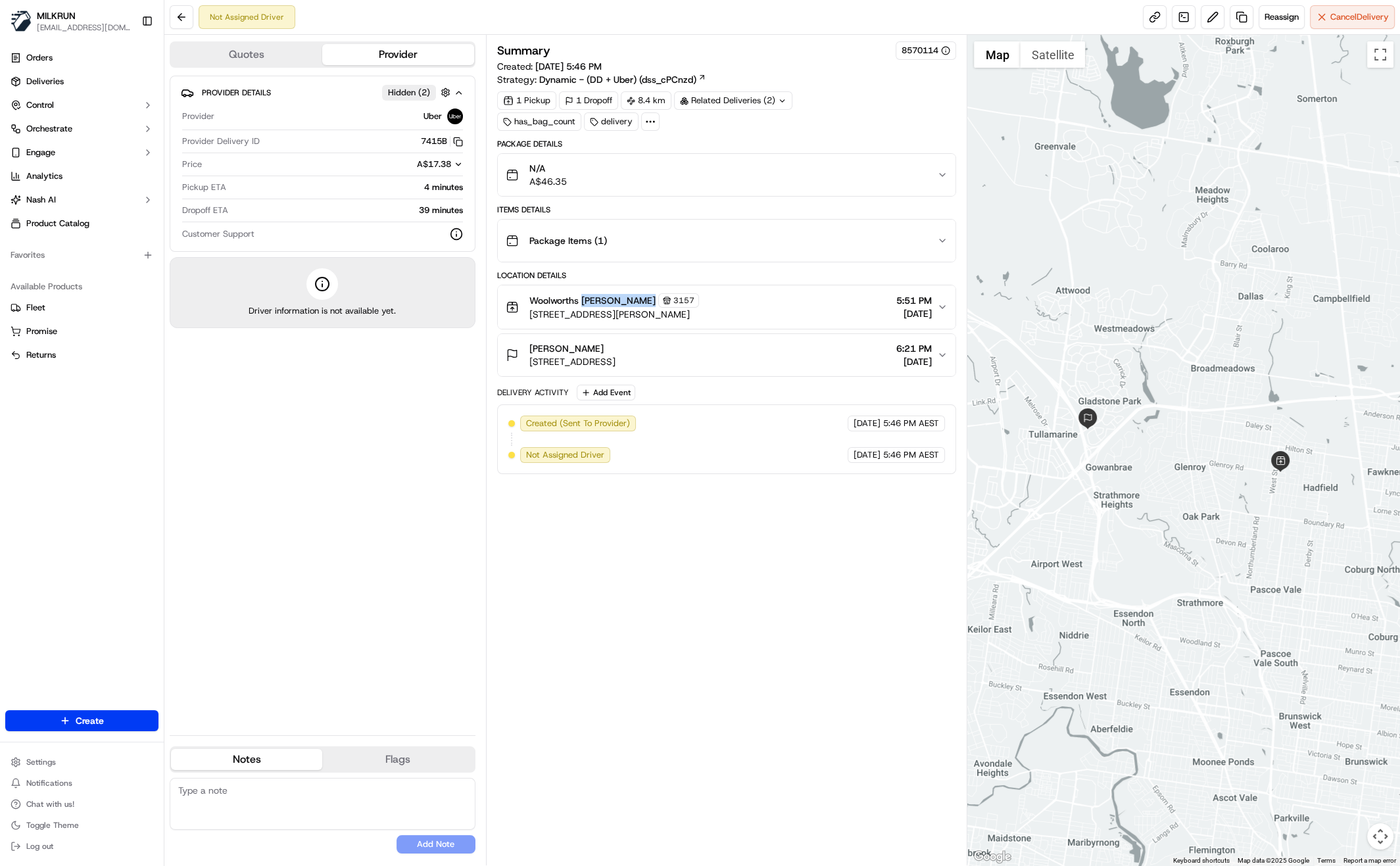
copy div "Hadfield"
click at [1149, 16] on link at bounding box center [1154, 17] width 24 height 24
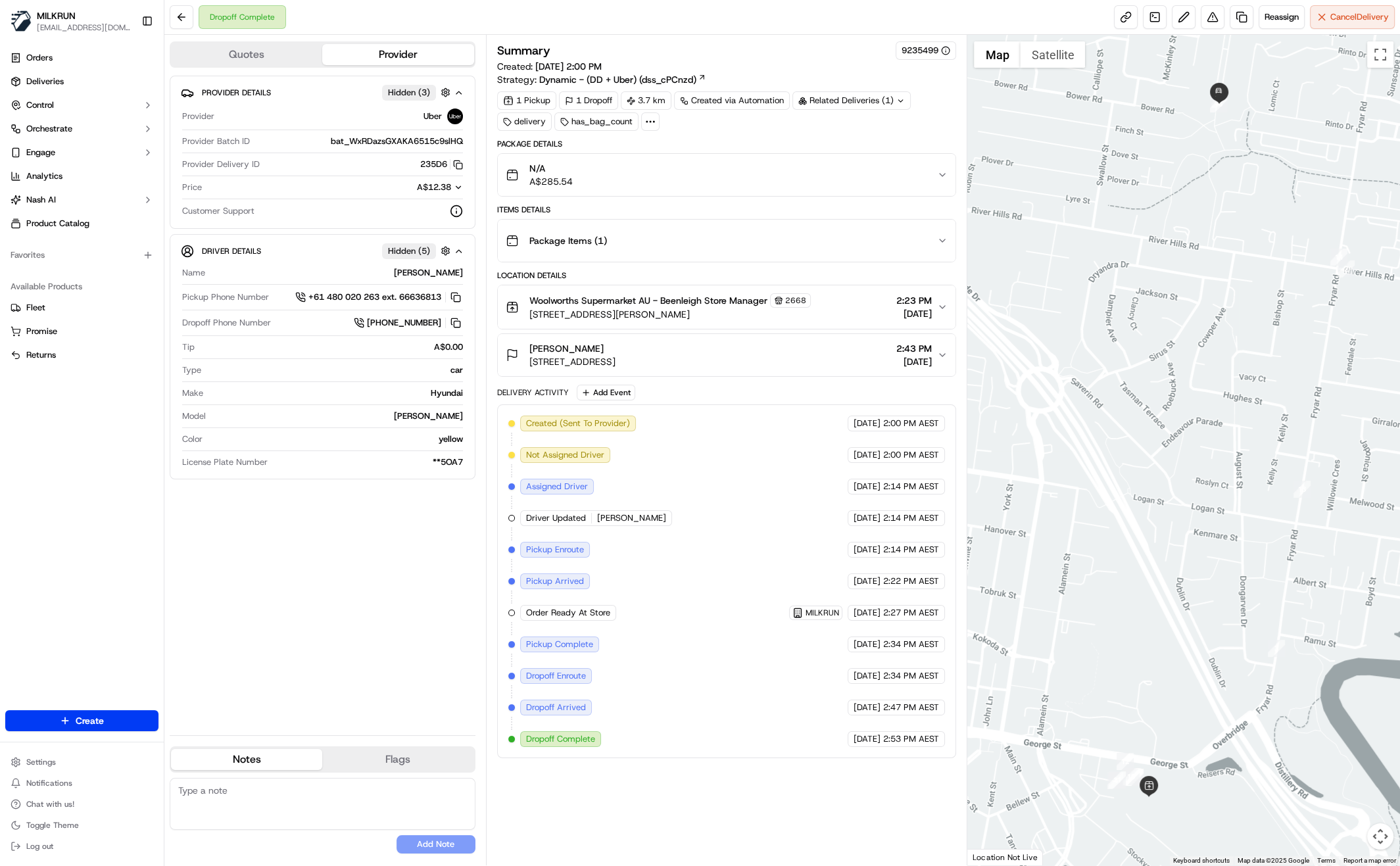
click at [851, 307] on div "Woolworths Supermarket AU - Beenleigh Store Manager [STREET_ADDRESS][PERSON_NAM…" at bounding box center [722, 307] width 432 height 27
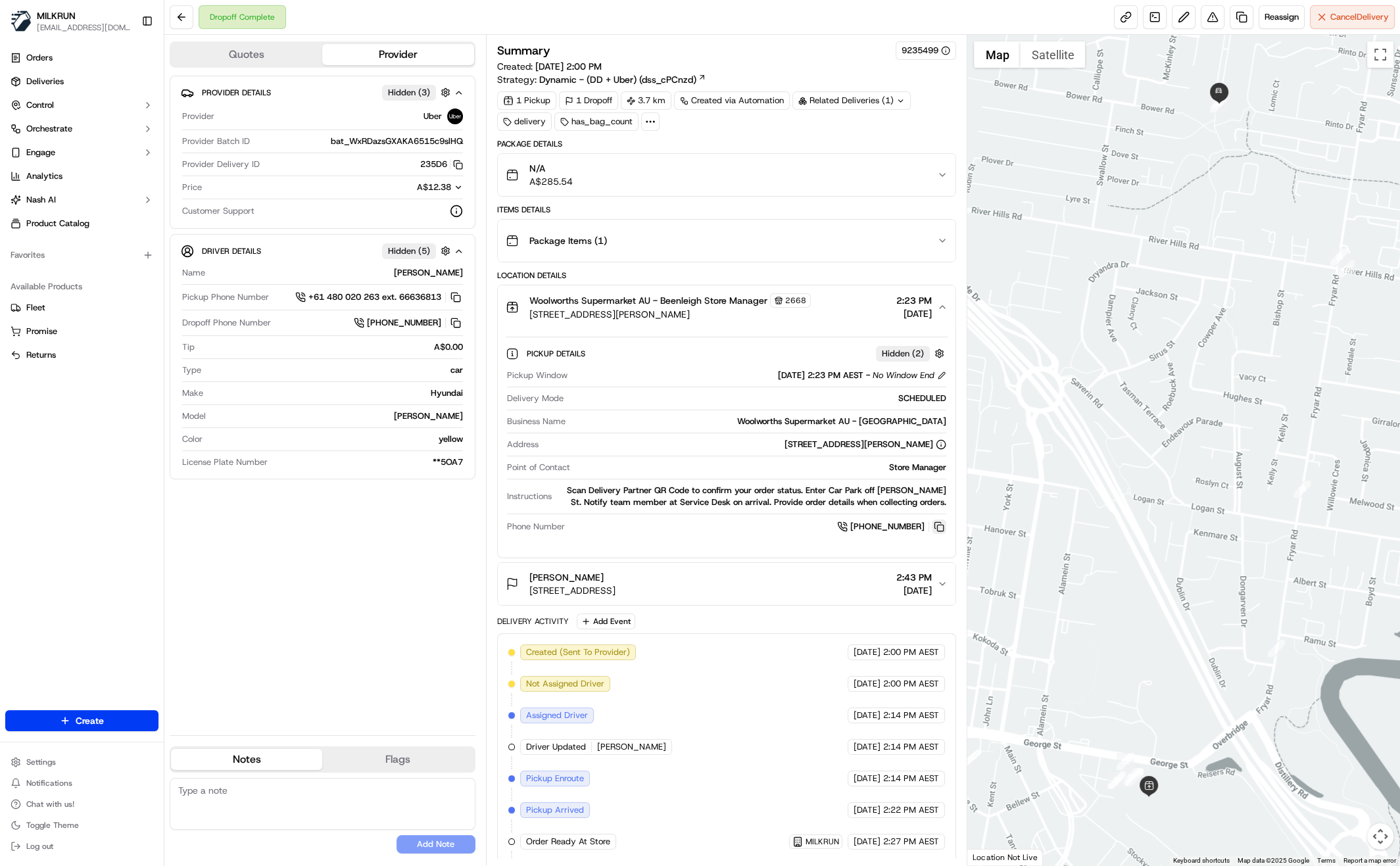
click at [940, 524] on button at bounding box center [938, 525] width 14 height 14
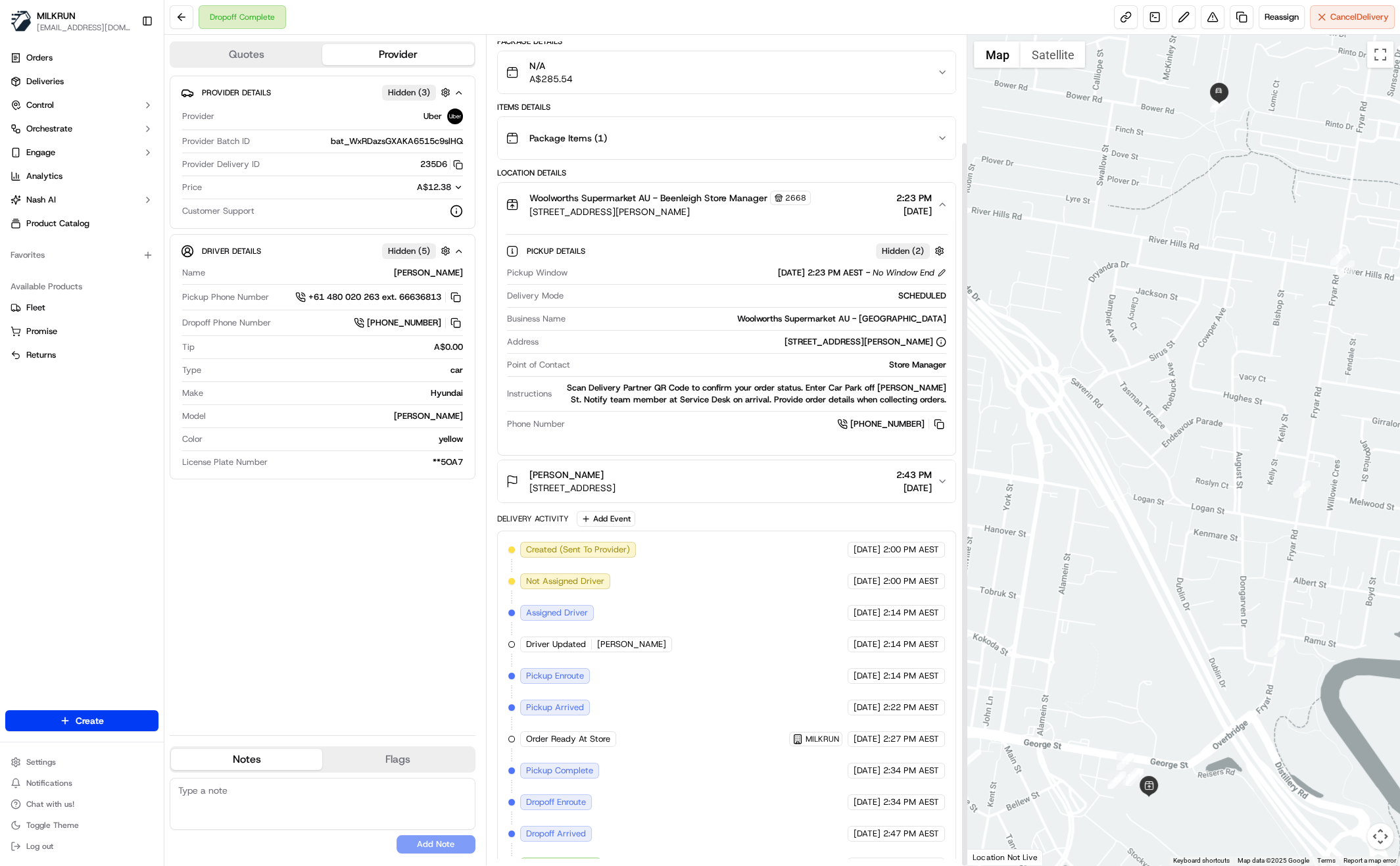
scroll to position [123, 0]
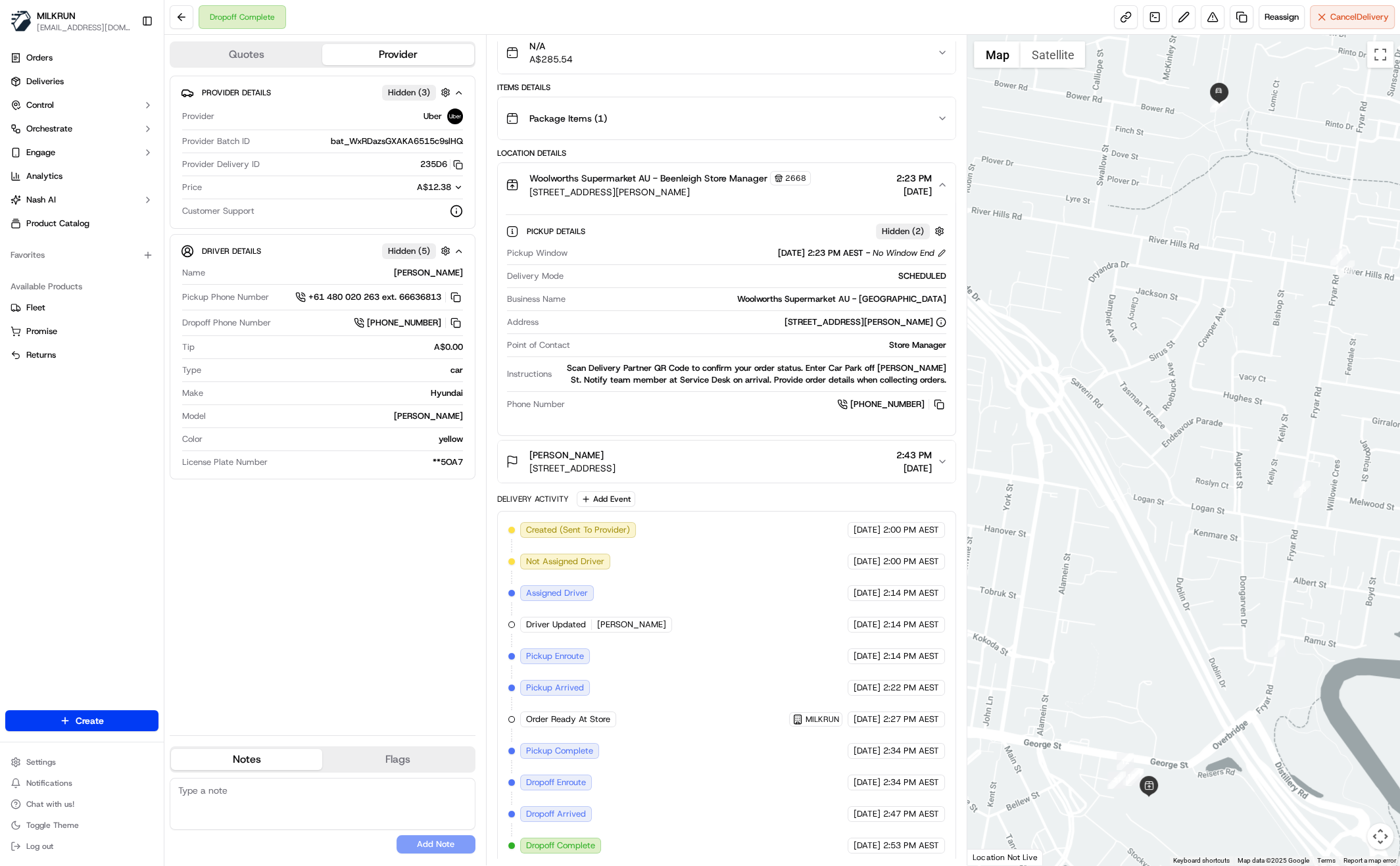
drag, startPoint x: 535, startPoint y: 448, endPoint x: 585, endPoint y: 455, distance: 50.5
click at [585, 455] on div "[PERSON_NAME]" at bounding box center [572, 455] width 86 height 13
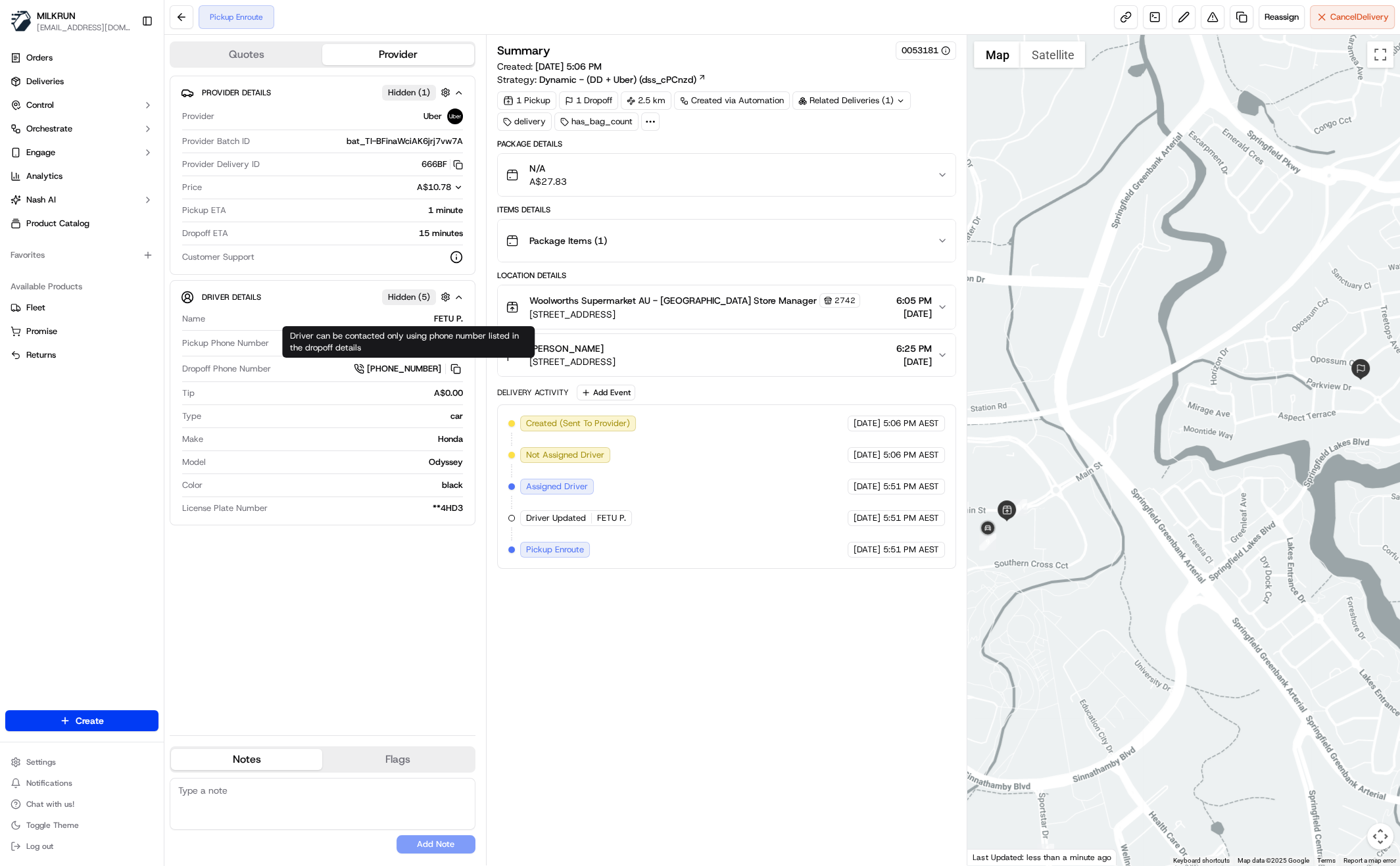
click at [319, 636] on div "Provider Details Hidden ( 1 ) Provider Uber Provider Batch ID bat_TI-BFinaWciAK…" at bounding box center [323, 400] width 306 height 649
click at [814, 660] on div "Summary 0053181 Created: [DATE] 5:06 PM Strategy: Dynamic - (DD + Uber) (dss_cP…" at bounding box center [726, 450] width 459 height 817
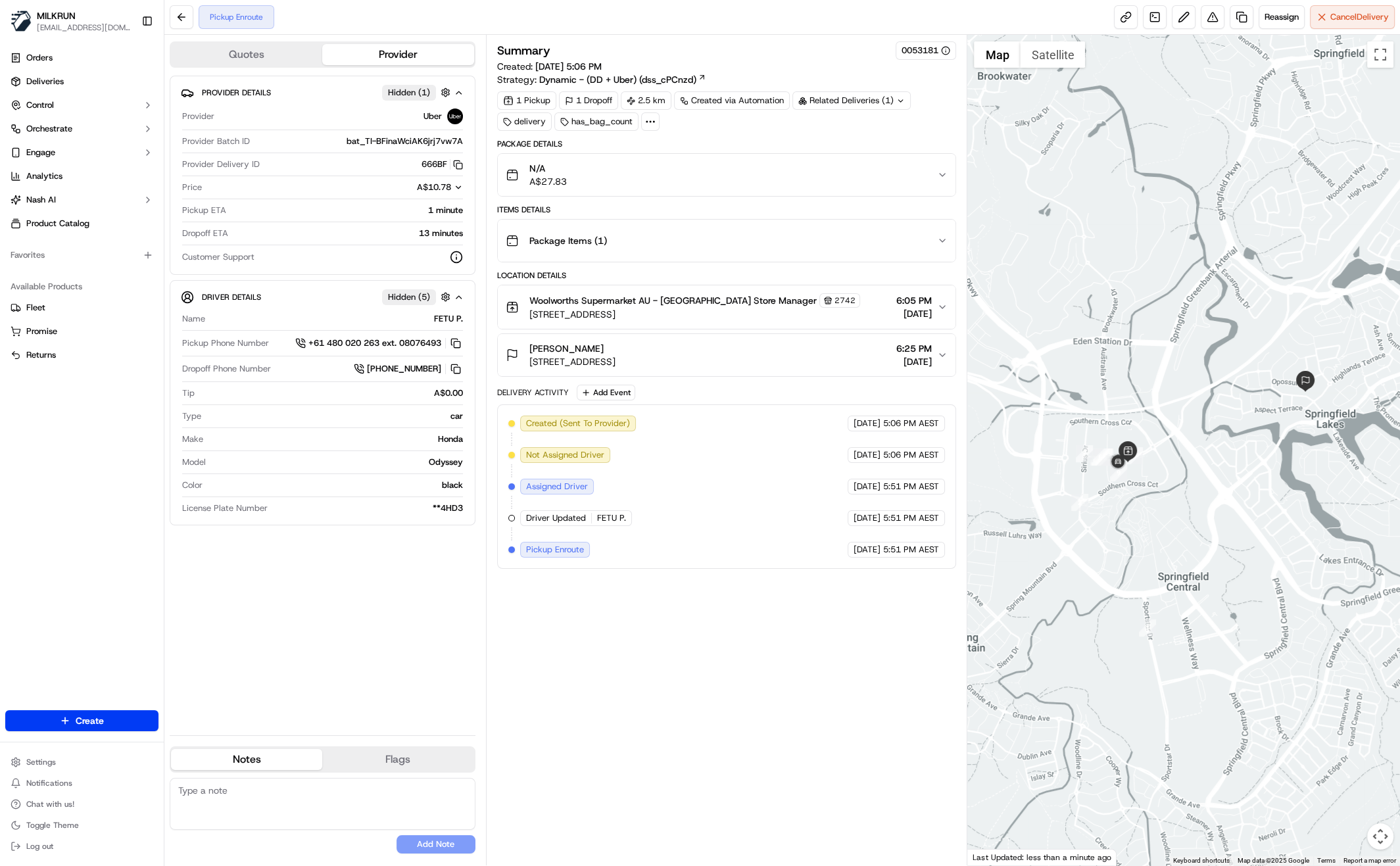
click at [788, 801] on div "Summary 0053181 Created: 22/09/2025 5:06 PM Strategy: Dynamic - (DD + Uber) (ds…" at bounding box center [726, 450] width 459 height 817
drag, startPoint x: 726, startPoint y: 697, endPoint x: 729, endPoint y: 708, distance: 11.4
click at [726, 697] on div "Summary 0053181 Created: 22/09/2025 5:06 PM Strategy: Dynamic - (DD + Uber) (ds…" at bounding box center [726, 450] width 459 height 817
drag, startPoint x: 658, startPoint y: 702, endPoint x: 640, endPoint y: 715, distance: 22.2
click at [658, 701] on div "Summary 0053181 Created: 22/09/2025 5:06 PM Strategy: Dynamic - (DD + Uber) (ds…" at bounding box center [726, 450] width 459 height 817
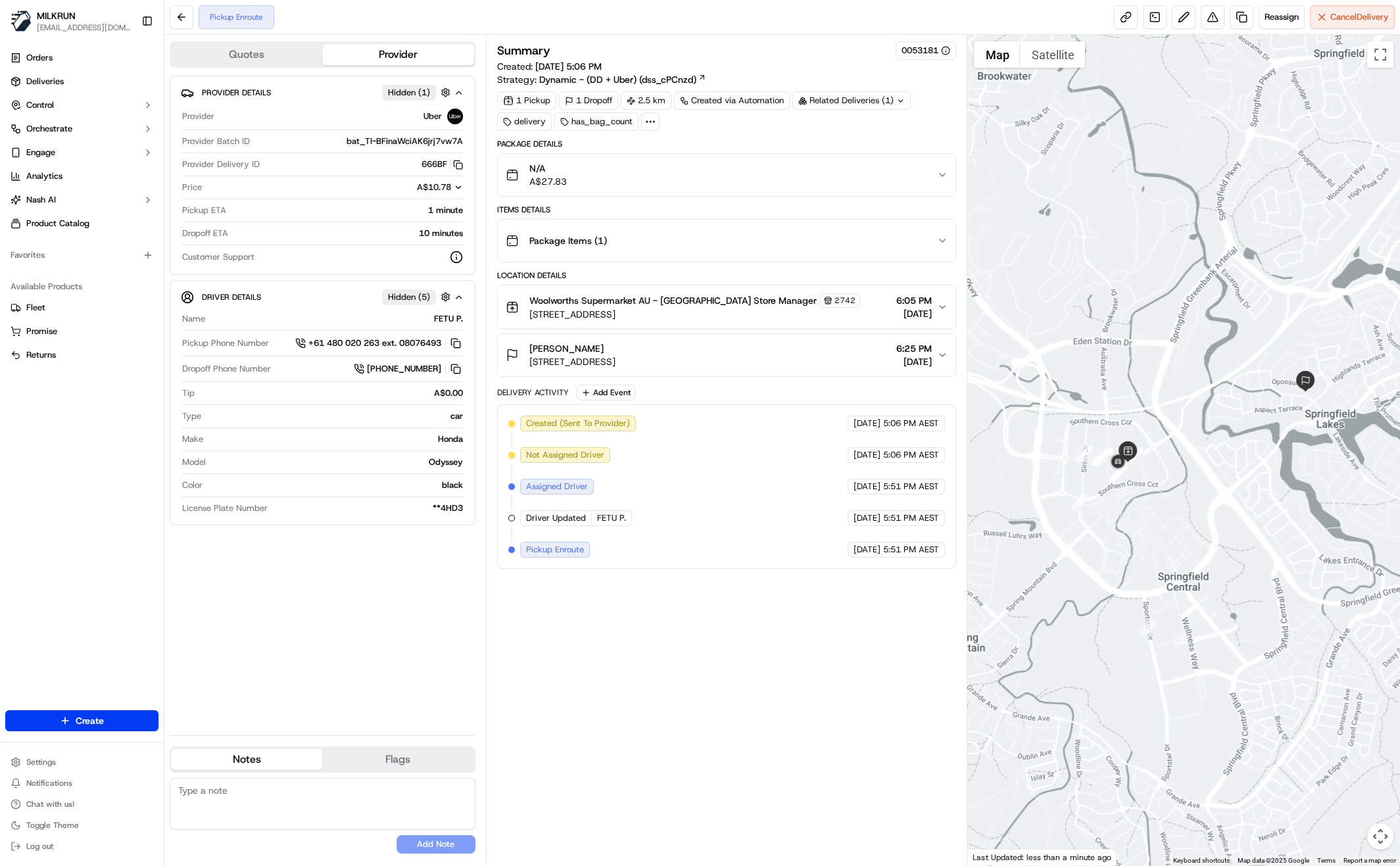
click at [688, 686] on div "Summary 0053181 Created: 22/09/2025 5:06 PM Strategy: Dynamic - (DD + Uber) (ds…" at bounding box center [726, 450] width 459 height 817
click at [706, 599] on div "Summary 0053181 Created: 22/09/2025 5:06 PM Strategy: Dynamic - (DD + Uber) (ds…" at bounding box center [726, 450] width 459 height 817
click at [284, 649] on div "Provider Details Hidden ( 1 ) Provider Uber Provider Batch ID bat_TI-BFinaWciAK…" at bounding box center [323, 400] width 306 height 649
drag, startPoint x: 766, startPoint y: 724, endPoint x: 769, endPoint y: 706, distance: 18.2
click at [766, 723] on div "Summary 0053181 Created: 22/09/2025 5:06 PM Strategy: Dynamic - (DD + Uber) (ds…" at bounding box center [726, 450] width 459 height 817
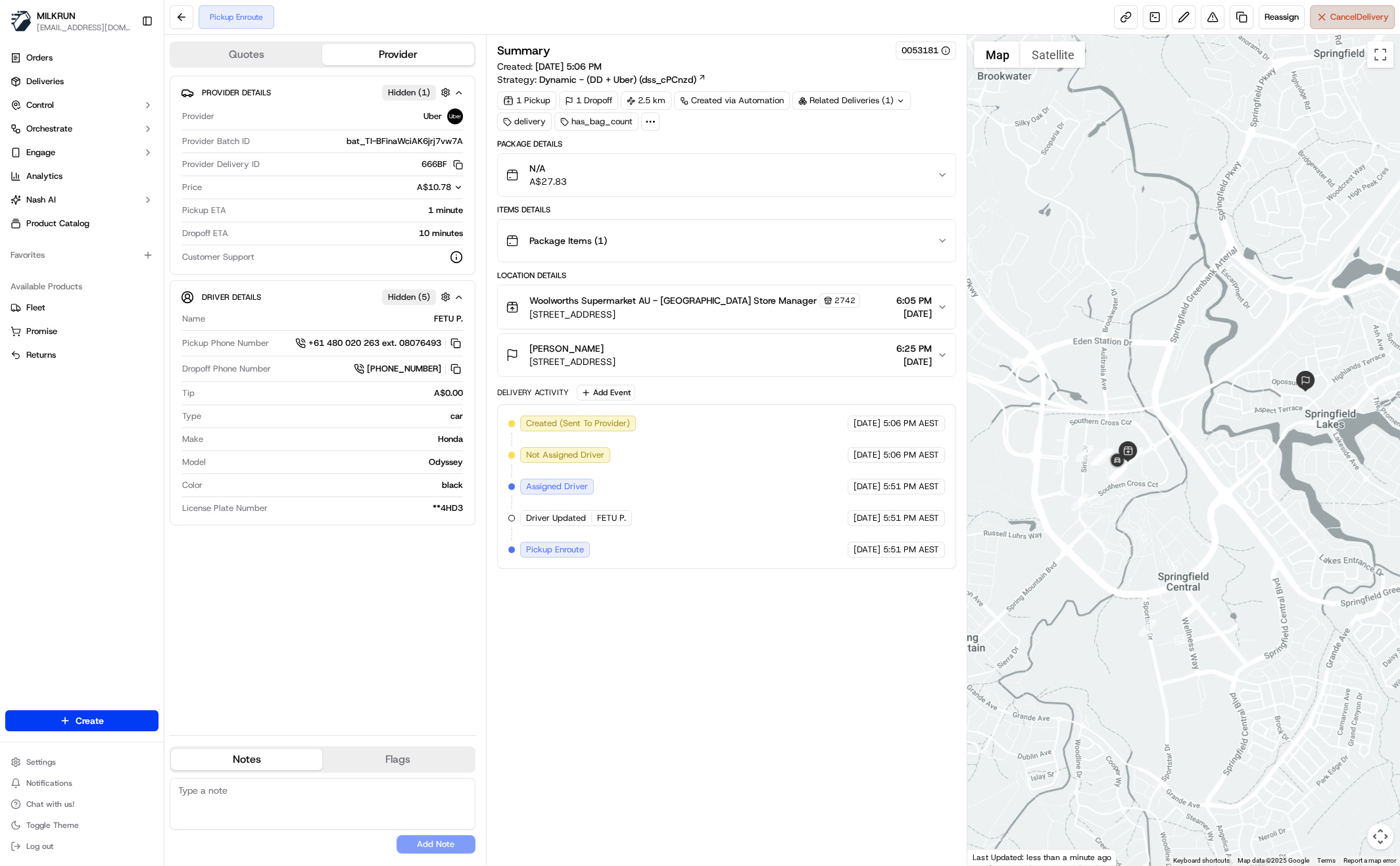
click at [1350, 23] on button "Cancel Delivery" at bounding box center [1352, 17] width 85 height 24
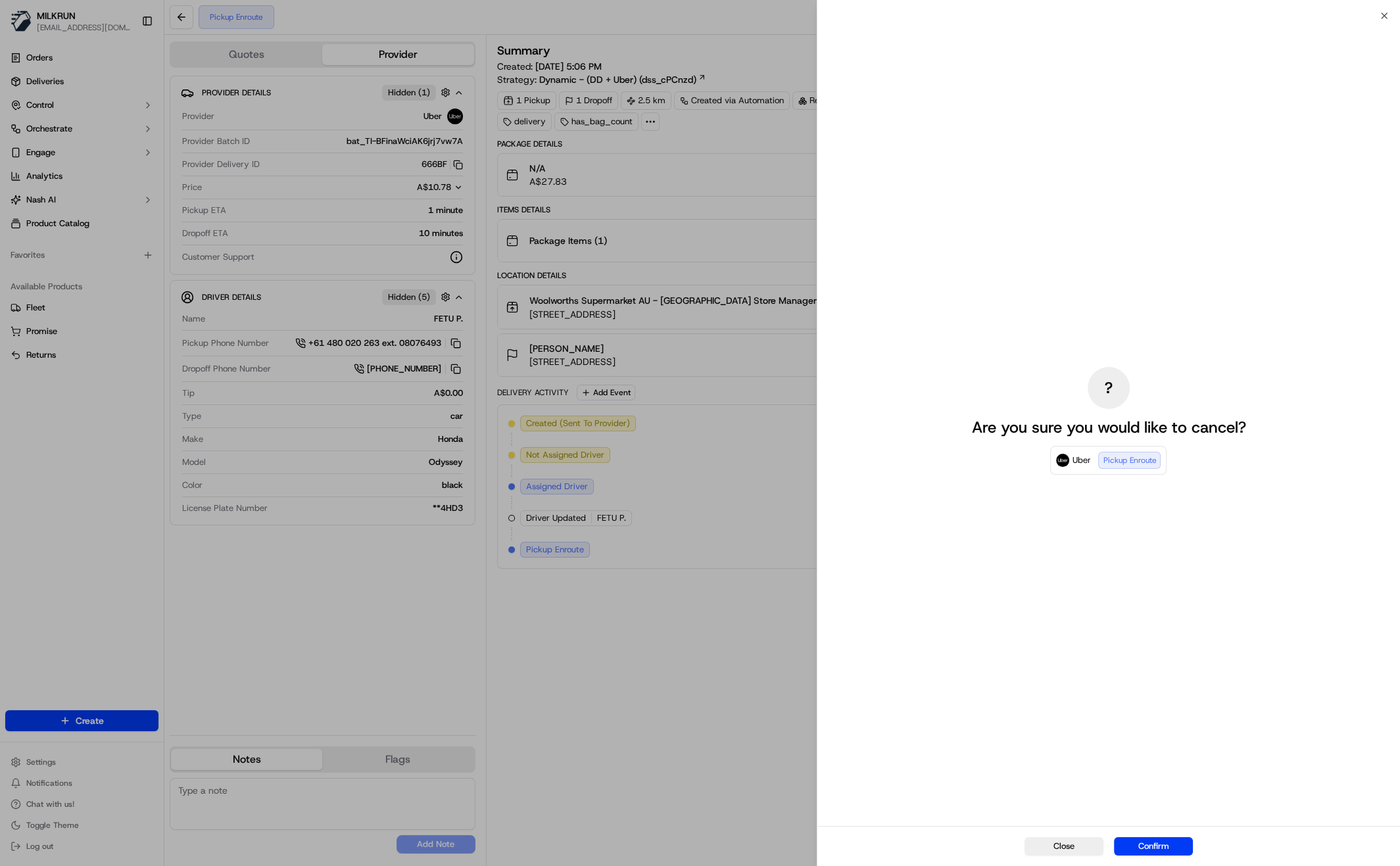
click at [1174, 849] on button "Confirm" at bounding box center [1153, 846] width 79 height 19
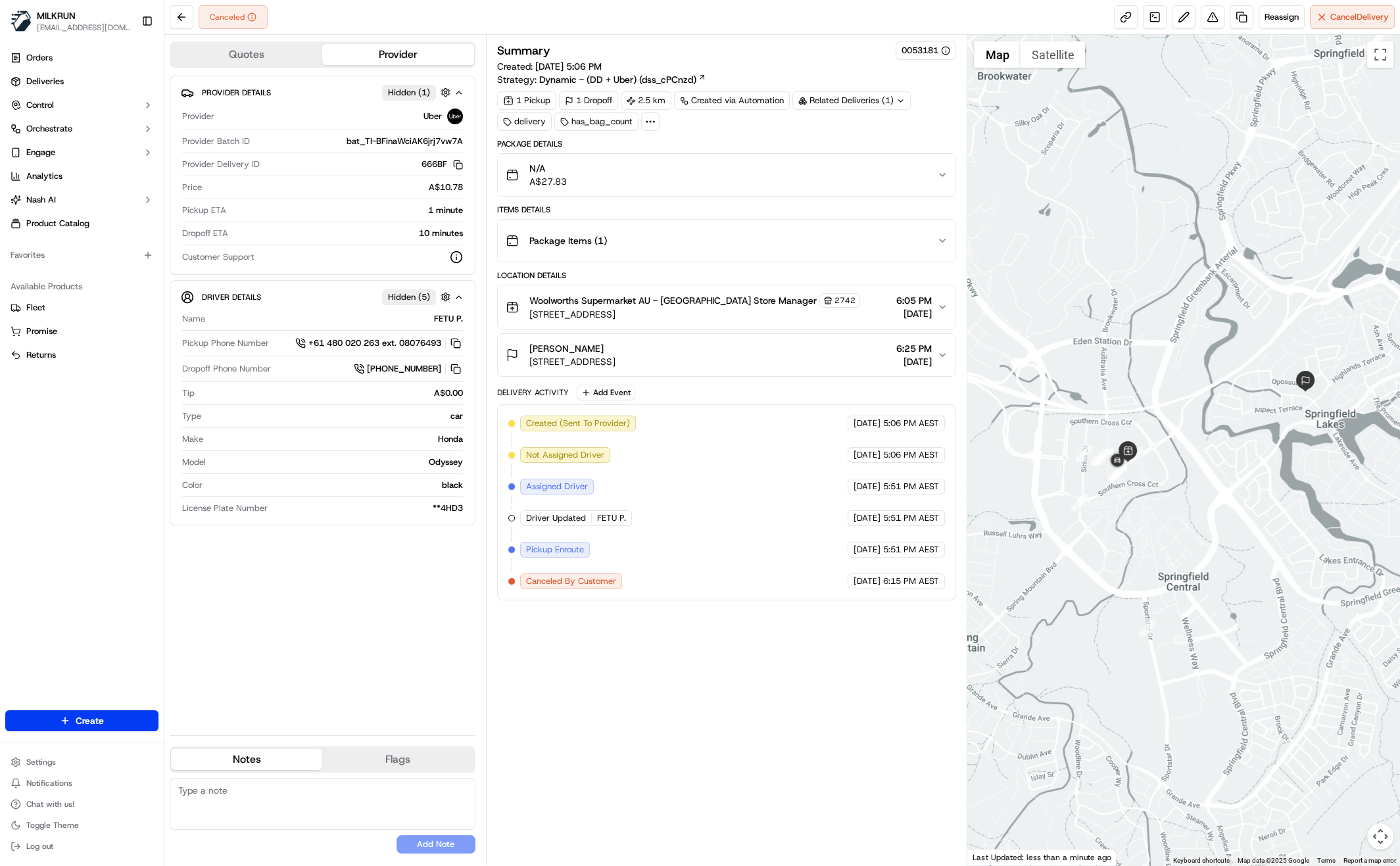
click at [776, 655] on div "Summary 0053181 Created: 22/09/2025 5:06 PM Strategy: Dynamic - (DD + Uber) (ds…" at bounding box center [726, 450] width 459 height 817
drag, startPoint x: 648, startPoint y: 741, endPoint x: 651, endPoint y: 728, distance: 13.3
click at [649, 735] on div "Summary 0053181 Created: 22/09/2025 5:06 PM Strategy: Dynamic - (DD + Uber) (ds…" at bounding box center [726, 450] width 459 height 817
click at [725, 311] on span "1 Main St, Springfield Central, QLD 4300, AU" at bounding box center [694, 314] width 330 height 13
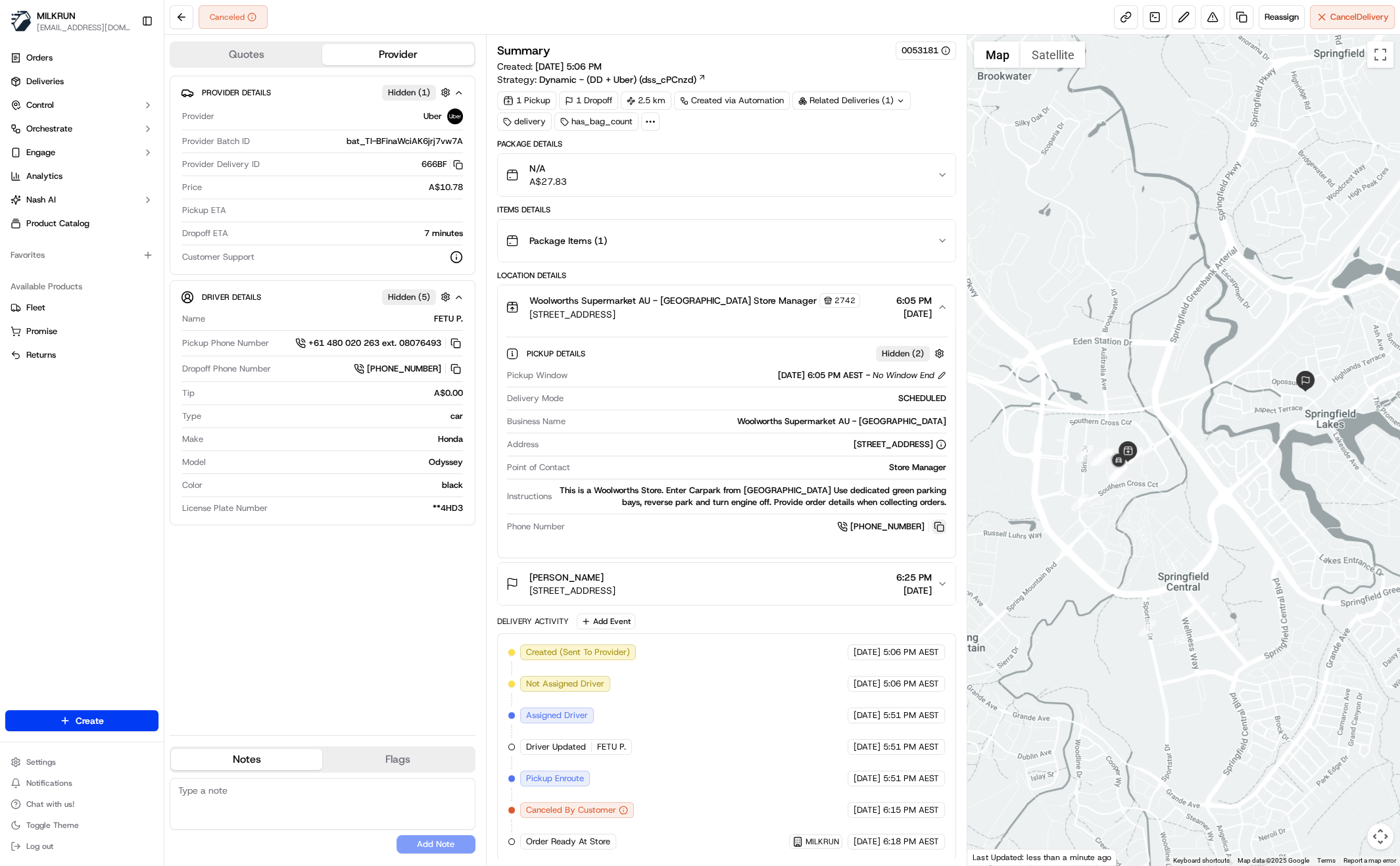
click at [942, 520] on button at bounding box center [938, 525] width 14 height 14
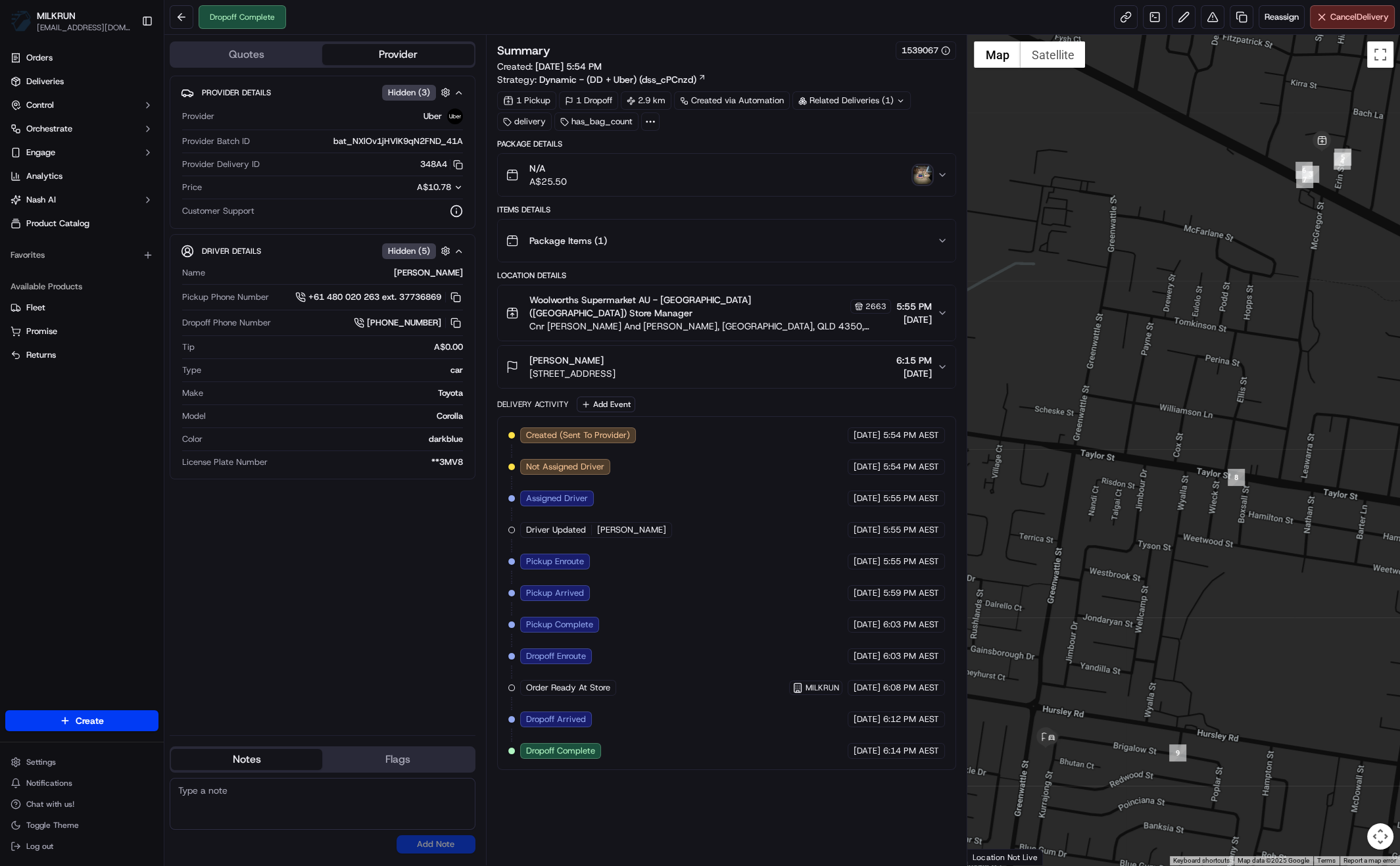
click at [941, 312] on icon "button" at bounding box center [942, 312] width 10 height 10
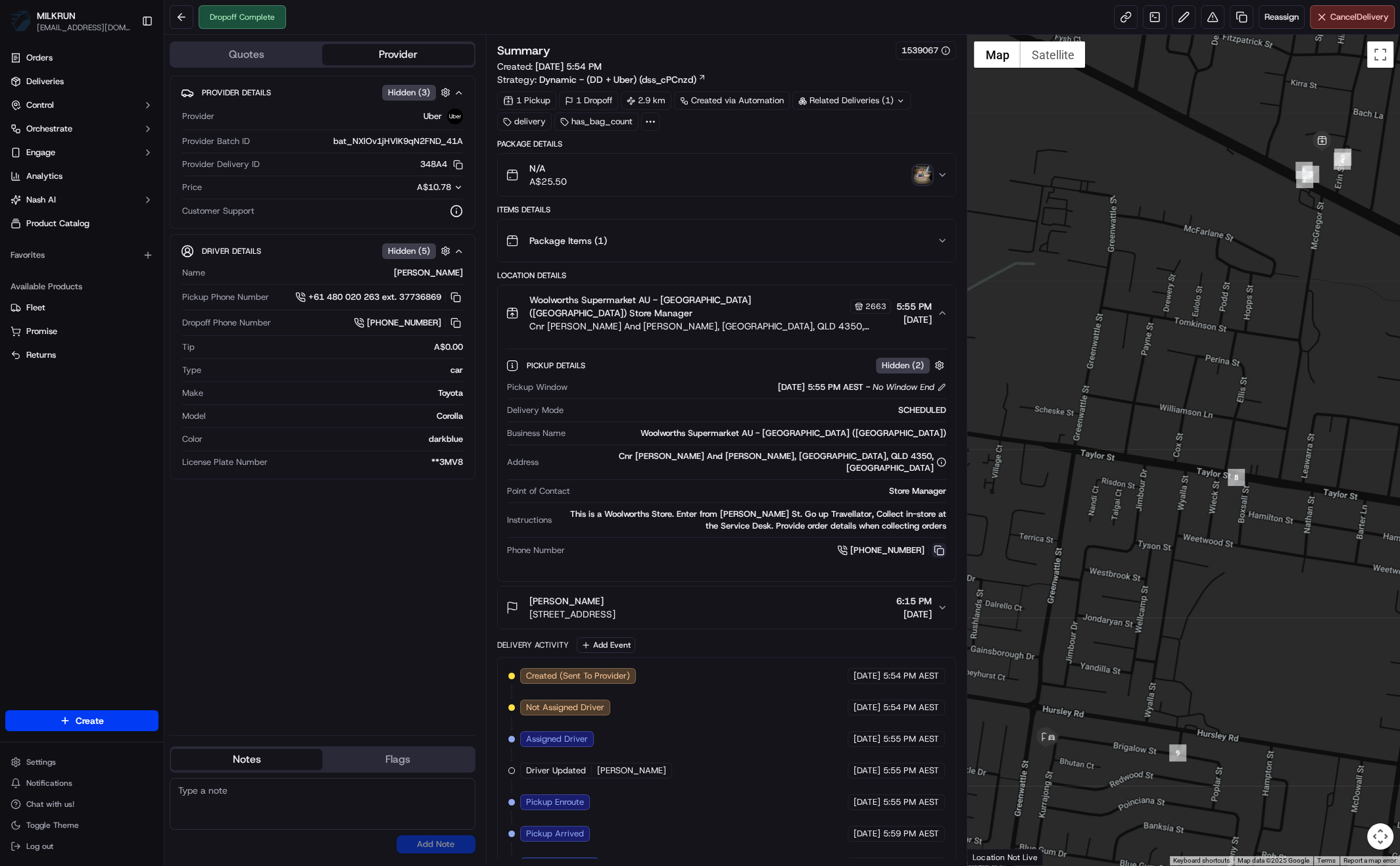
click at [940, 543] on button at bounding box center [938, 550] width 14 height 14
click at [929, 175] on img "button" at bounding box center [923, 175] width 19 height 19
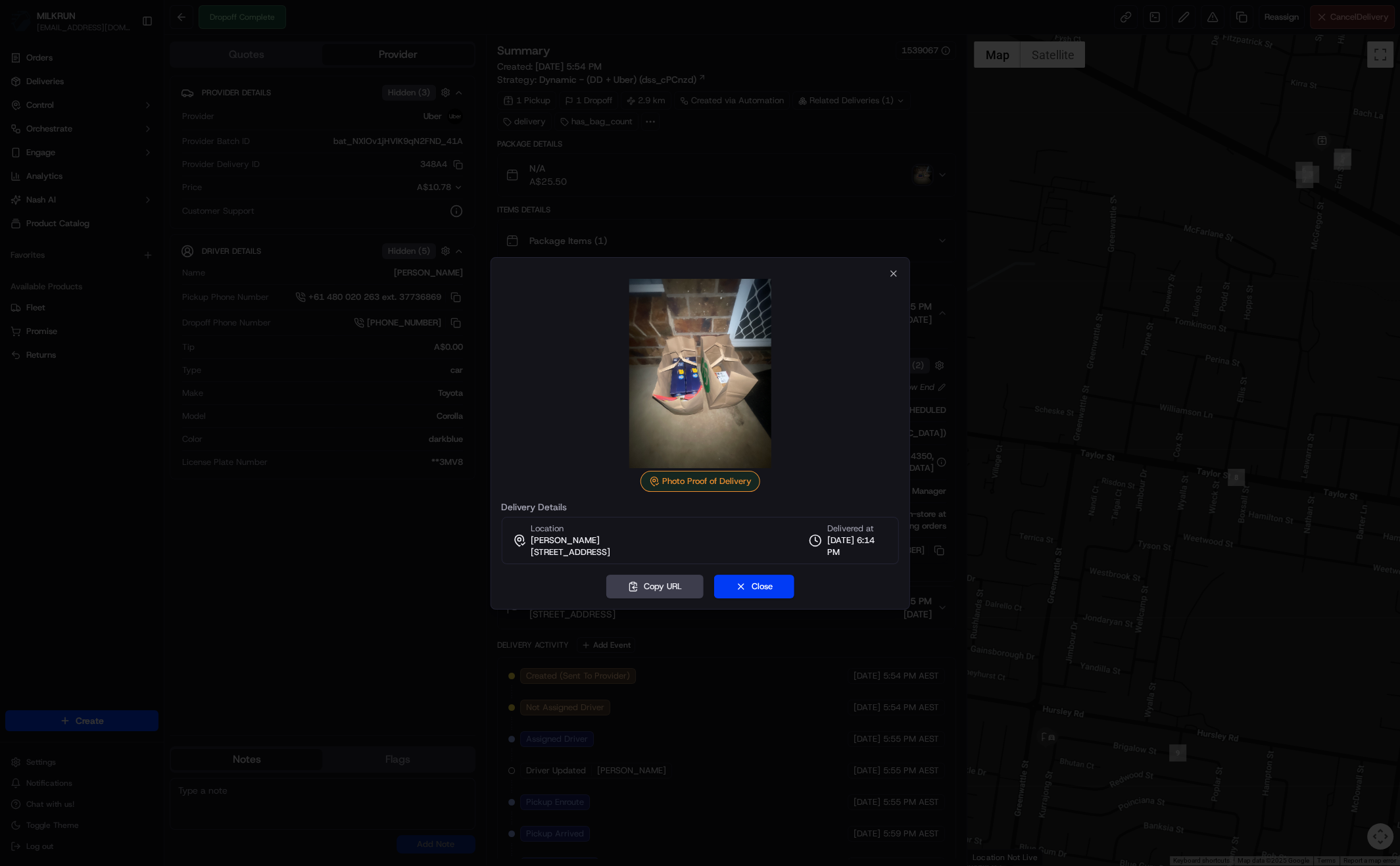
click at [358, 623] on div at bounding box center [700, 433] width 1400 height 866
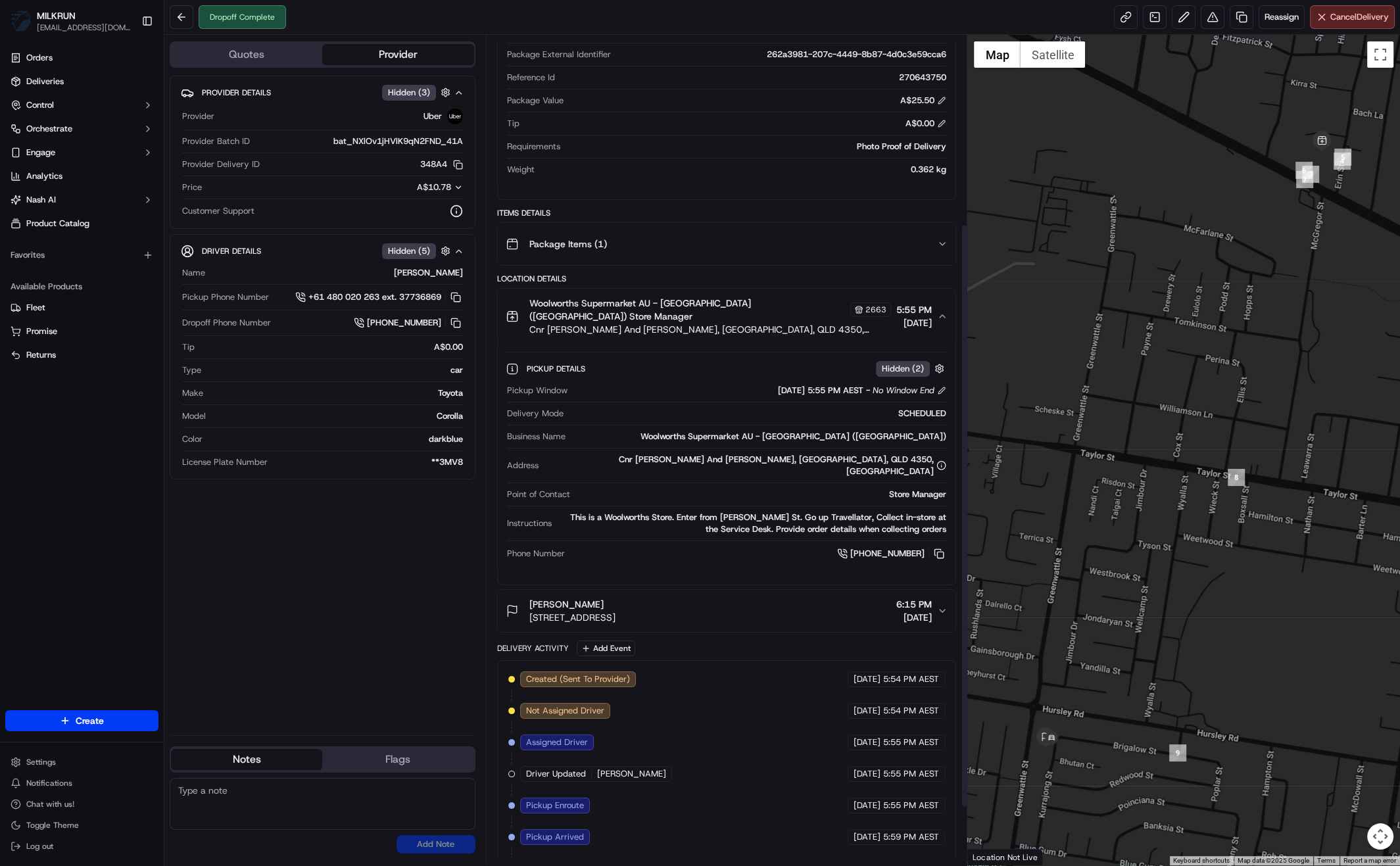
scroll to position [267, 0]
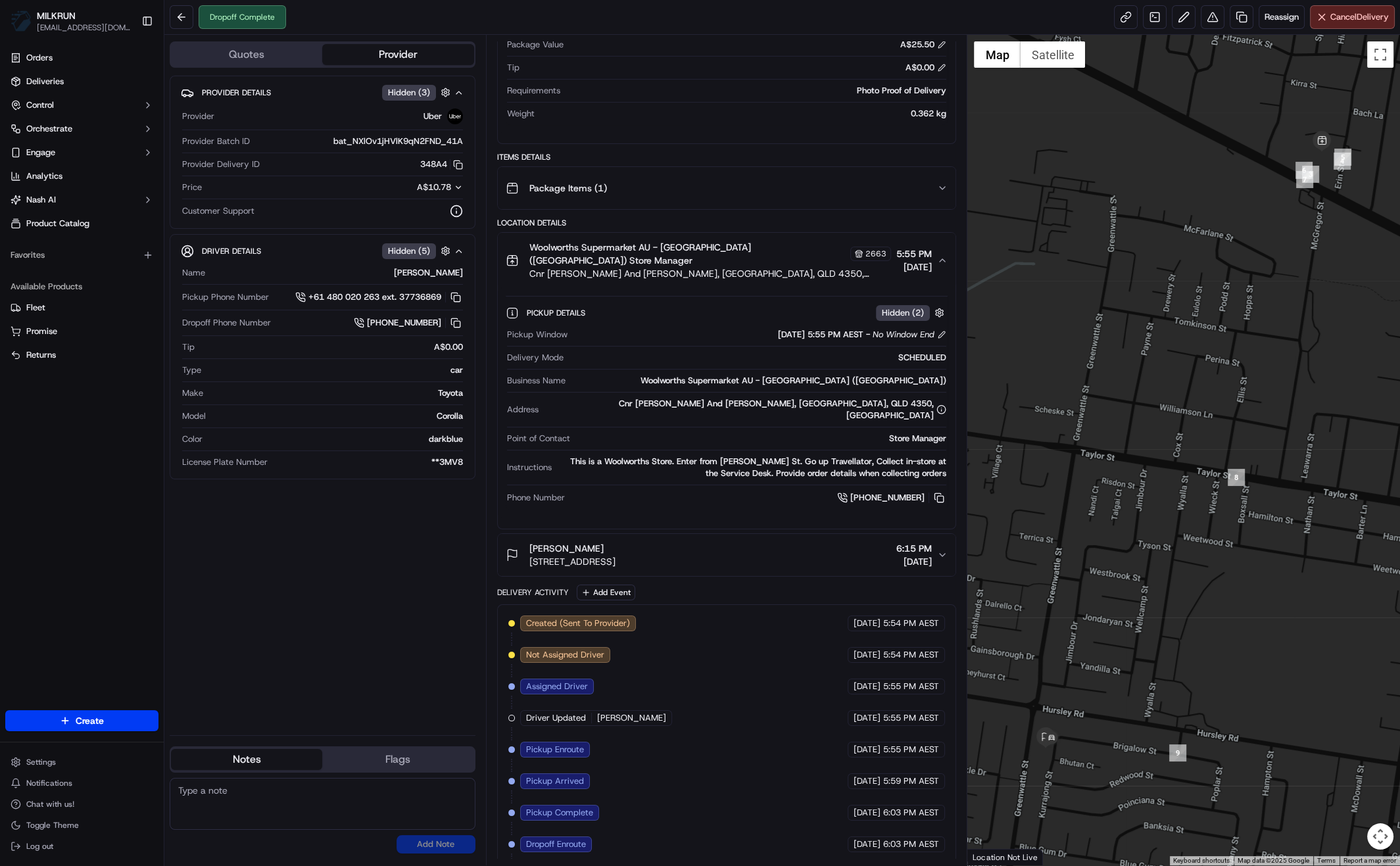
drag, startPoint x: 527, startPoint y: 530, endPoint x: 587, endPoint y: 531, distance: 60.0
click at [587, 541] on div "[PERSON_NAME] [STREET_ADDRESS]" at bounding box center [560, 555] width 109 height 26
drag, startPoint x: 661, startPoint y: 240, endPoint x: 704, endPoint y: 247, distance: 43.6
click at [704, 246] on span "Woolworths Supermarket AU - [GEOGRAPHIC_DATA] ([GEOGRAPHIC_DATA]) Store Manager" at bounding box center [689, 254] width 319 height 26
copy span "Wilsonton"
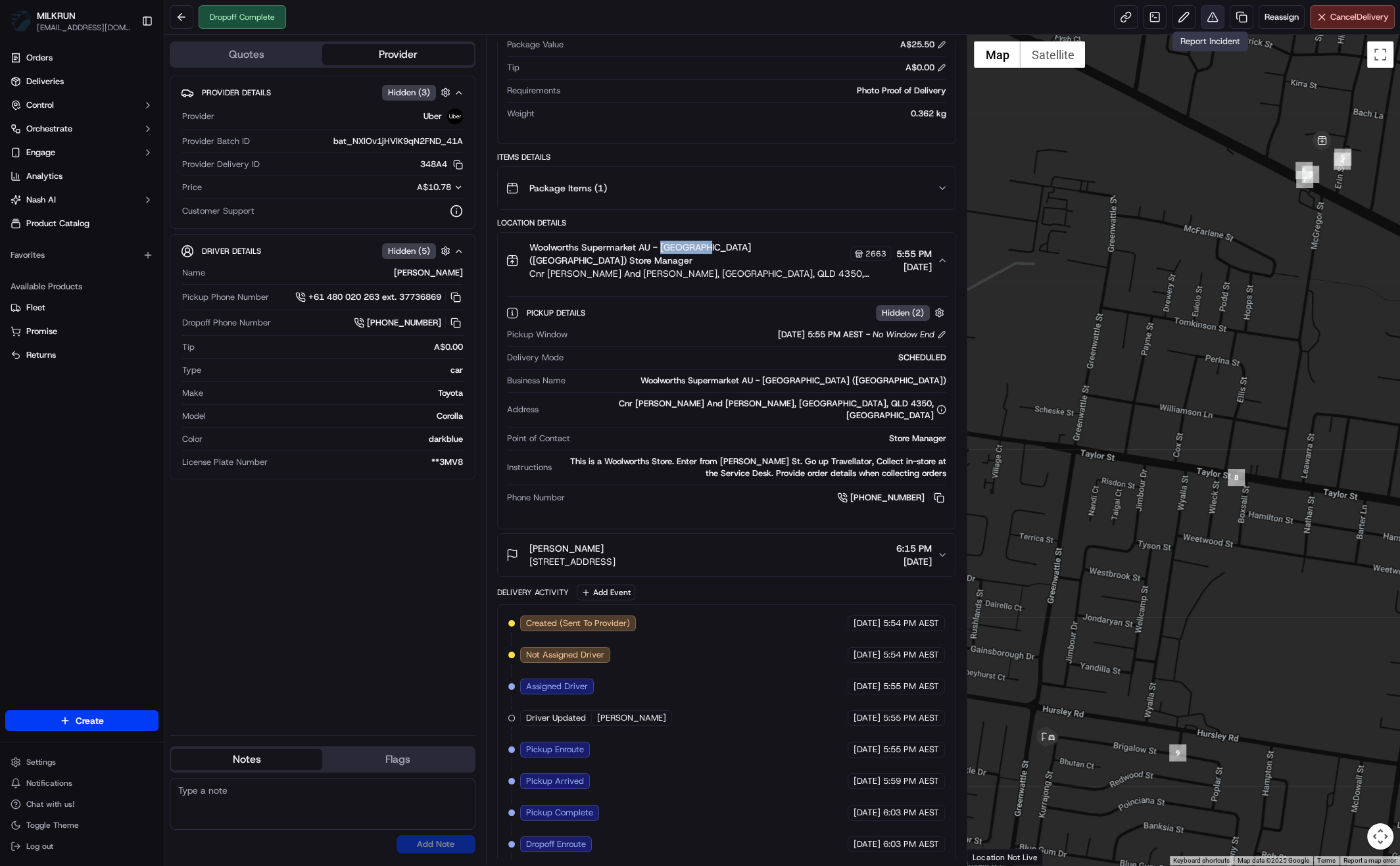
click at [1207, 21] on button at bounding box center [1211, 17] width 24 height 24
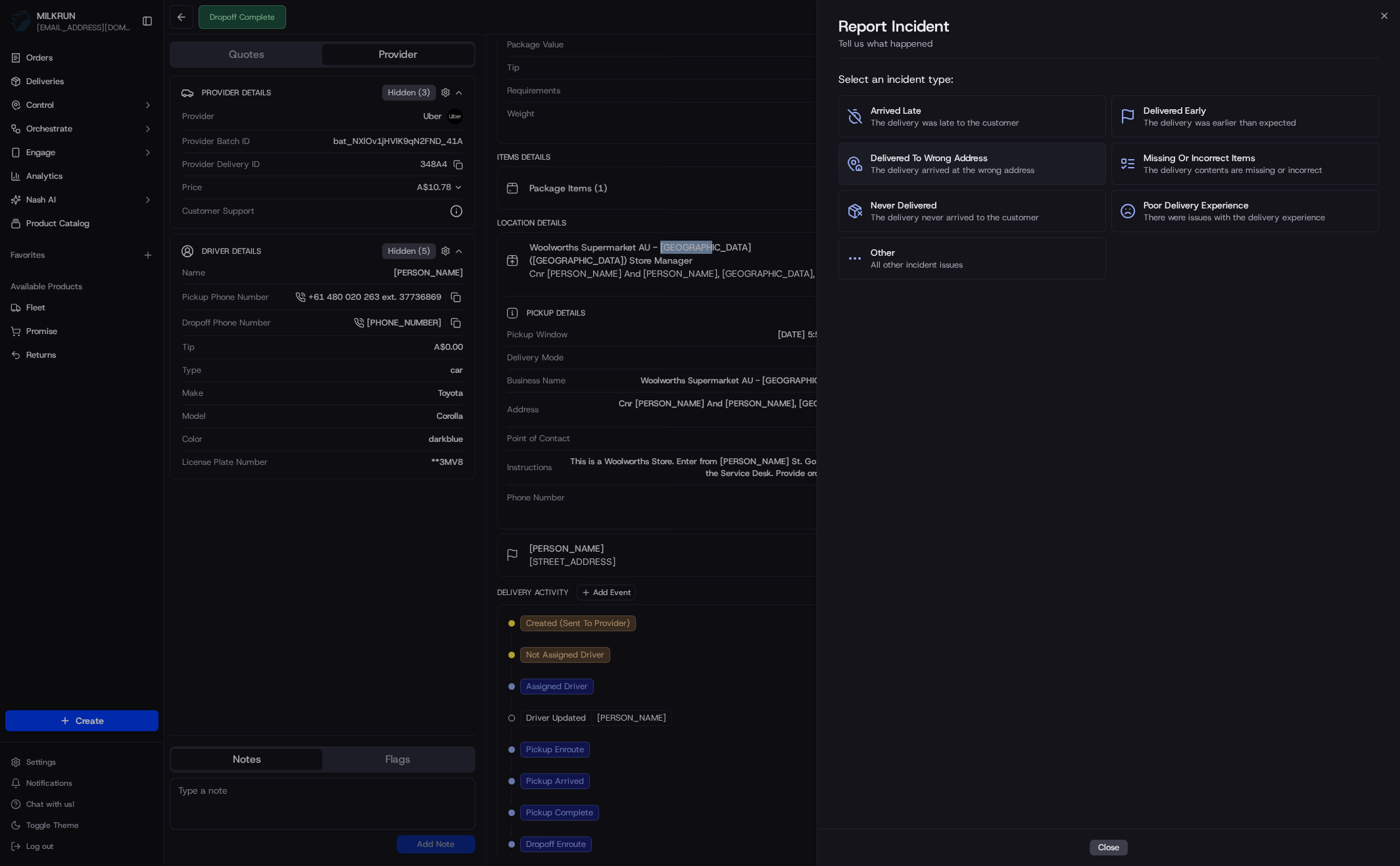
click at [961, 159] on span "Delivered To Wrong Address" at bounding box center [953, 158] width 164 height 13
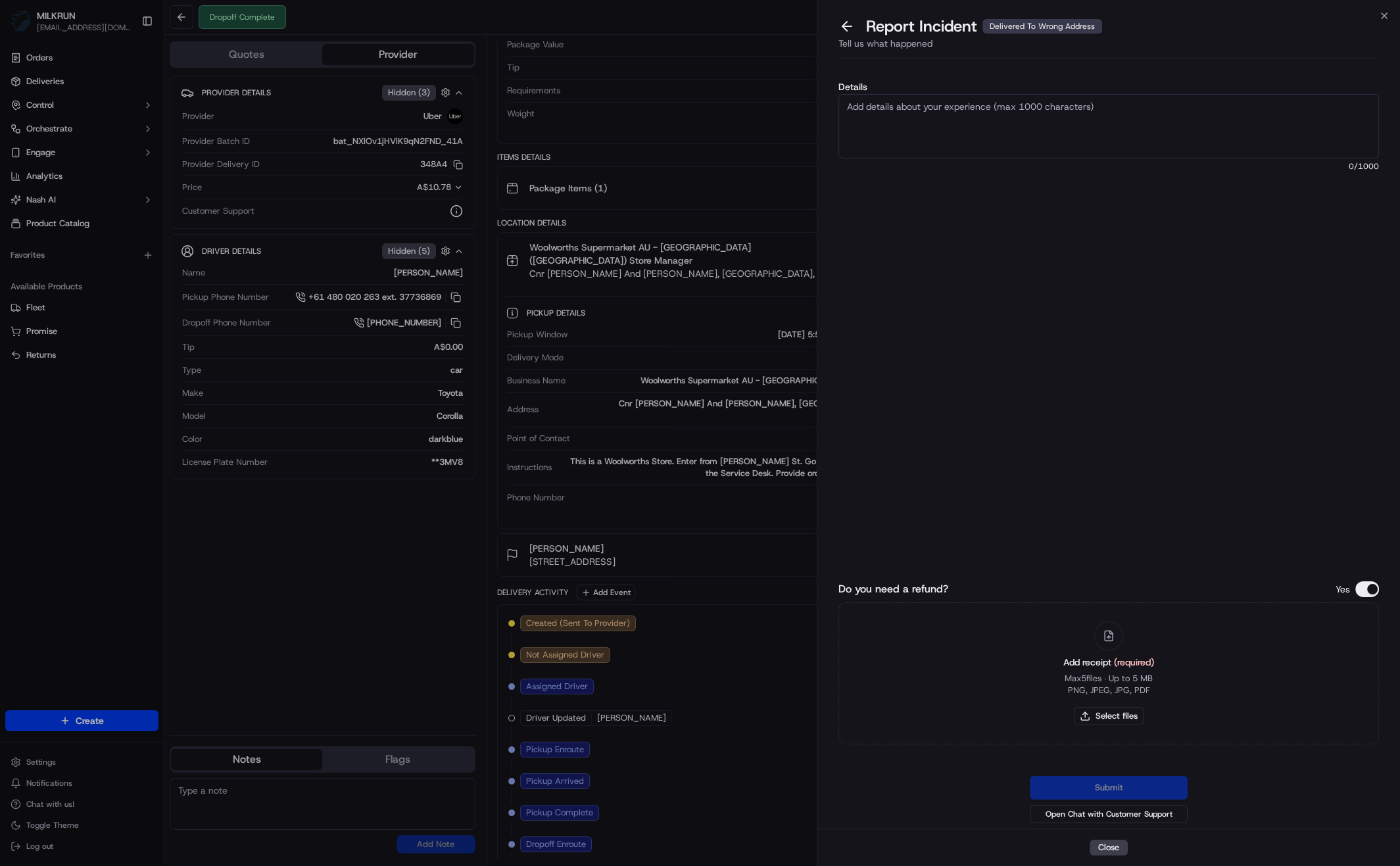
click at [995, 129] on textarea "Details" at bounding box center [1108, 126] width 541 height 64
type textarea "Customer received an Uber eats order not their order please refund $25.50"
click at [1106, 674] on p "Max 5 files ∙ Up to 5 MB" at bounding box center [1108, 678] width 89 height 12
click at [1113, 721] on button "Select files" at bounding box center [1108, 716] width 70 height 19
type input "C:\fakepath\Screen Shot 2025-09-22 at 6.38.45 pm.png"
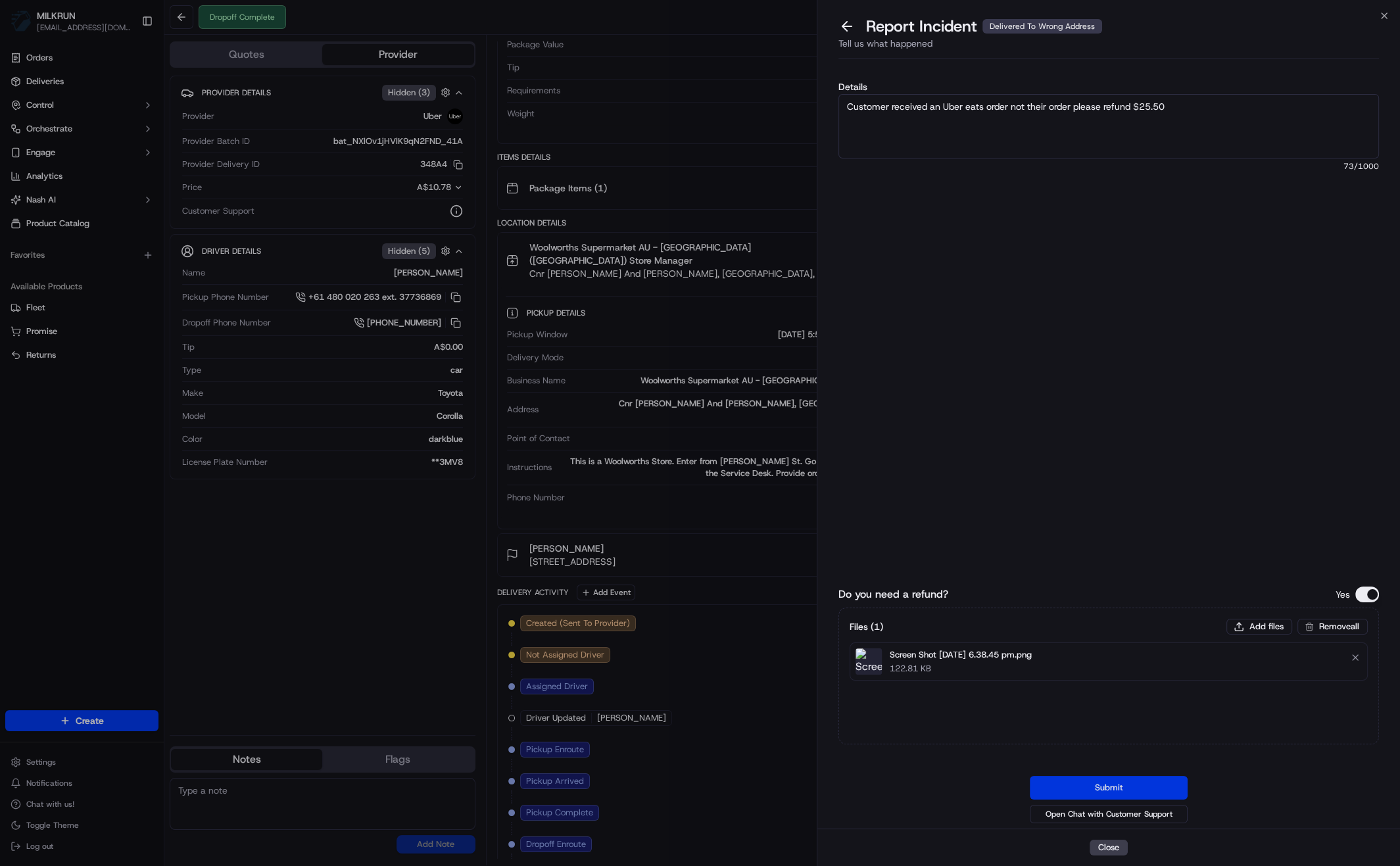
click at [1118, 786] on button "Submit" at bounding box center [1108, 787] width 158 height 24
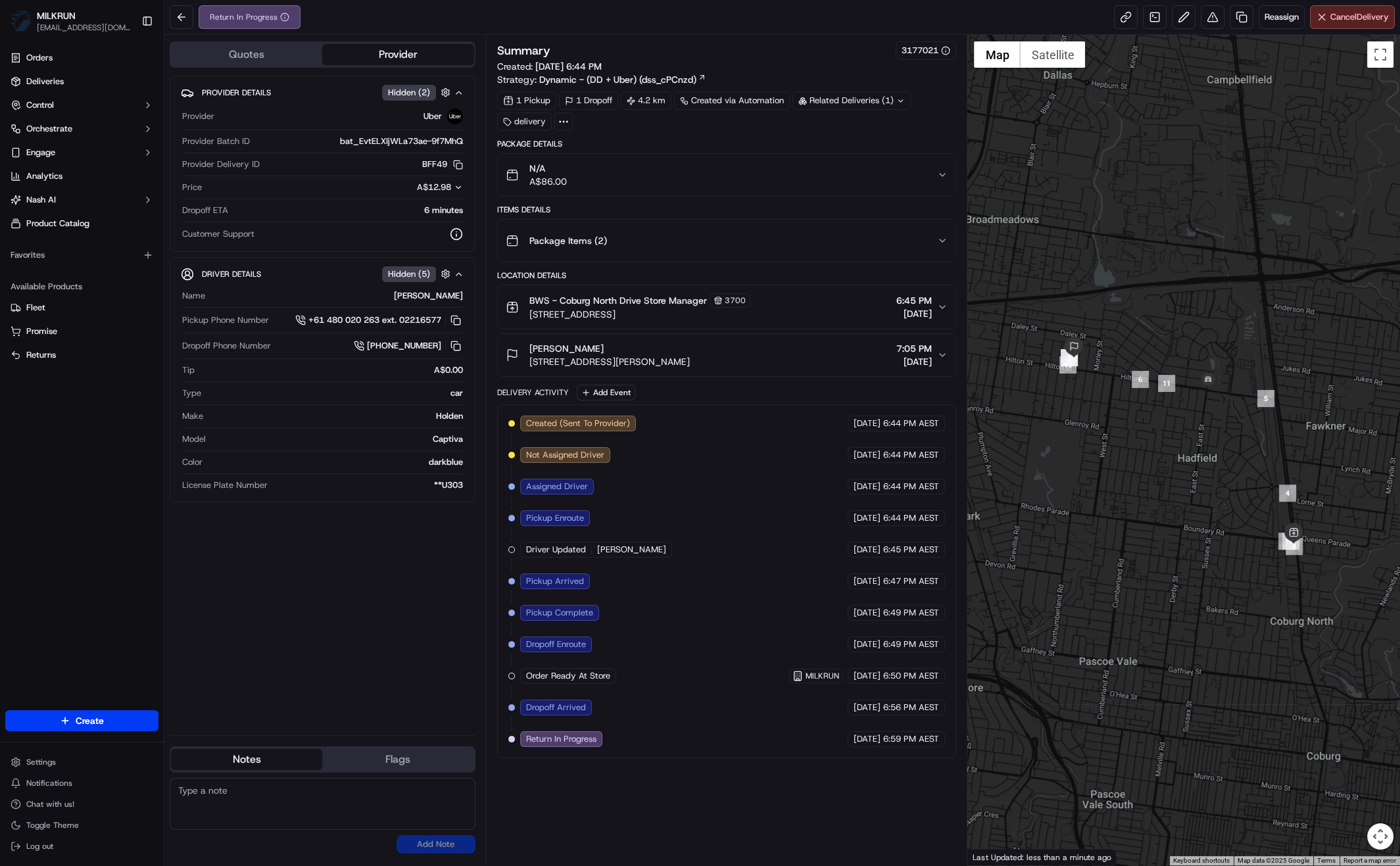
click at [673, 793] on div "Summary 3177021 Created: 22/09/2025 6:44 PM Strategy: Dynamic - (DD + Uber) (ds…" at bounding box center [726, 450] width 459 height 817
click at [789, 774] on div "Summary 3177021 Created: 22/09/2025 6:44 PM Strategy: Dynamic - (DD + Uber) (ds…" at bounding box center [726, 450] width 459 height 817
click at [689, 771] on div "Summary 3177021 Created: 22/09/2025 6:44 PM Strategy: Dynamic - (DD + Uber) (ds…" at bounding box center [726, 450] width 459 height 817
click at [412, 639] on div "Provider Details Hidden ( 2 ) Provider Uber Provider Batch ID bat_EvtELXIjWLa73…" at bounding box center [323, 400] width 306 height 649
click at [613, 776] on div "Summary 3177021 Created: 22/09/2025 6:44 PM Strategy: Dynamic - (DD + Uber) (ds…" at bounding box center [726, 450] width 459 height 817
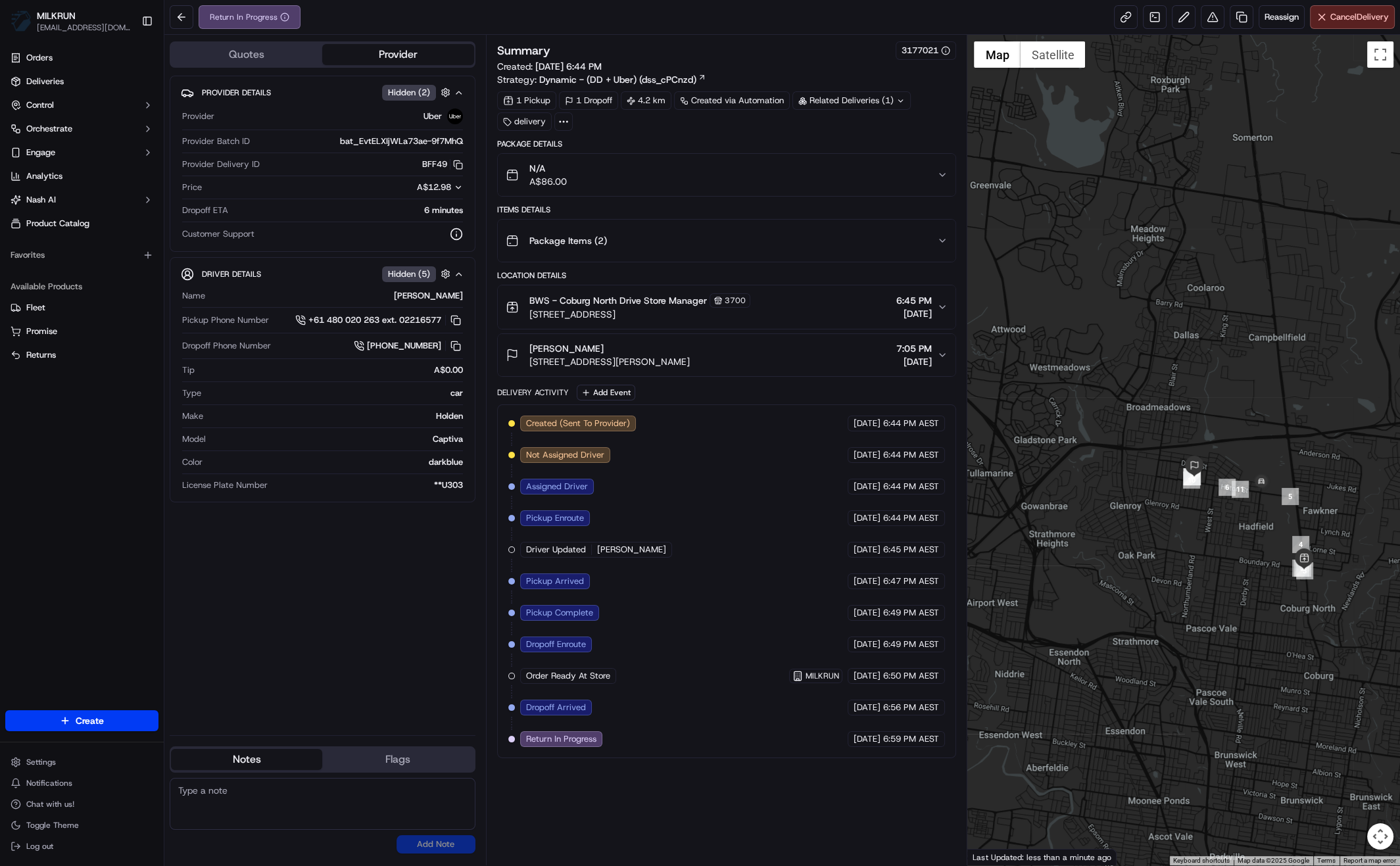
click at [1253, 450] on div at bounding box center [1183, 450] width 433 height 830
click at [351, 665] on div "Provider Details Hidden ( 2 ) Provider Uber Provider Batch ID bat_EvtELXIjWLa73…" at bounding box center [323, 400] width 306 height 649
click at [554, 706] on span "Dropoff Arrived" at bounding box center [555, 708] width 59 height 12
click at [380, 641] on div "Provider Details Hidden ( 2 ) Provider Uber Provider Batch ID bat_EvtELXIjWLa73…" at bounding box center [323, 400] width 306 height 649
drag, startPoint x: 662, startPoint y: 744, endPoint x: 674, endPoint y: 744, distance: 12.0
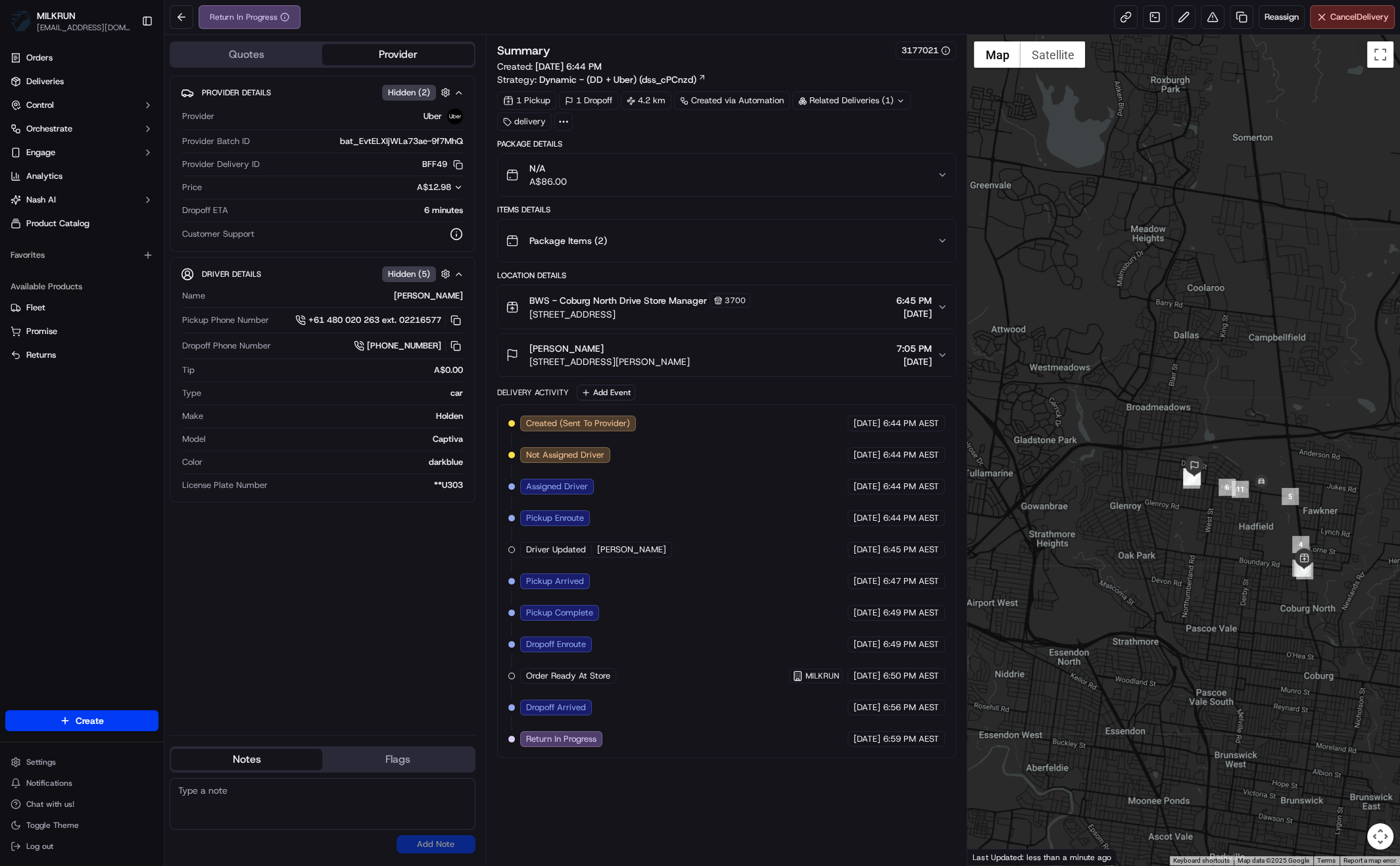
click at [663, 743] on div "Created (Sent To Provider) Uber 22/09/2025 6:44 PM AEST Not Assigned Driver Ube…" at bounding box center [726, 581] width 459 height 354
click at [943, 303] on icon "button" at bounding box center [942, 307] width 10 height 10
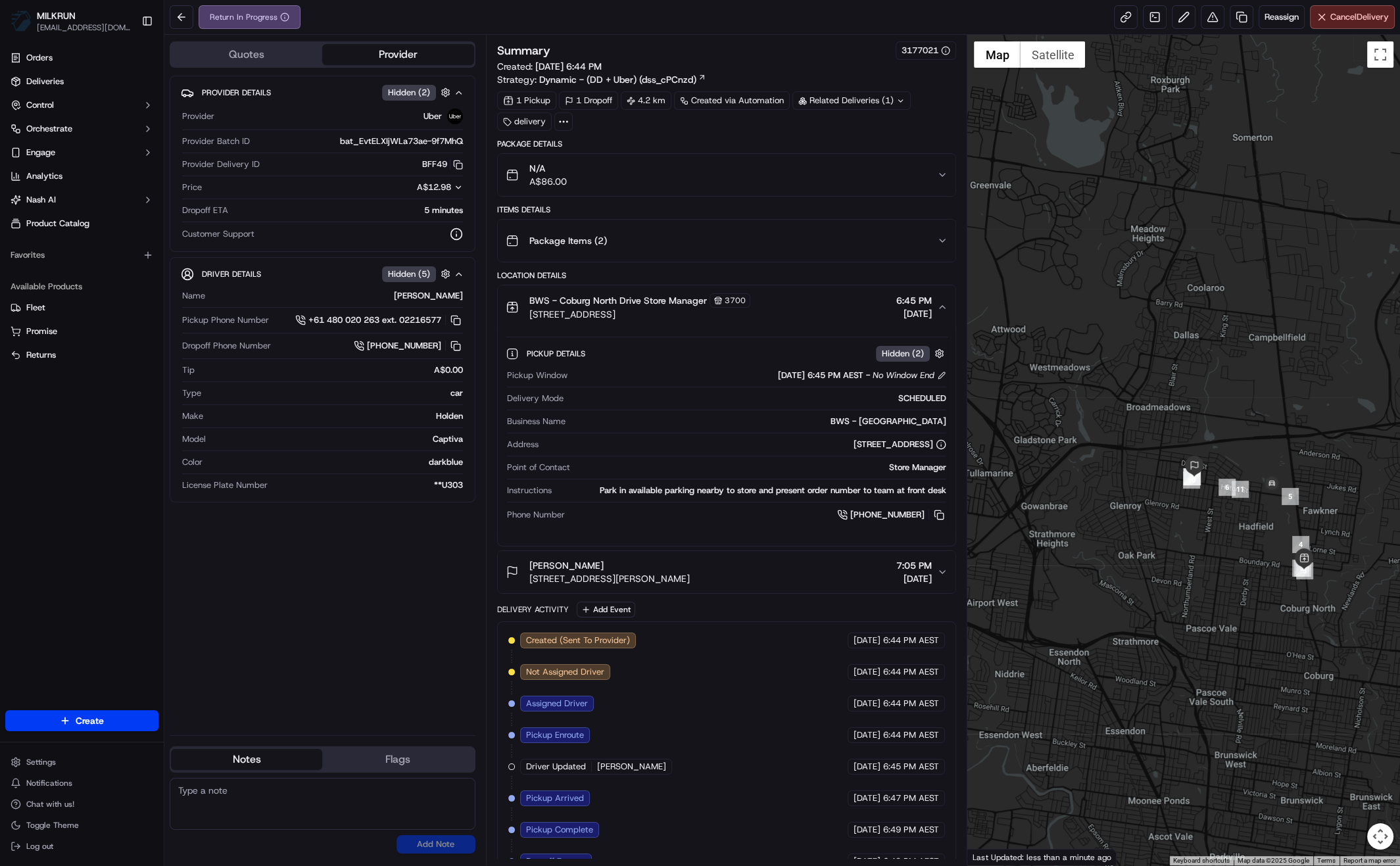
click at [942, 303] on icon "button" at bounding box center [942, 307] width 10 height 10
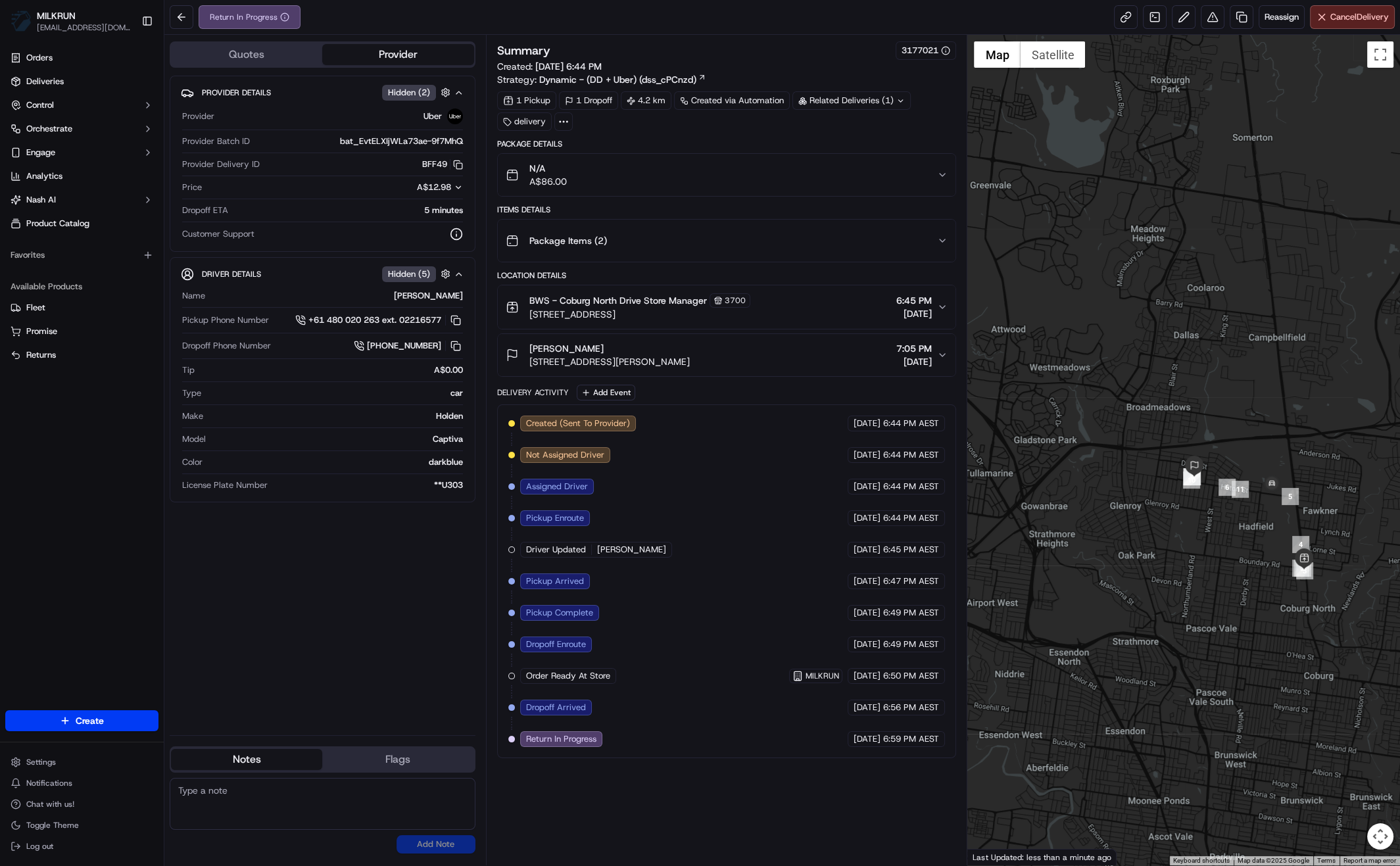
drag, startPoint x: 674, startPoint y: 717, endPoint x: 669, endPoint y: 710, distance: 8.6
click at [674, 715] on div "Created (Sent To Provider) Uber 22/09/2025 6:44 PM AEST Not Assigned Driver Ube…" at bounding box center [726, 580] width 437 height 331
click at [618, 676] on div "Created (Sent To Provider) Uber 22/09/2025 6:44 PM AEST Not Assigned Driver Ube…" at bounding box center [726, 580] width 437 height 331
click at [509, 704] on div at bounding box center [511, 707] width 7 height 7
click at [555, 702] on span "Dropoff Arrived" at bounding box center [555, 708] width 59 height 12
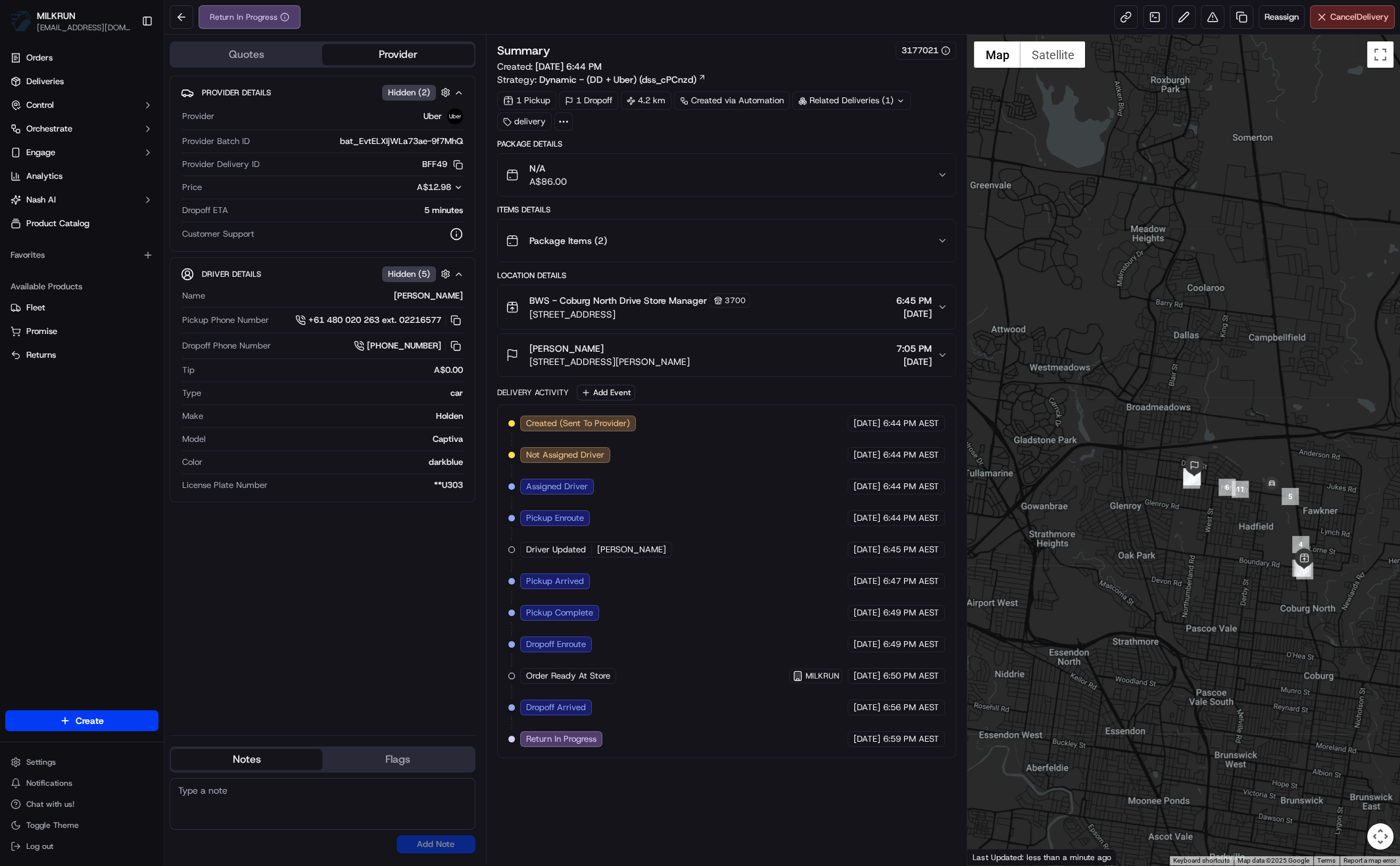
click at [569, 703] on span "Dropoff Arrived" at bounding box center [555, 708] width 59 height 12
click at [537, 744] on div "Created (Sent To Provider) Uber 22/09/2025 6:44 PM AEST Not Assigned Driver Ube…" at bounding box center [726, 581] width 459 height 354
click at [508, 736] on div at bounding box center [511, 739] width 7 height 7
click at [510, 736] on div at bounding box center [511, 739] width 7 height 7
click at [560, 738] on span "Return In Progress" at bounding box center [560, 739] width 71 height 12
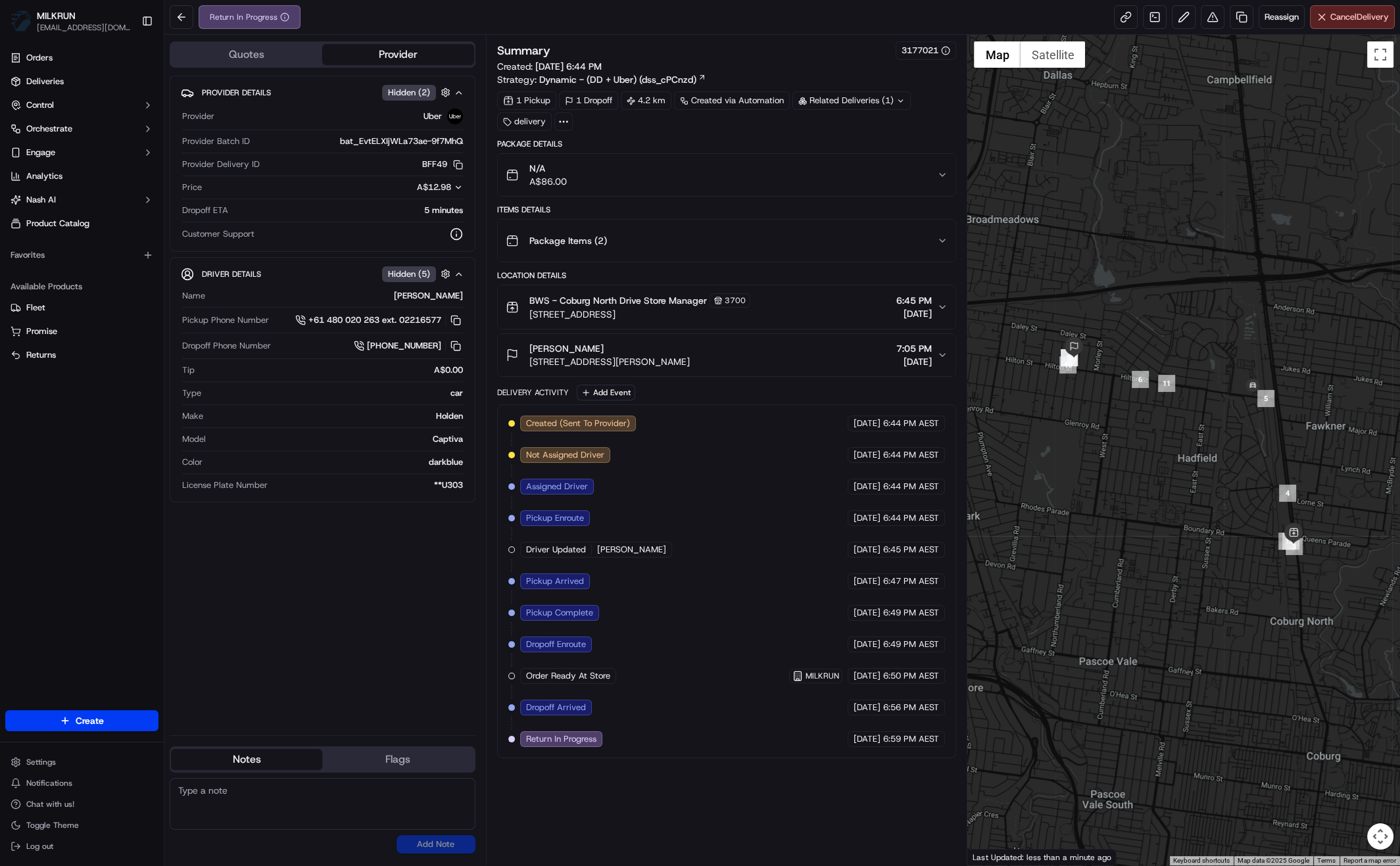
click at [675, 707] on div "Created (Sent To Provider) Uber [DATE] 6:44 PM AEST Not Assigned Driver Uber [D…" at bounding box center [726, 580] width 437 height 331
click at [792, 748] on div "Created (Sent To Provider) Uber [DATE] 6:44 PM AEST Not Assigned Driver Uber [D…" at bounding box center [726, 581] width 459 height 354
click at [721, 647] on div "Created (Sent To Provider) Uber [DATE] 6:44 PM AEST Not Assigned Driver Uber [D…" at bounding box center [726, 580] width 437 height 331
click at [574, 706] on span "Dropoff Arrived" at bounding box center [555, 708] width 59 height 12
click at [782, 176] on div "N/A A$86.00" at bounding box center [722, 175] width 432 height 26
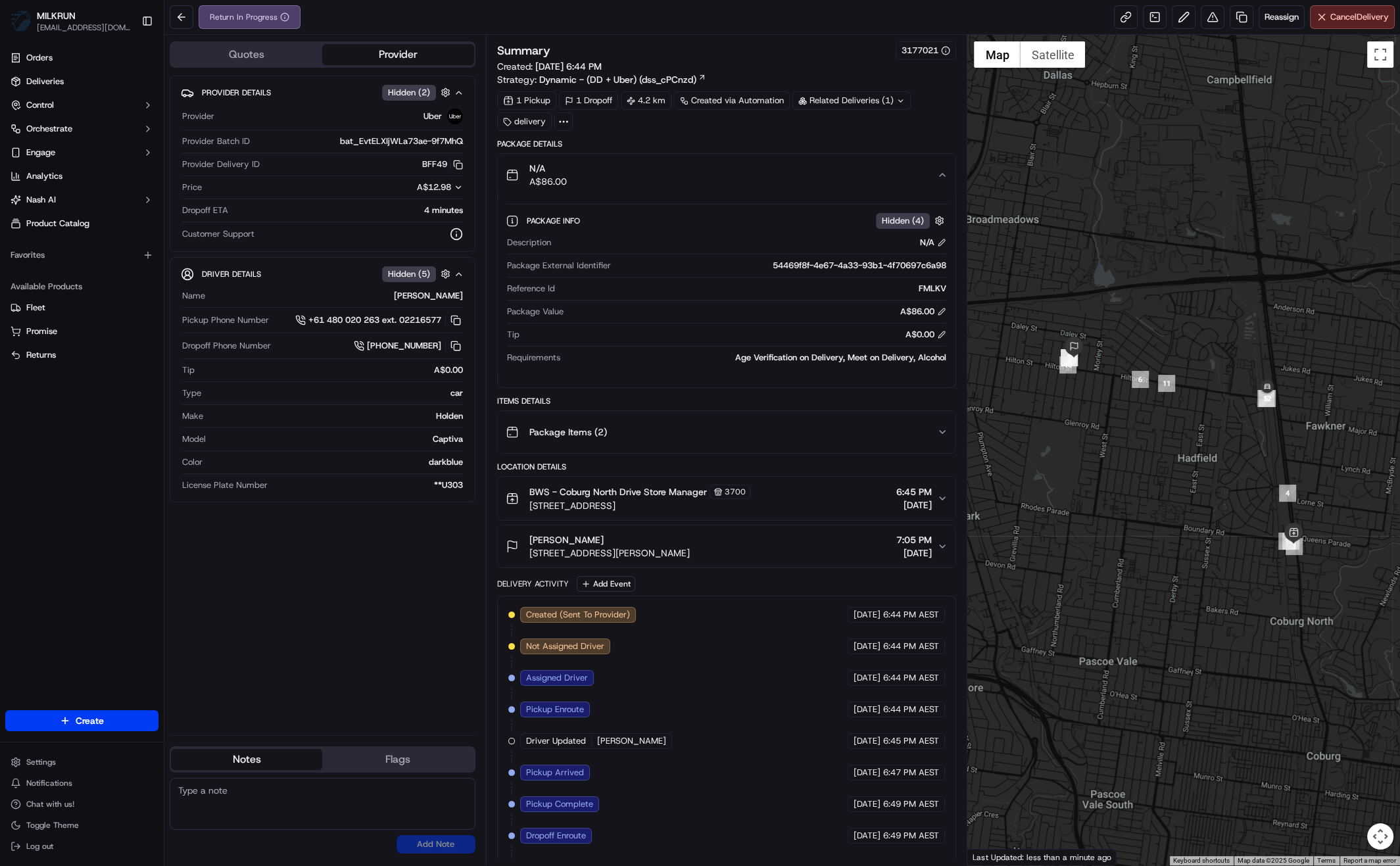
scroll to position [85, 0]
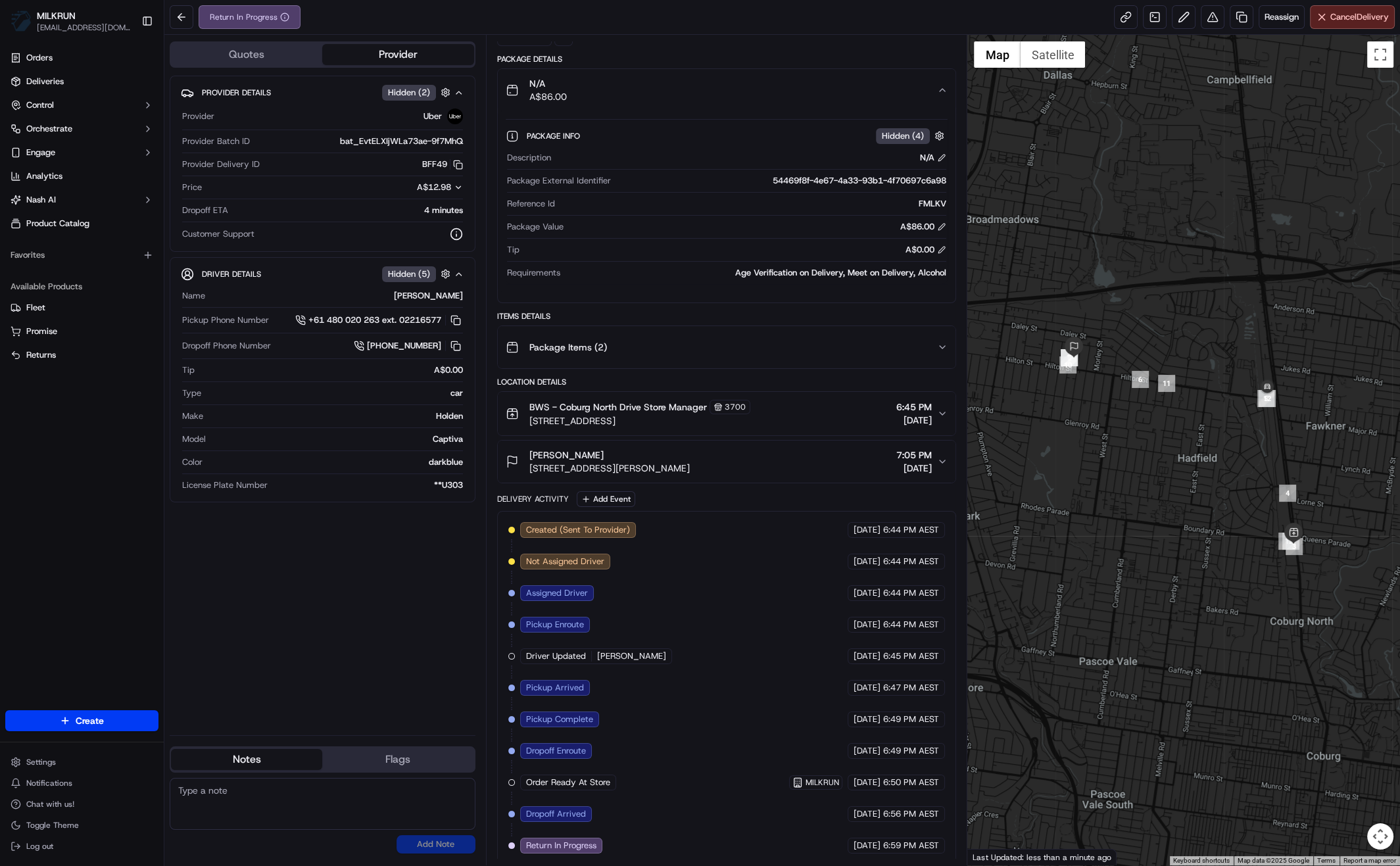
click at [684, 841] on div "Created (Sent To Provider) Uber [DATE] 6:44 PM AEST Not Assigned Driver Uber [D…" at bounding box center [726, 687] width 437 height 331
click at [544, 778] on span "Order Ready At Store" at bounding box center [567, 782] width 84 height 12
drag, startPoint x: 1224, startPoint y: 378, endPoint x: 1217, endPoint y: 368, distance: 12.2
click at [1210, 374] on div at bounding box center [1183, 450] width 433 height 830
click at [1089, 352] on div at bounding box center [1183, 450] width 433 height 830
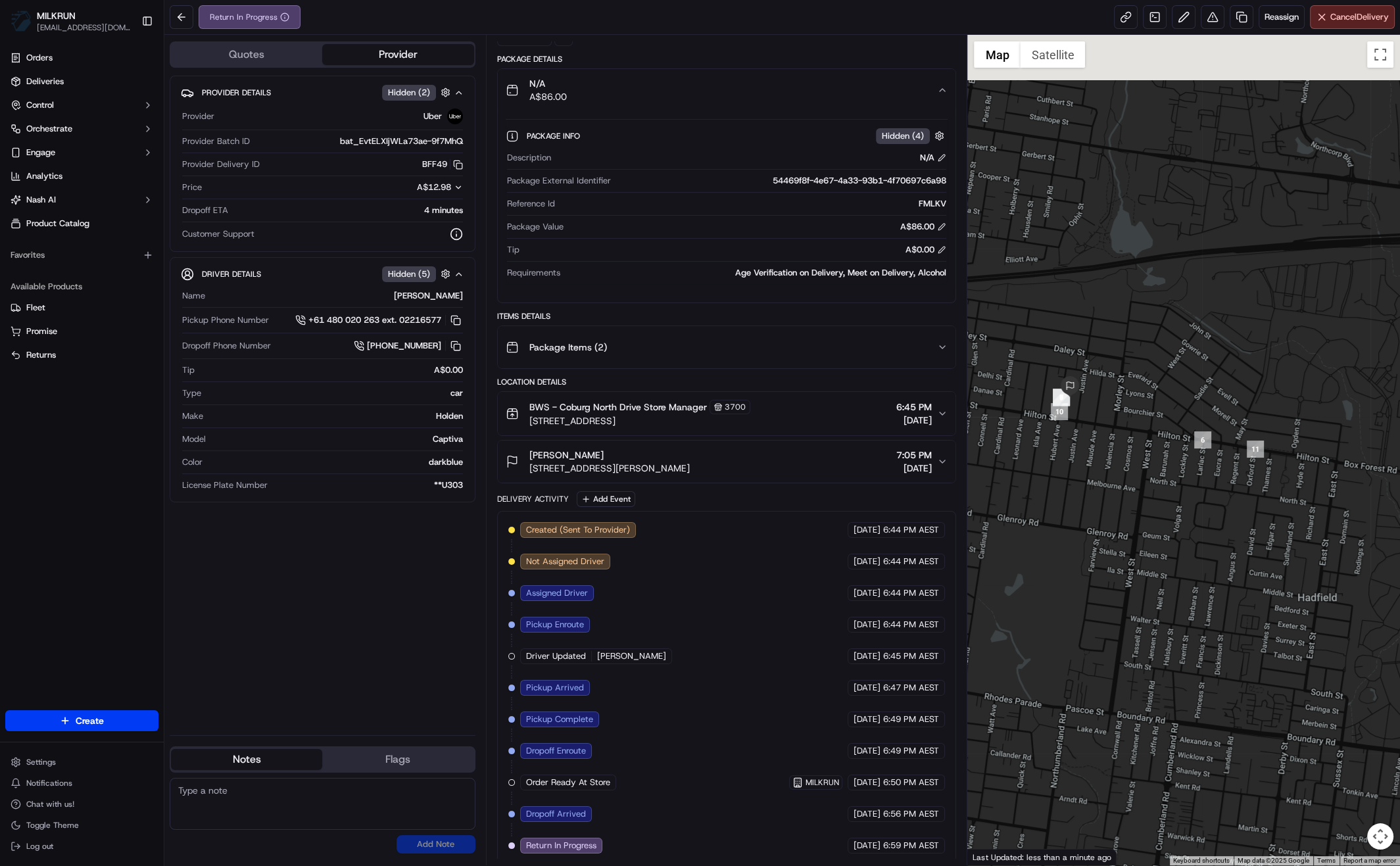
drag, startPoint x: 1058, startPoint y: 370, endPoint x: 1059, endPoint y: 422, distance: 52.0
click at [1057, 424] on div at bounding box center [1183, 450] width 433 height 830
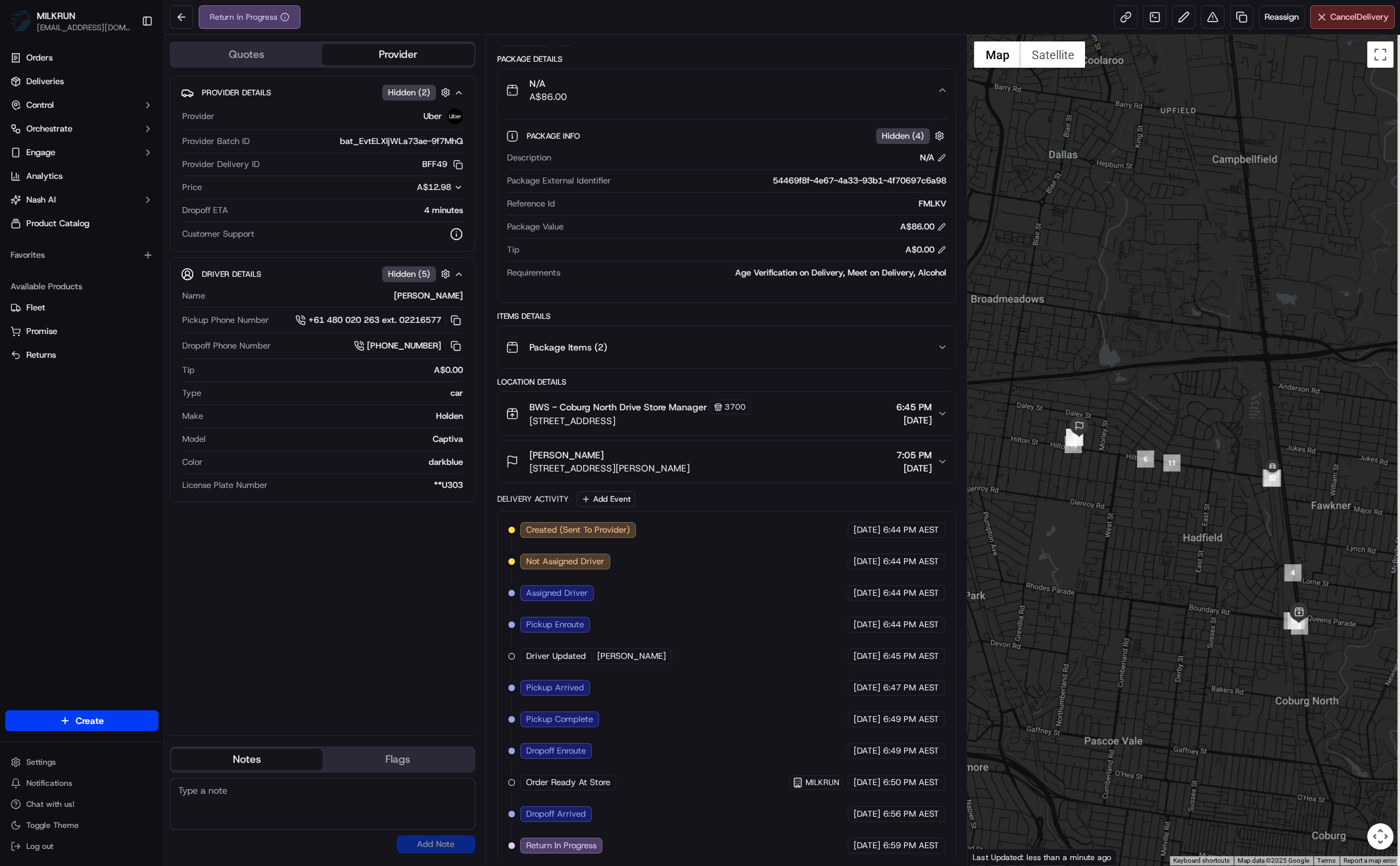
drag, startPoint x: 1172, startPoint y: 518, endPoint x: 1183, endPoint y: 513, distance: 12.1
click at [1148, 504] on div at bounding box center [1183, 450] width 433 height 830
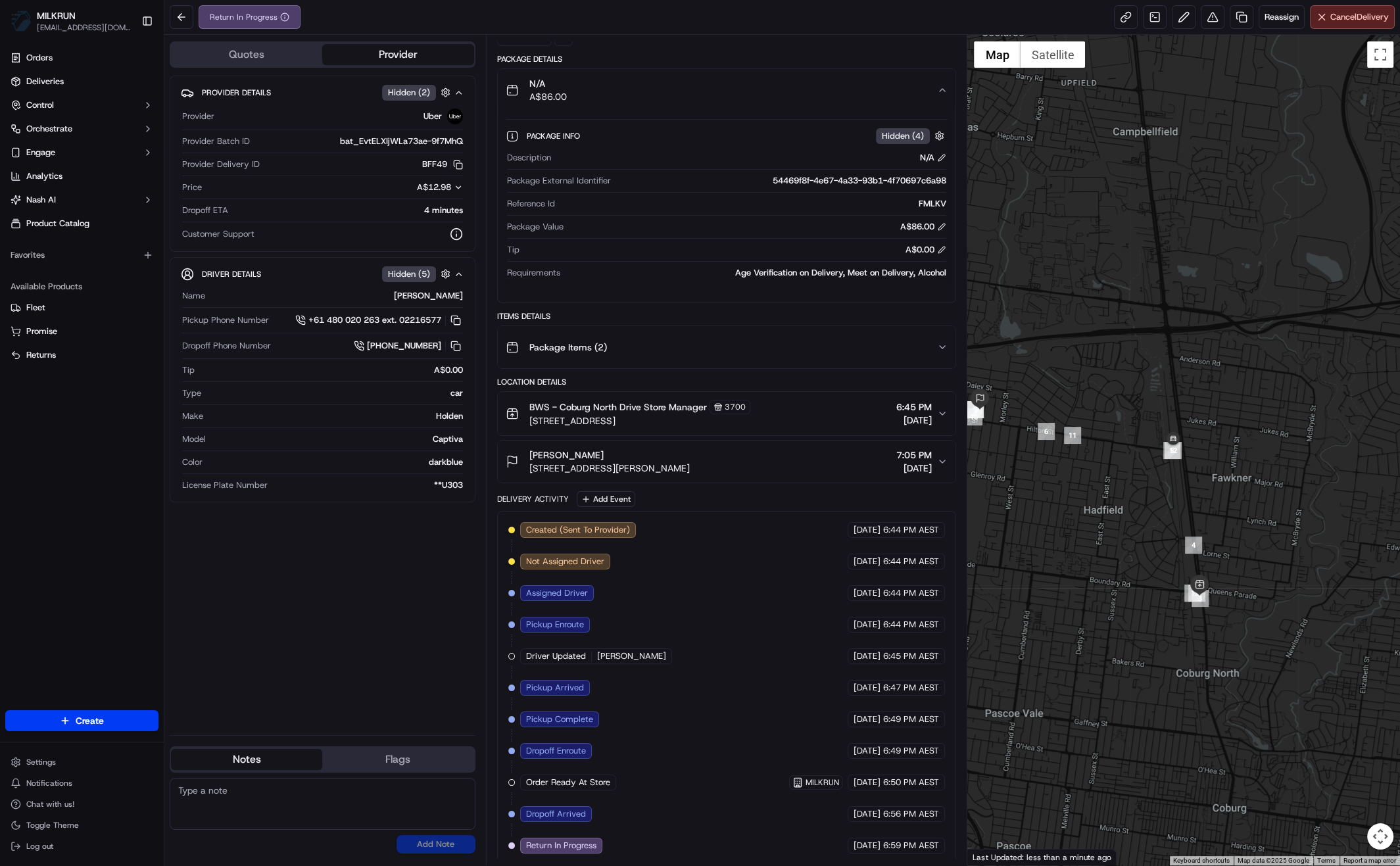
drag, startPoint x: 1226, startPoint y: 425, endPoint x: 1248, endPoint y: 433, distance: 23.4
click at [1248, 433] on div at bounding box center [1183, 450] width 433 height 830
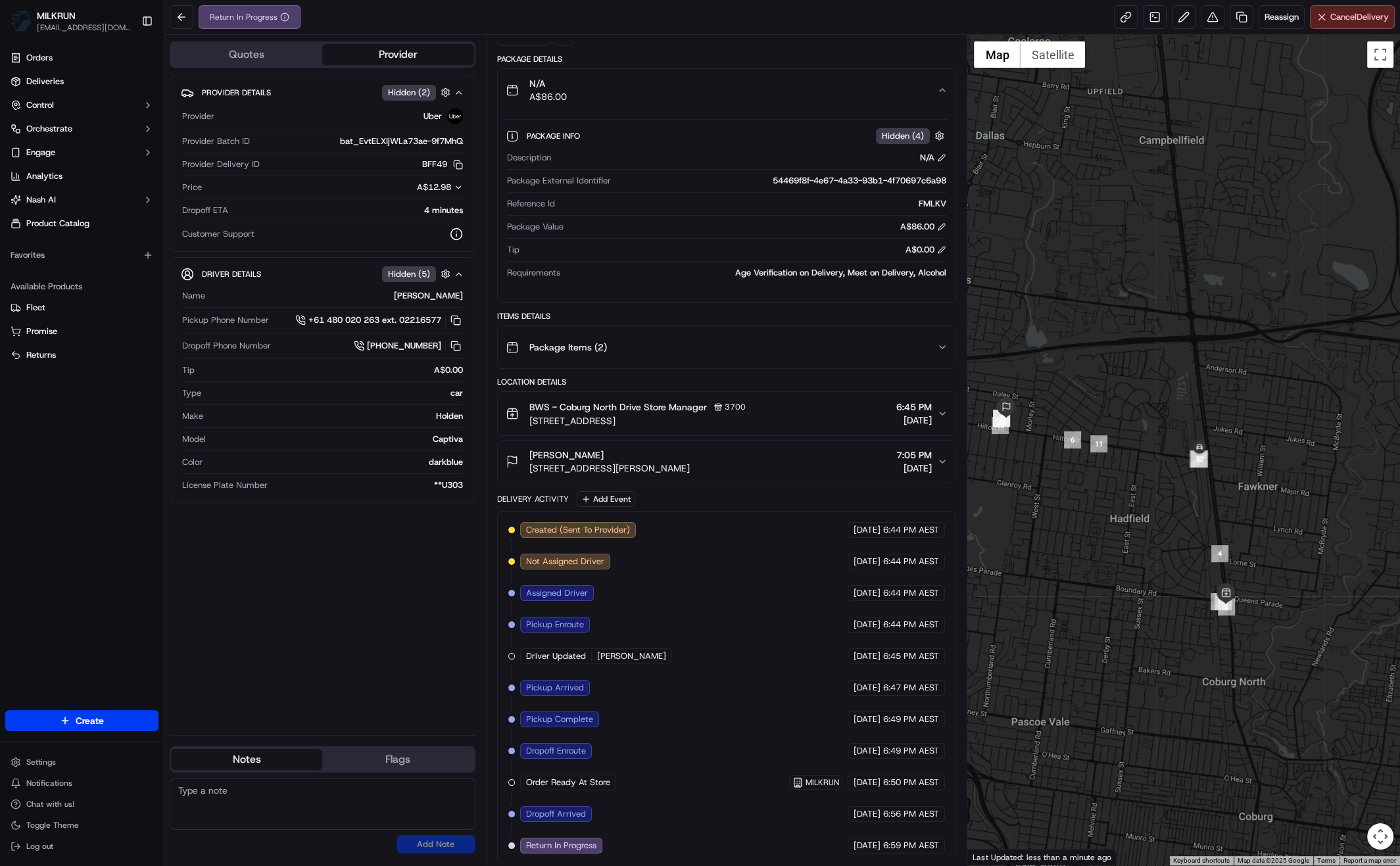
click at [370, 590] on div "Provider Details Hidden ( 2 ) Provider Uber Provider Batch ID bat_EvtELXIjWLa73…" at bounding box center [323, 400] width 306 height 649
drag, startPoint x: 1142, startPoint y: 502, endPoint x: 1161, endPoint y: 495, distance: 20.2
click at [1150, 500] on div at bounding box center [1183, 450] width 433 height 830
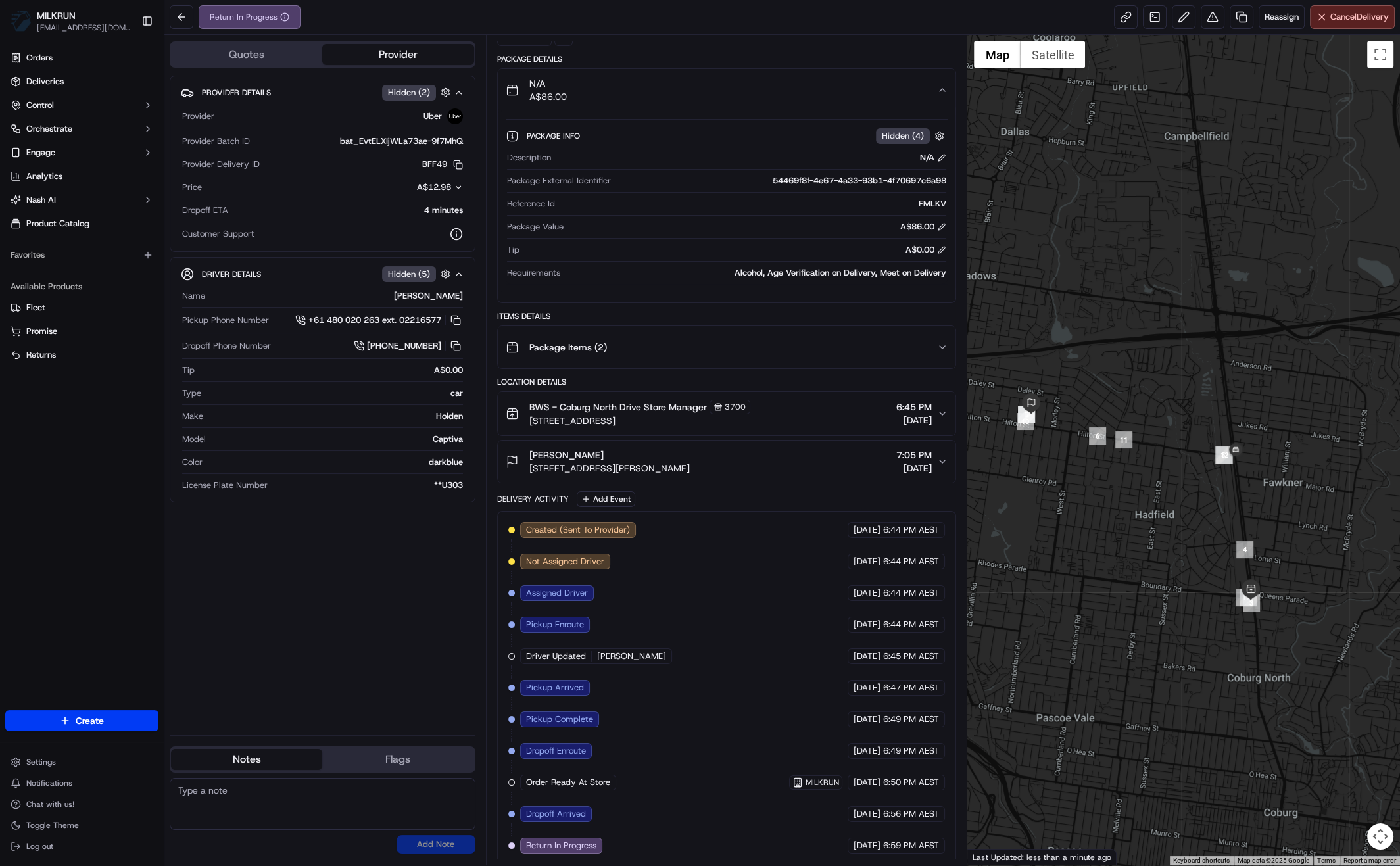
drag, startPoint x: 1109, startPoint y: 497, endPoint x: 1178, endPoint y: 511, distance: 70.4
click at [1177, 512] on div at bounding box center [1183, 450] width 433 height 830
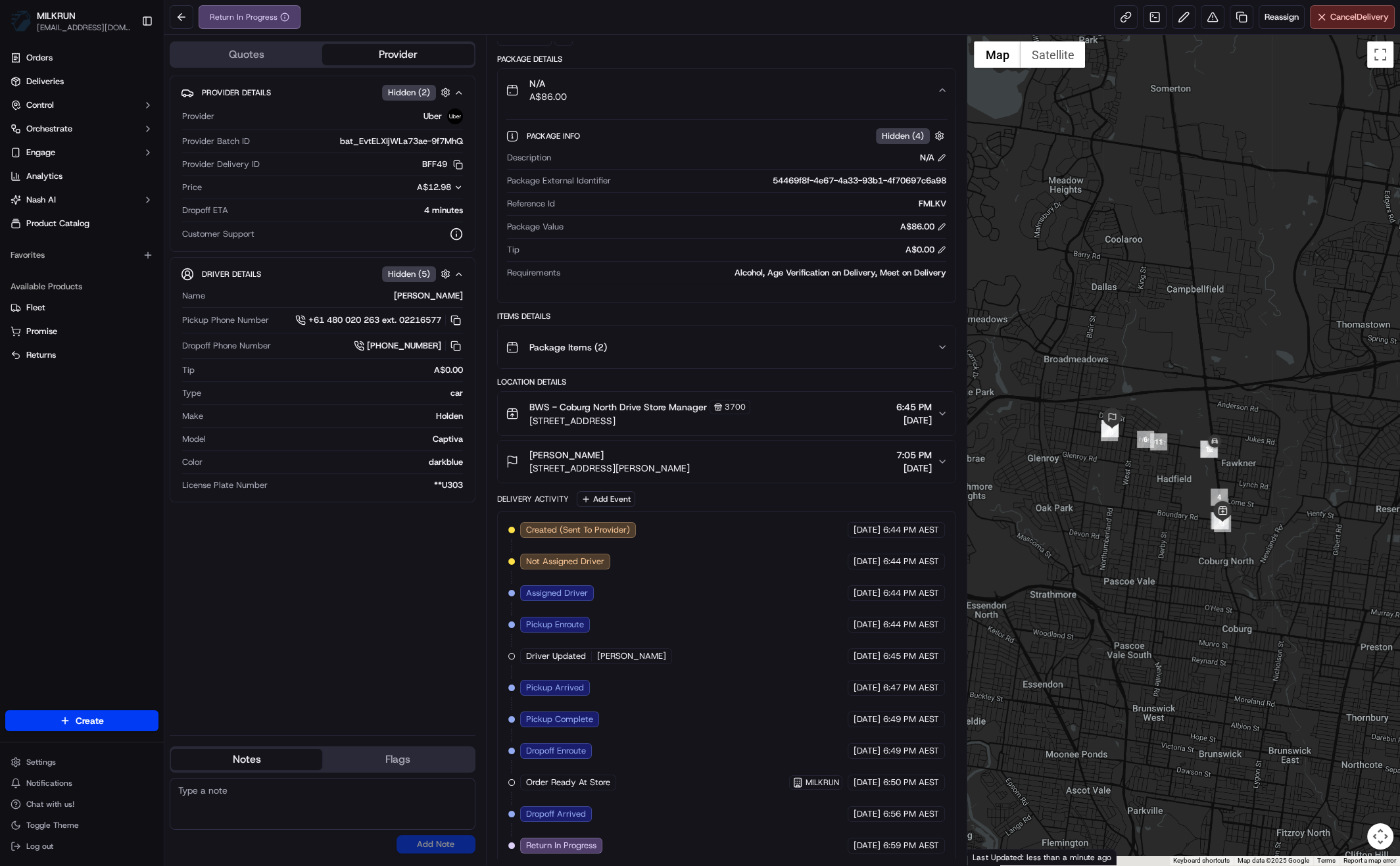
click at [1145, 508] on div at bounding box center [1183, 450] width 433 height 830
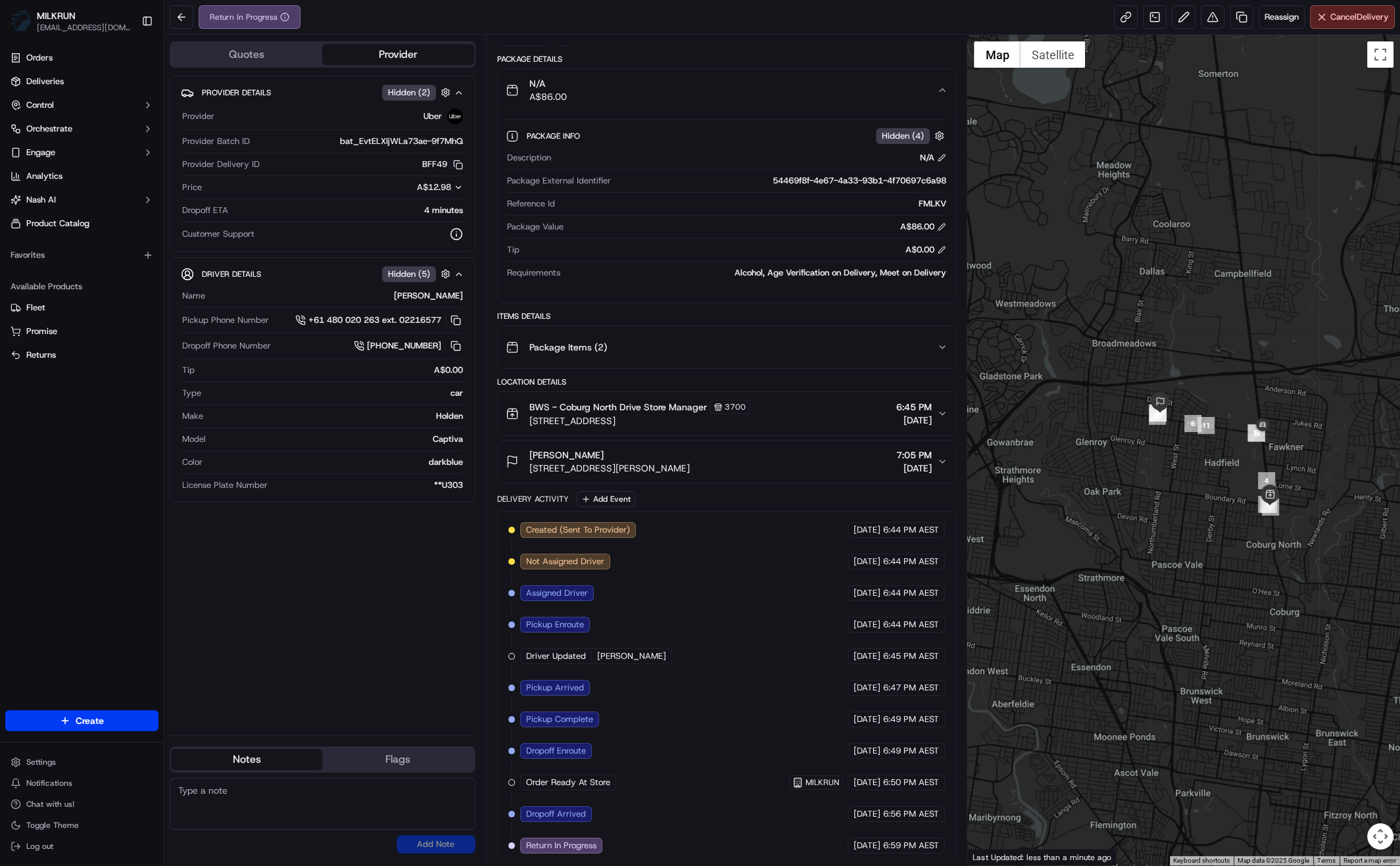
click at [203, 646] on div "Provider Details Hidden ( 2 ) Provider Uber Provider Batch ID bat_EvtELXIjWLa73…" at bounding box center [323, 400] width 306 height 649
click at [638, 776] on div "Created (Sent To Provider) Uber [DATE] 6:44 PM AEST Not Assigned Driver Uber [D…" at bounding box center [726, 687] width 437 height 331
drag, startPoint x: 1214, startPoint y: 510, endPoint x: 1146, endPoint y: 481, distance: 73.9
click at [1143, 480] on div at bounding box center [1183, 450] width 433 height 830
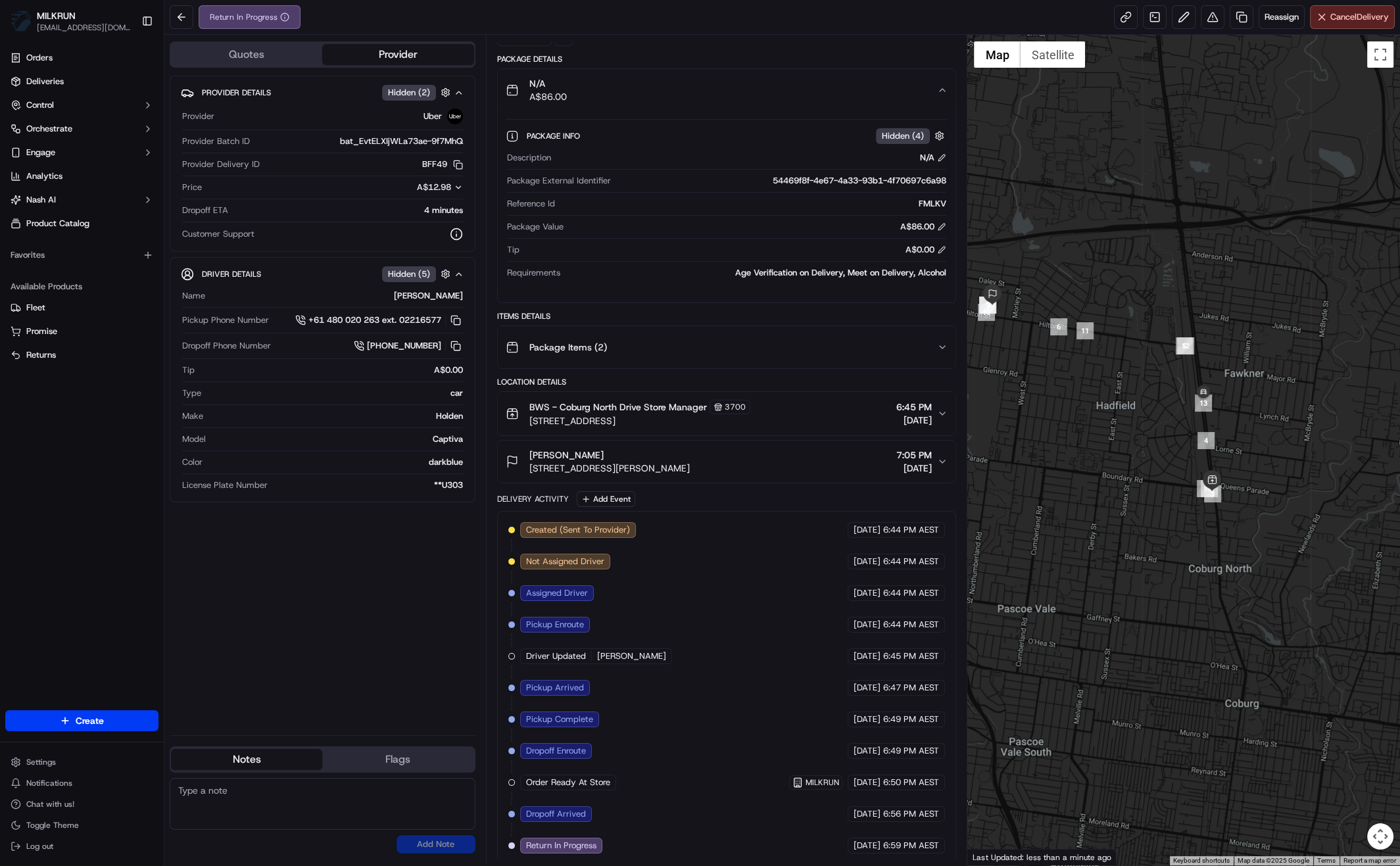
drag, startPoint x: 765, startPoint y: 654, endPoint x: 747, endPoint y: 662, distance: 19.7
click at [757, 656] on div "Created (Sent To Provider) Uber [DATE] 6:44 PM AEST Not Assigned Driver Uber [D…" at bounding box center [726, 687] width 437 height 331
click at [328, 660] on div "Provider Details Hidden ( 2 ) Provider Uber Provider Batch ID bat_EvtELXIjWLa73…" at bounding box center [323, 400] width 306 height 649
click at [575, 840] on span "Return In Progress" at bounding box center [560, 845] width 71 height 12
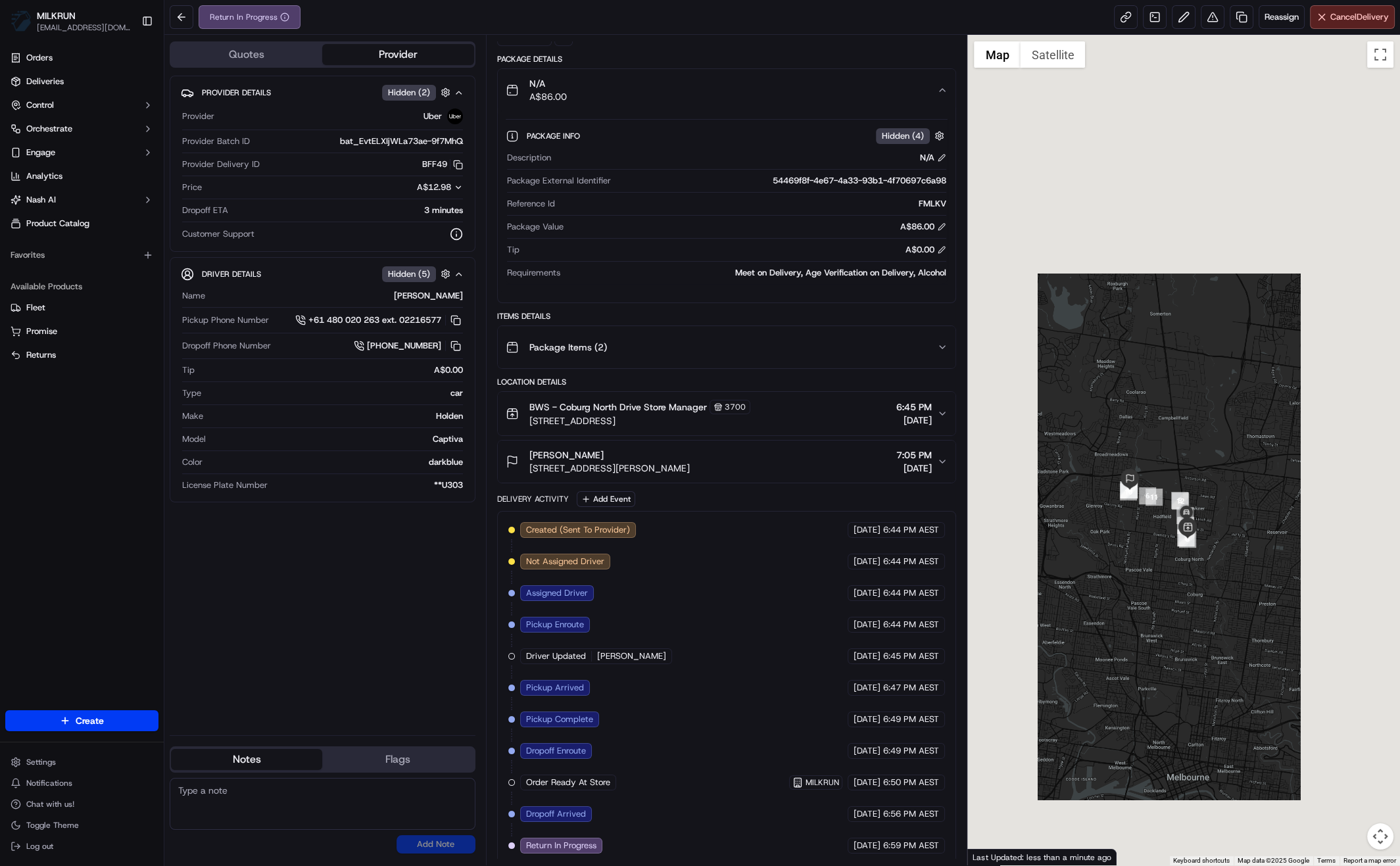
click at [1242, 560] on div at bounding box center [1183, 450] width 433 height 830
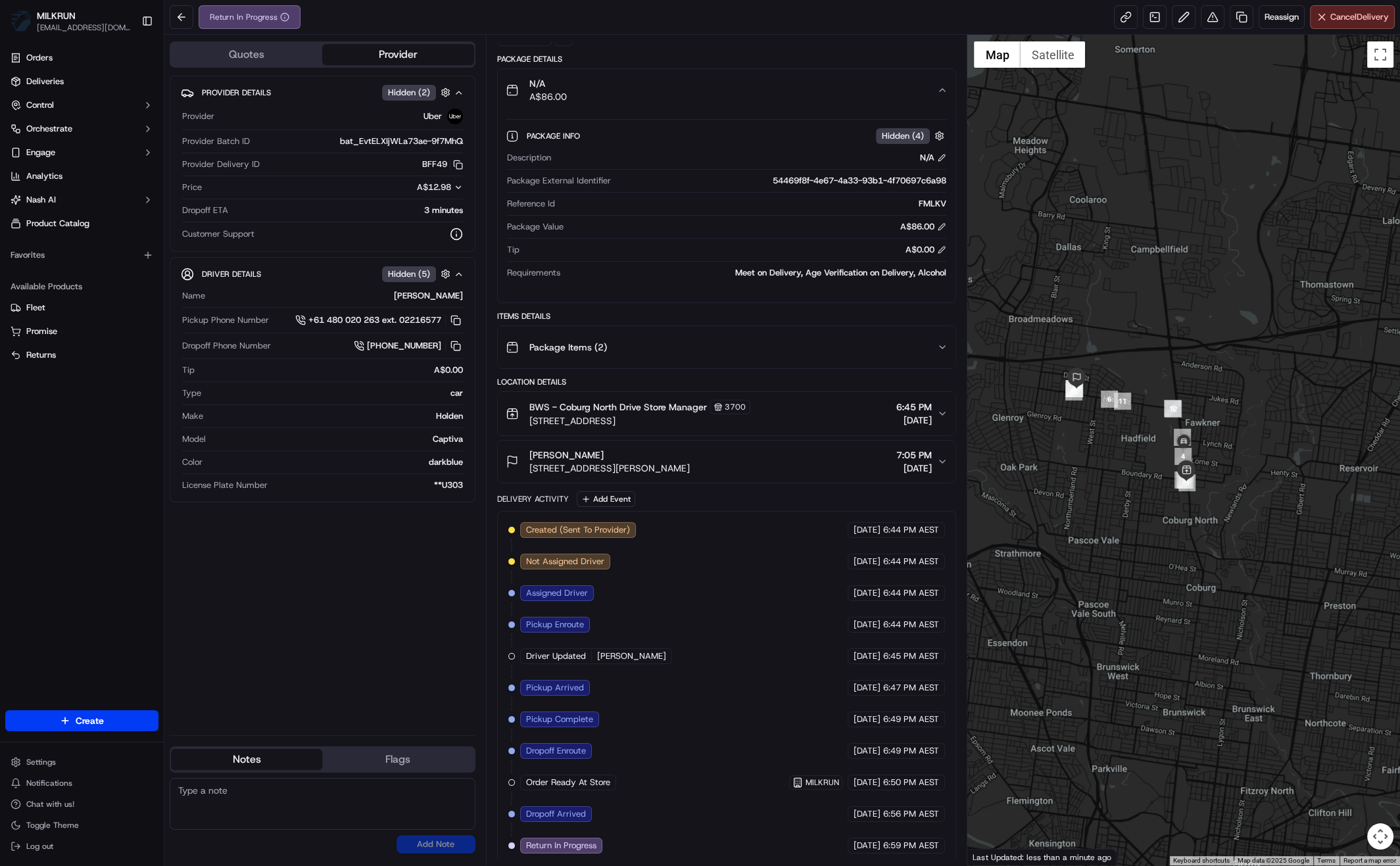
click at [352, 687] on div "Provider Details Hidden ( 2 ) Provider Uber Provider Batch ID bat_EvtELXIjWLa73…" at bounding box center [323, 400] width 306 height 649
drag, startPoint x: 413, startPoint y: 580, endPoint x: 427, endPoint y: 582, distance: 14.1
click at [415, 580] on div "Provider Details Hidden ( 2 ) Provider Uber Provider Batch ID bat_EvtELXIjWLa73…" at bounding box center [323, 400] width 306 height 649
click at [311, 606] on div "Provider Details Hidden ( 2 ) Provider Uber Provider Batch ID bat_EvtELXIjWLa73…" at bounding box center [323, 400] width 306 height 649
drag, startPoint x: 308, startPoint y: 658, endPoint x: 390, endPoint y: 645, distance: 83.0
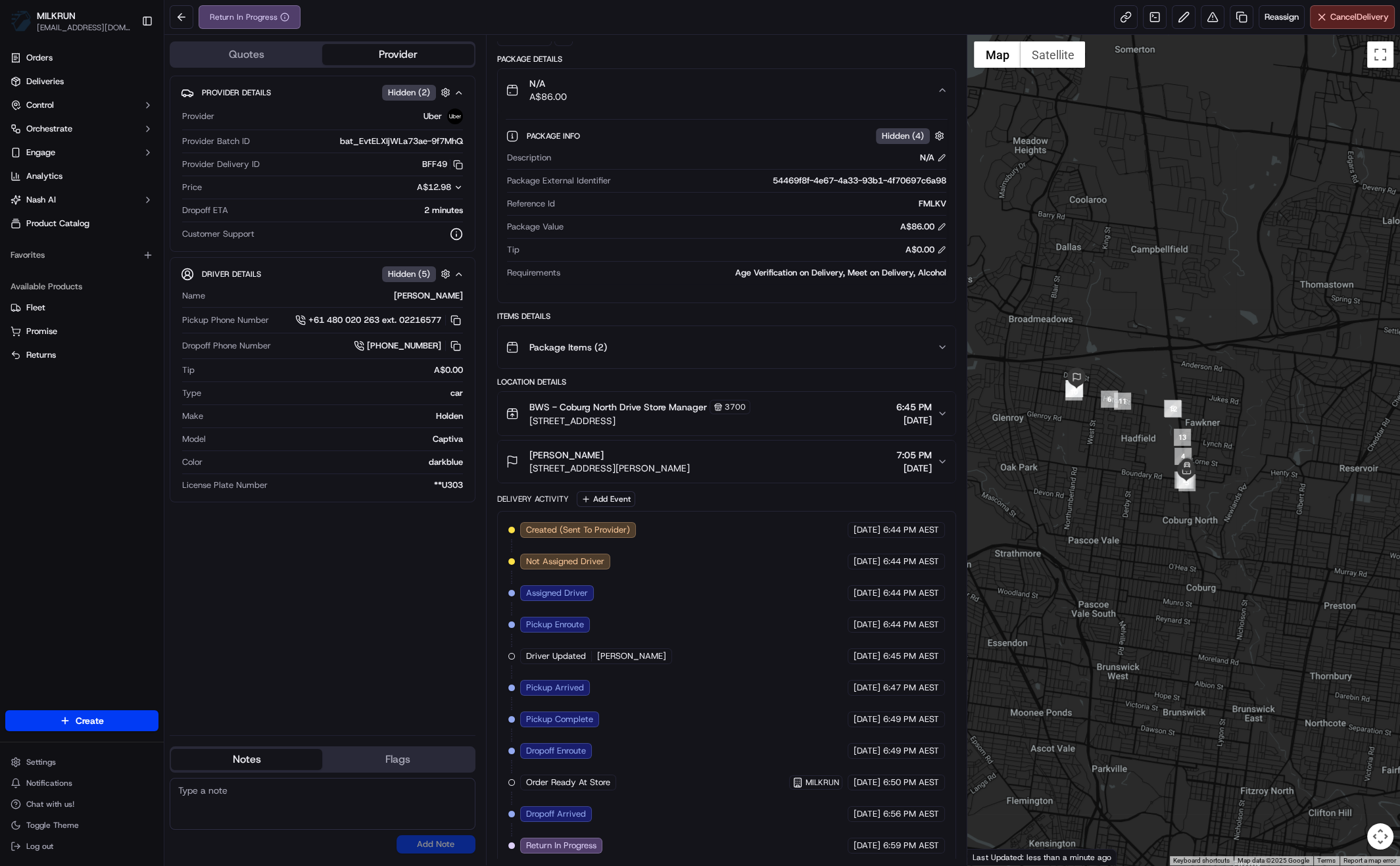
click at [310, 658] on div "Provider Details Hidden ( 2 ) Provider Uber Provider Batch ID bat_EvtELXIjWLa73…" at bounding box center [323, 400] width 306 height 649
drag, startPoint x: 1192, startPoint y: 608, endPoint x: 1211, endPoint y: 595, distance: 23.0
click at [1205, 605] on div at bounding box center [1183, 450] width 433 height 830
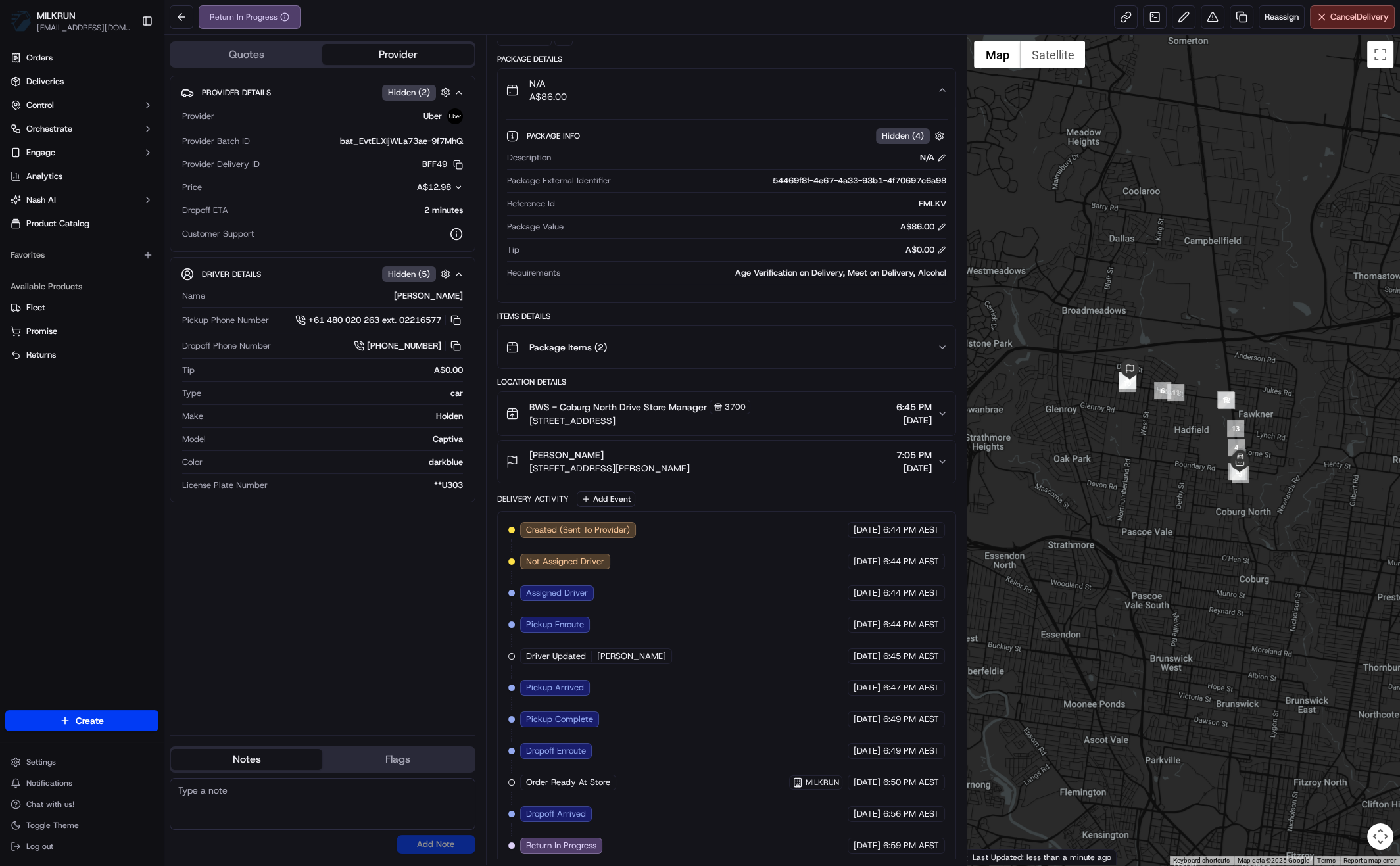
click at [403, 692] on div "Provider Details Hidden ( 2 ) Provider Uber Provider Batch ID bat_EvtELXIjWLa73…" at bounding box center [323, 400] width 306 height 649
click at [365, 669] on div "Provider Details Hidden ( 2 ) Provider Uber Provider Batch ID bat_EvtELXIjWLa73…" at bounding box center [323, 400] width 306 height 649
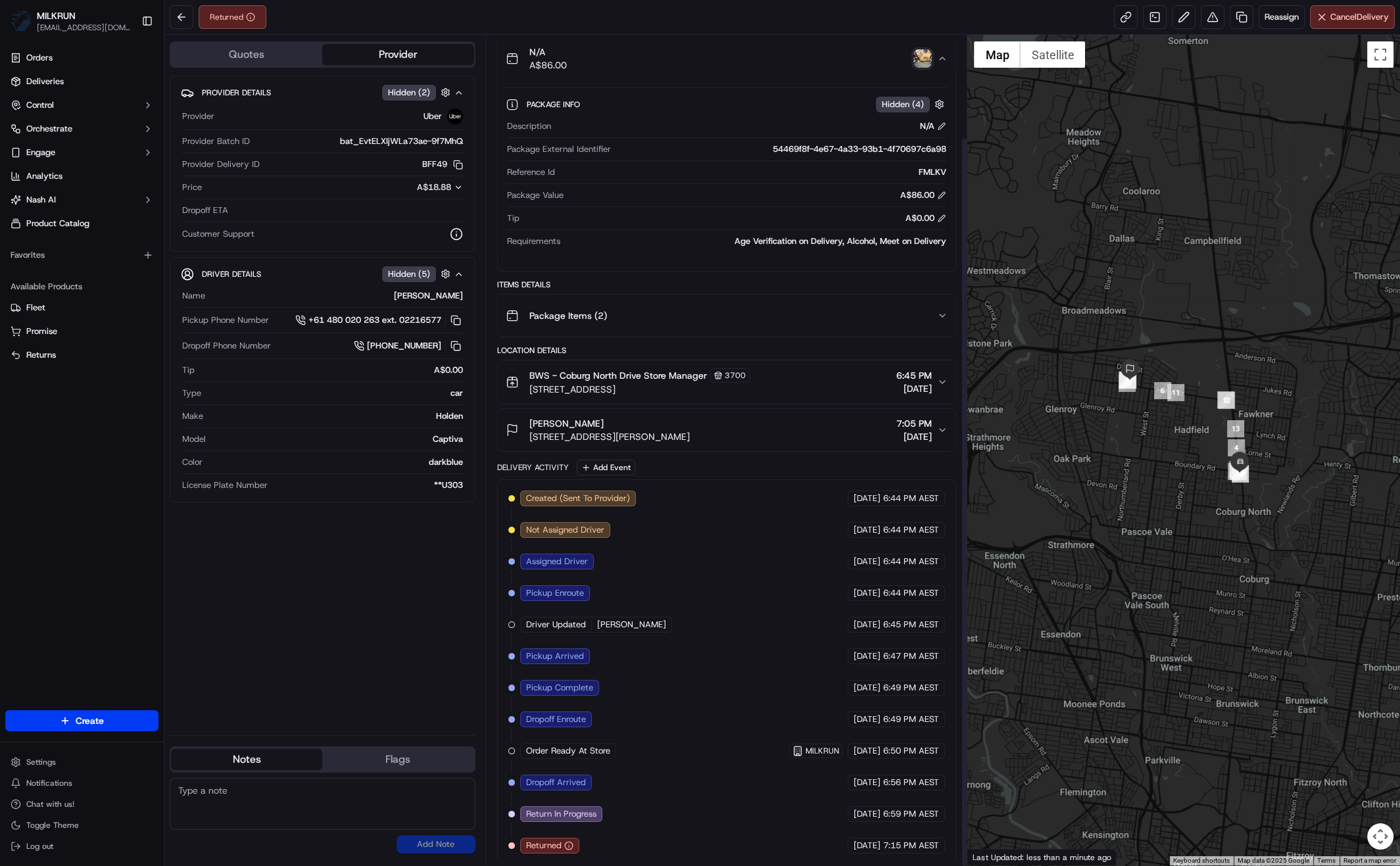
scroll to position [109, 0]
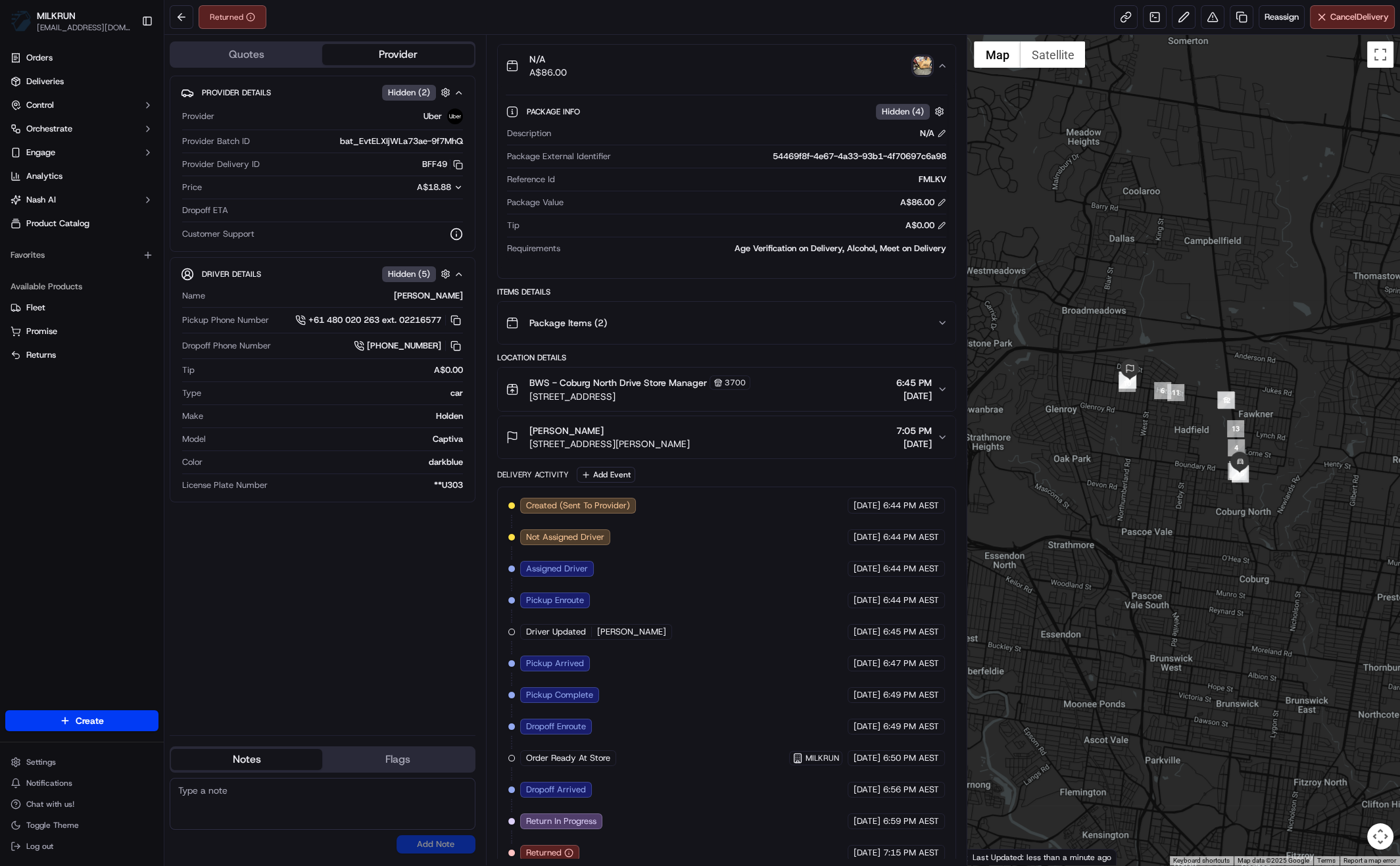
drag, startPoint x: 623, startPoint y: 837, endPoint x: 615, endPoint y: 839, distance: 8.2
click at [622, 836] on div "Created (Sent To Provider) Uber [DATE] 6:44 PM AEST Not Assigned Driver Uber [D…" at bounding box center [726, 678] width 437 height 363
click at [923, 71] on img "button" at bounding box center [923, 66] width 19 height 19
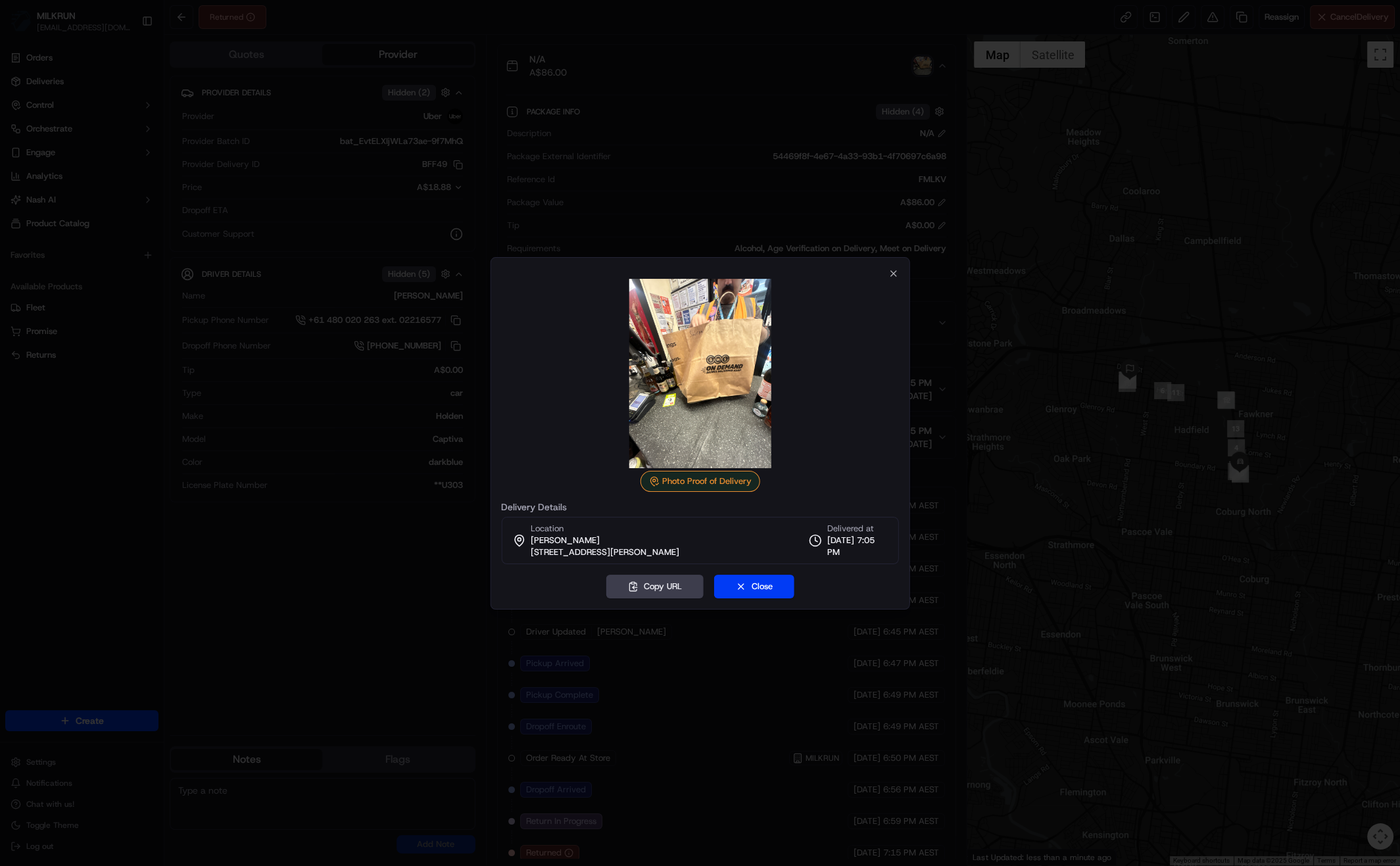
click at [227, 667] on div at bounding box center [700, 433] width 1400 height 866
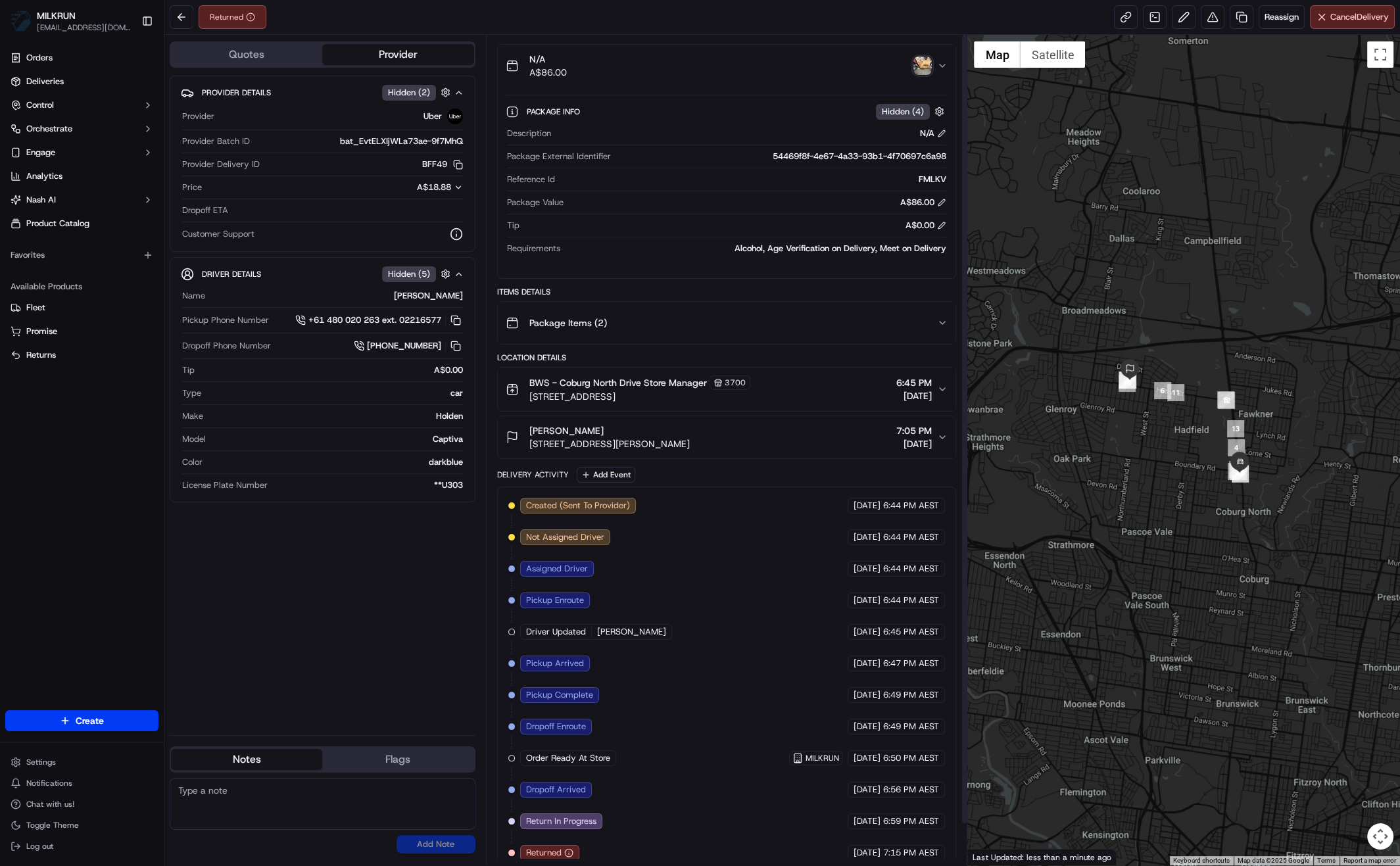
scroll to position [0, 0]
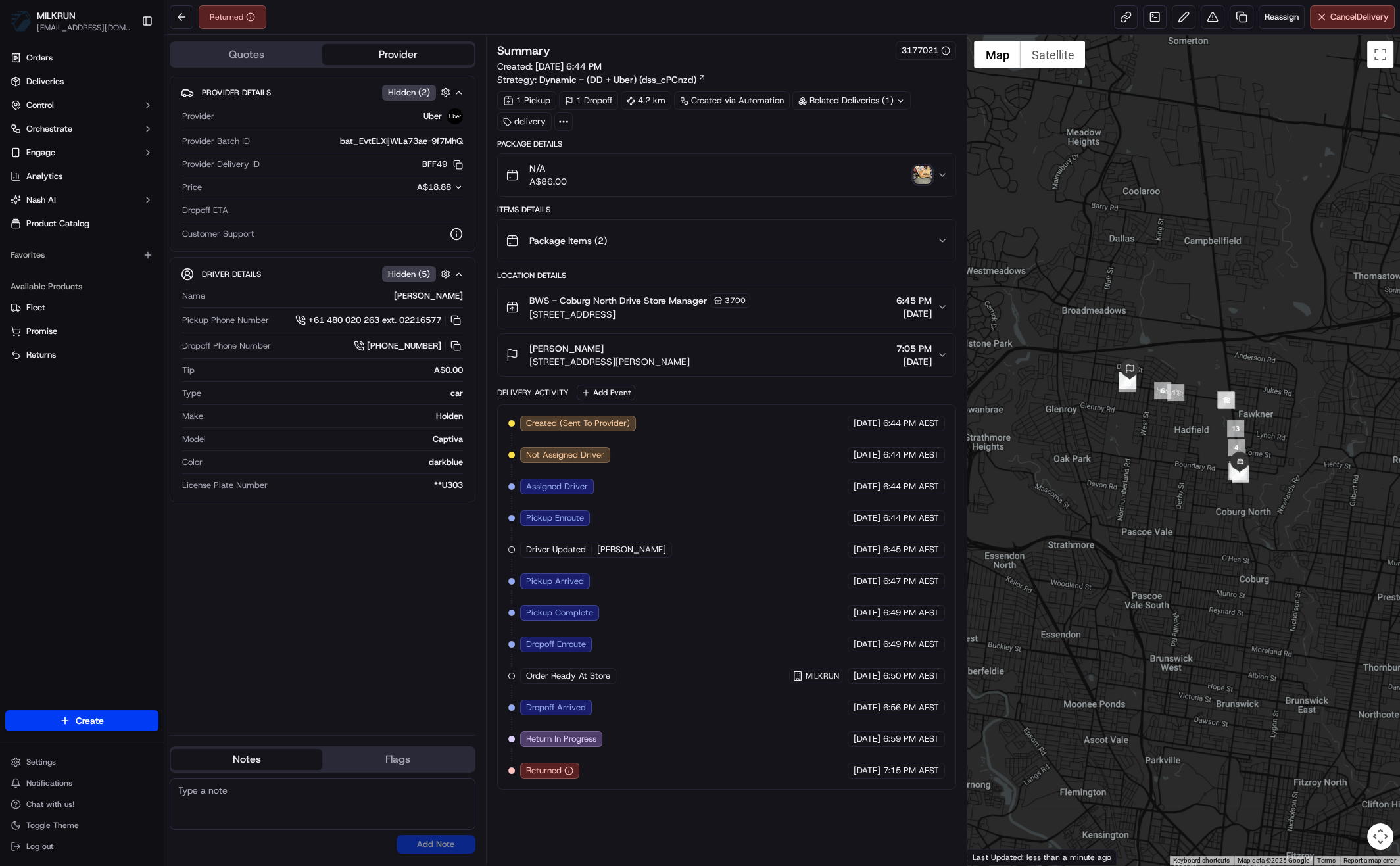
click at [592, 782] on div "Created (Sent To Provider) Uber [DATE] 6:44 PM AEST Not Assigned Driver Uber [D…" at bounding box center [726, 597] width 459 height 385
click at [309, 610] on div "Provider Details Hidden ( 2 ) Provider Uber Provider Batch ID bat_EvtELXIjWLa73…" at bounding box center [323, 400] width 306 height 649
click at [330, 624] on div "Provider Details Hidden ( 2 ) Provider Uber Provider Batch ID bat_EvtELXIjWLa73…" at bounding box center [323, 400] width 306 height 649
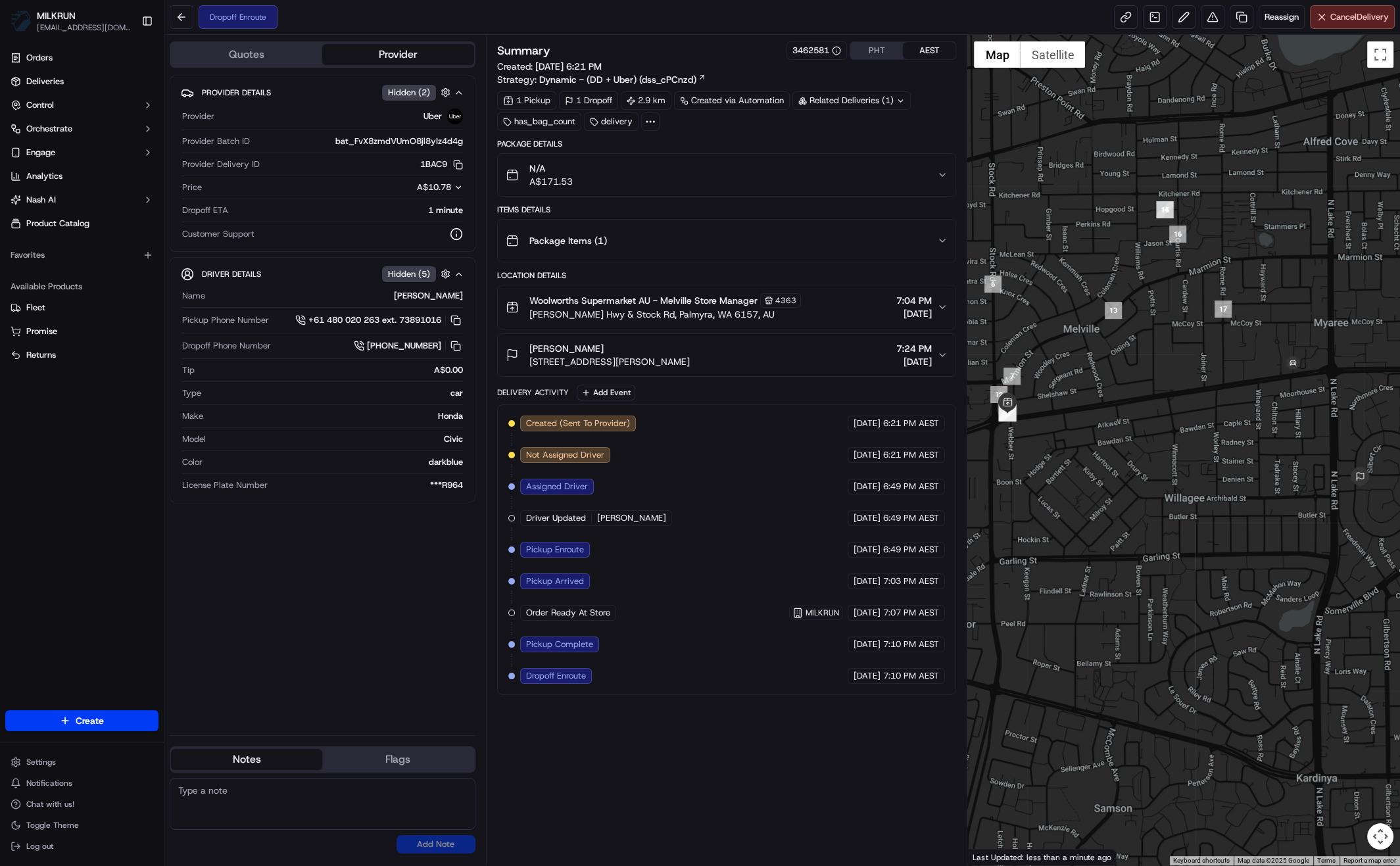
click at [690, 812] on div "Summary 3462581 PHT AEST Created: [DATE] 6:21 PM Strategy: Dynamic - (DD + Uber…" at bounding box center [726, 450] width 459 height 817
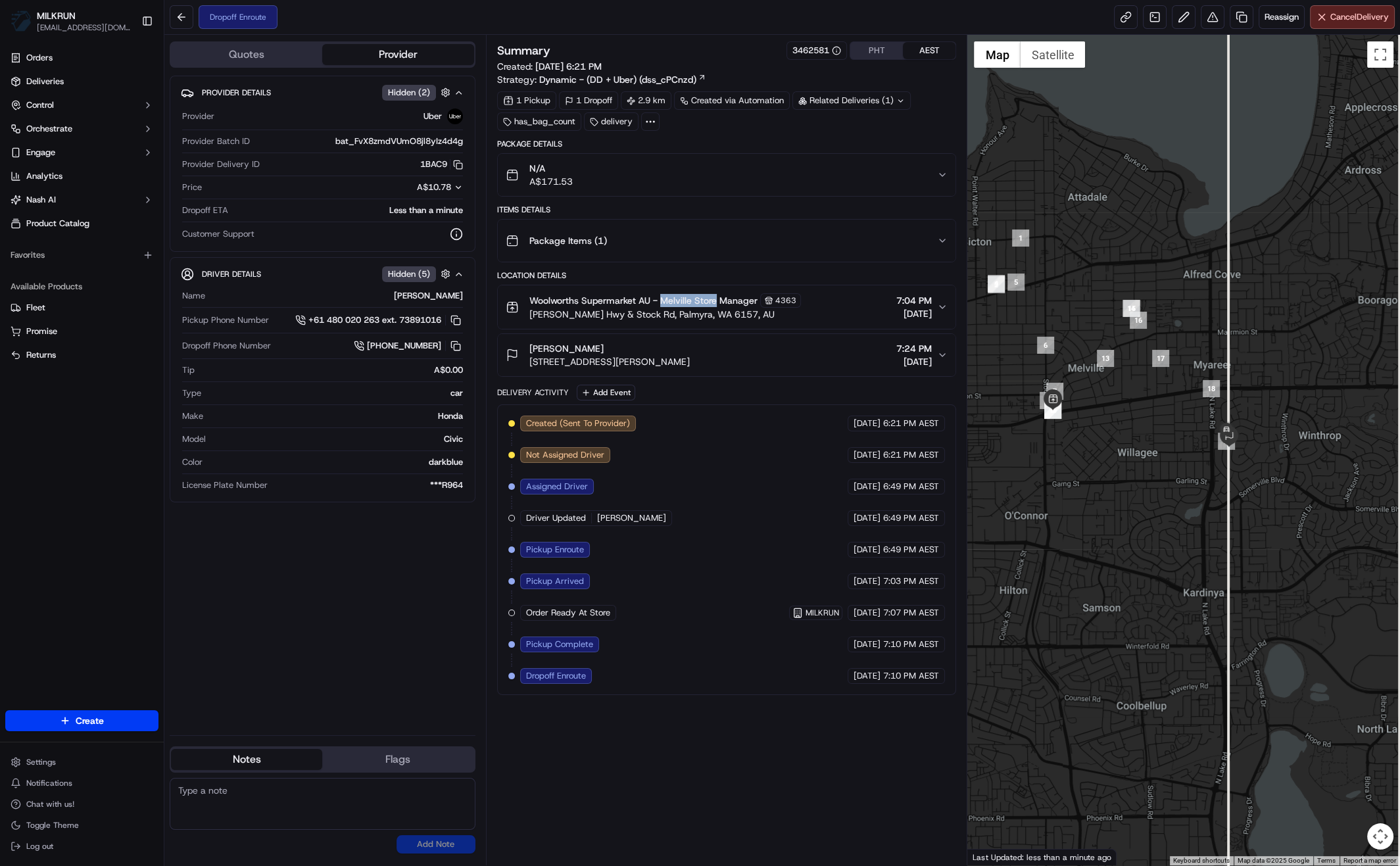
drag, startPoint x: 661, startPoint y: 296, endPoint x: 717, endPoint y: 299, distance: 56.1
click at [717, 299] on span "Woolworths Supermarket AU - Melville Store Manager" at bounding box center [643, 300] width 228 height 13
copy span "Melville Store"
click at [941, 306] on icon "button" at bounding box center [942, 307] width 6 height 3
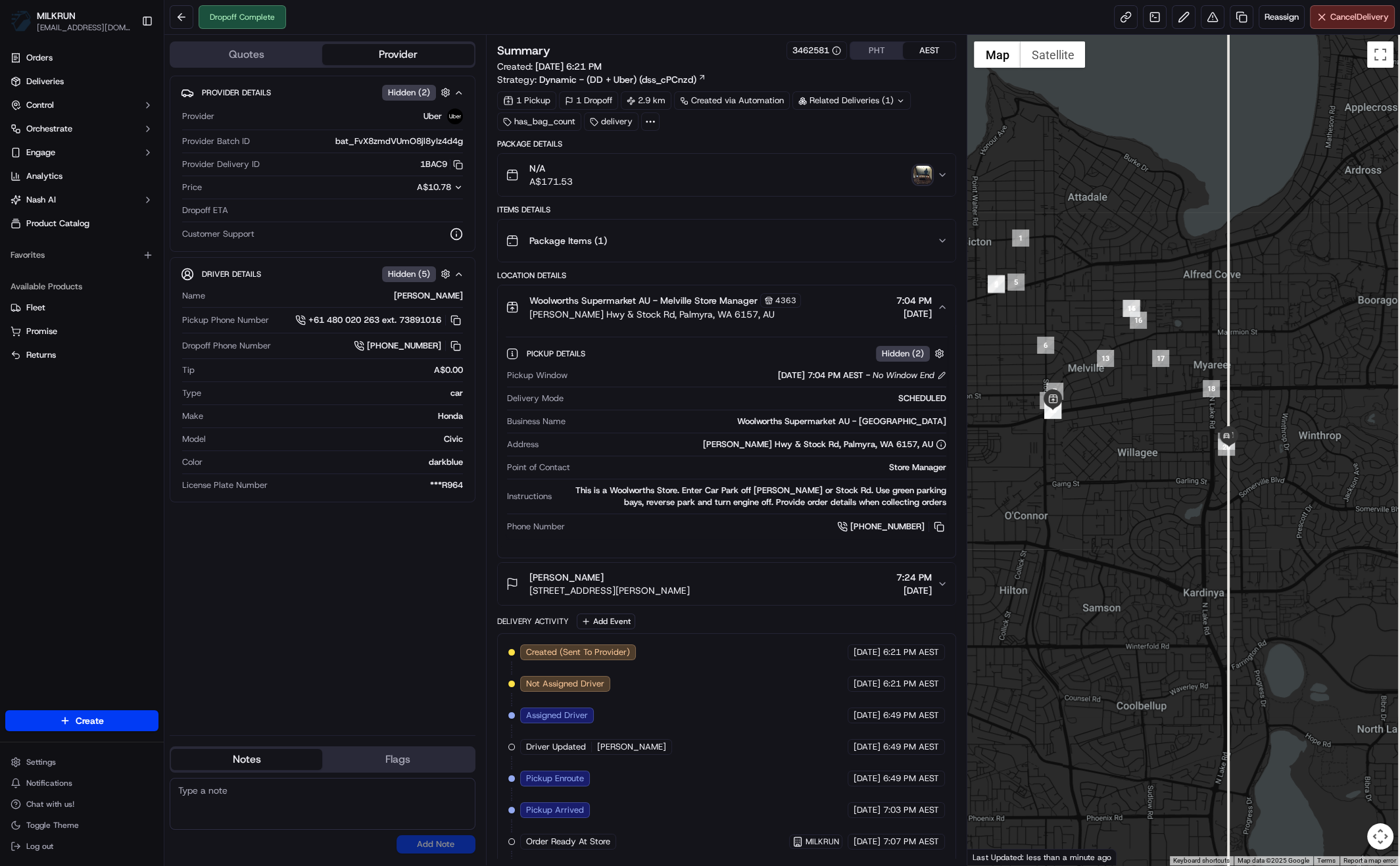
click at [899, 525] on span "+61 8 6318 9948" at bounding box center [887, 526] width 75 height 12
click at [940, 525] on button at bounding box center [938, 525] width 14 height 14
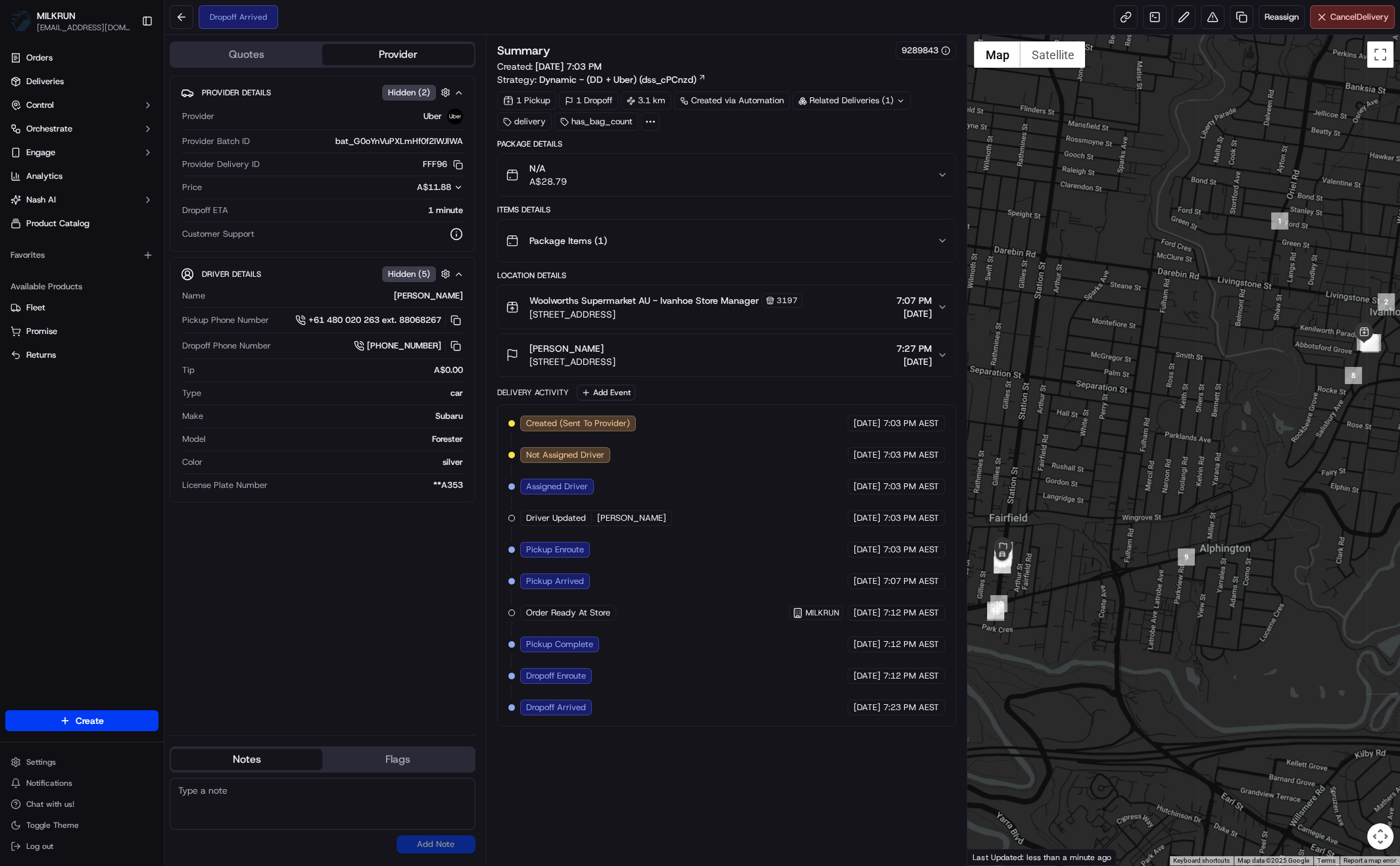
click at [699, 756] on div "Summary 9289843 Created: [DATE] 7:03 PM Strategy: Dynamic - (DD + Uber) (dss_cP…" at bounding box center [726, 450] width 459 height 817
click at [370, 650] on div "Provider Details Hidden ( 2 ) Provider Uber Provider Batch ID bat_G0oYnVuPXLmHf…" at bounding box center [323, 400] width 306 height 649
click at [355, 610] on div "Provider Details Hidden ( 2 ) Provider Uber Provider Batch ID bat_G0oYnVuPXLmHf…" at bounding box center [323, 400] width 306 height 649
drag, startPoint x: 660, startPoint y: 806, endPoint x: 634, endPoint y: 780, distance: 36.8
click at [660, 804] on div "Summary 9289843 Created: [DATE] 7:03 PM Strategy: Dynamic - (DD + Uber) (dss_cP…" at bounding box center [726, 450] width 459 height 817
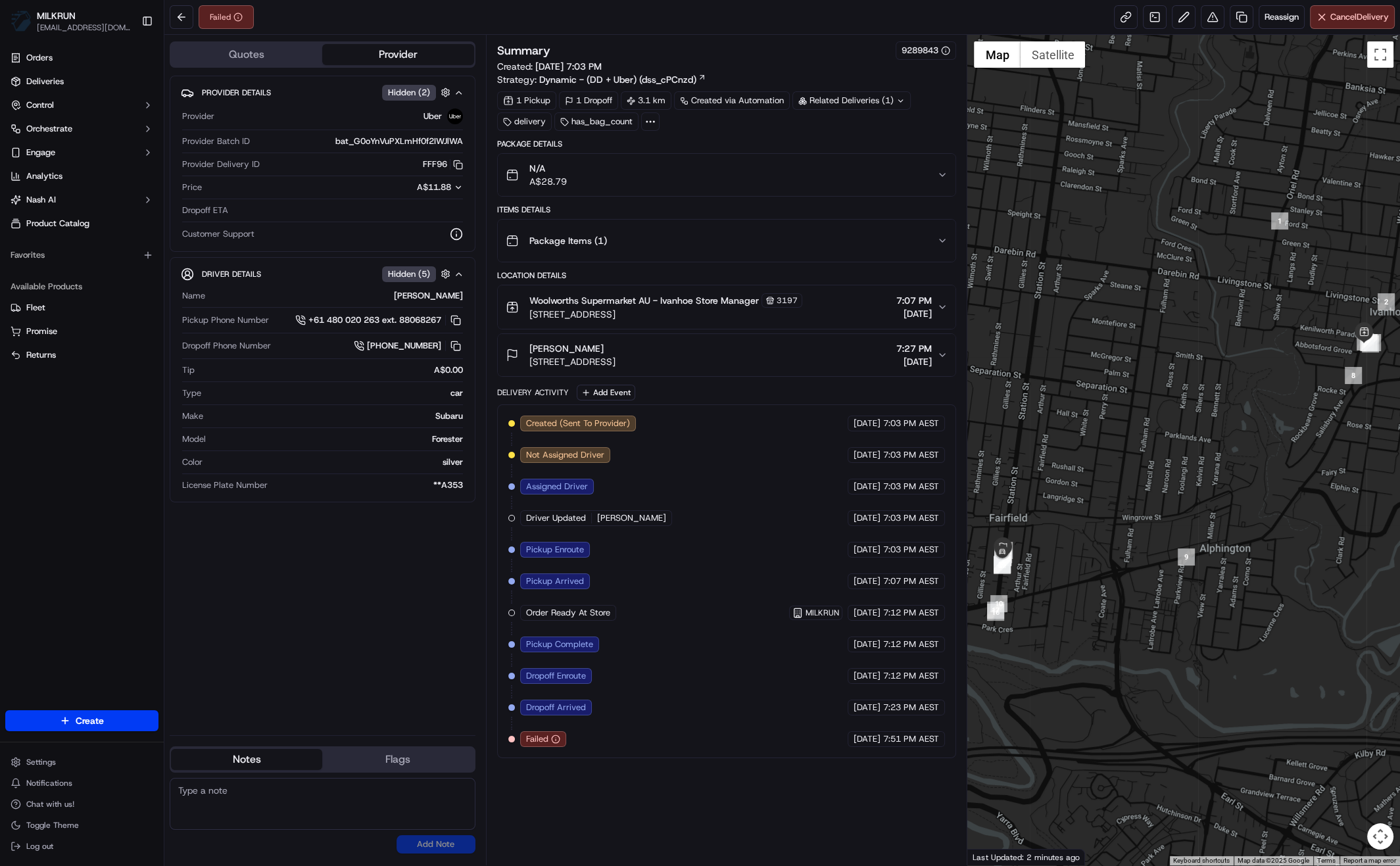
click at [362, 666] on div "Provider Details Hidden ( 2 ) Provider Uber Provider Batch ID bat_G0oYnVuPXLmHf…" at bounding box center [323, 400] width 306 height 649
click at [424, 656] on div "Provider Details Hidden ( 2 ) Provider Uber Provider Batch ID bat_G0oYnVuPXLmHf…" at bounding box center [323, 400] width 306 height 649
click at [357, 674] on div "Provider Details Hidden ( 2 ) Provider Uber Provider Batch ID bat_G0oYnVuPXLmHf…" at bounding box center [323, 400] width 306 height 649
click at [623, 777] on div "Summary 9289843 Created: [DATE] 7:03 PM Strategy: Dynamic - (DD + Uber) (dss_cP…" at bounding box center [726, 450] width 459 height 817
click at [364, 608] on div "Provider Details Hidden ( 2 ) Provider Uber Provider Batch ID bat_G0oYnVuPXLmHf…" at bounding box center [323, 400] width 306 height 649
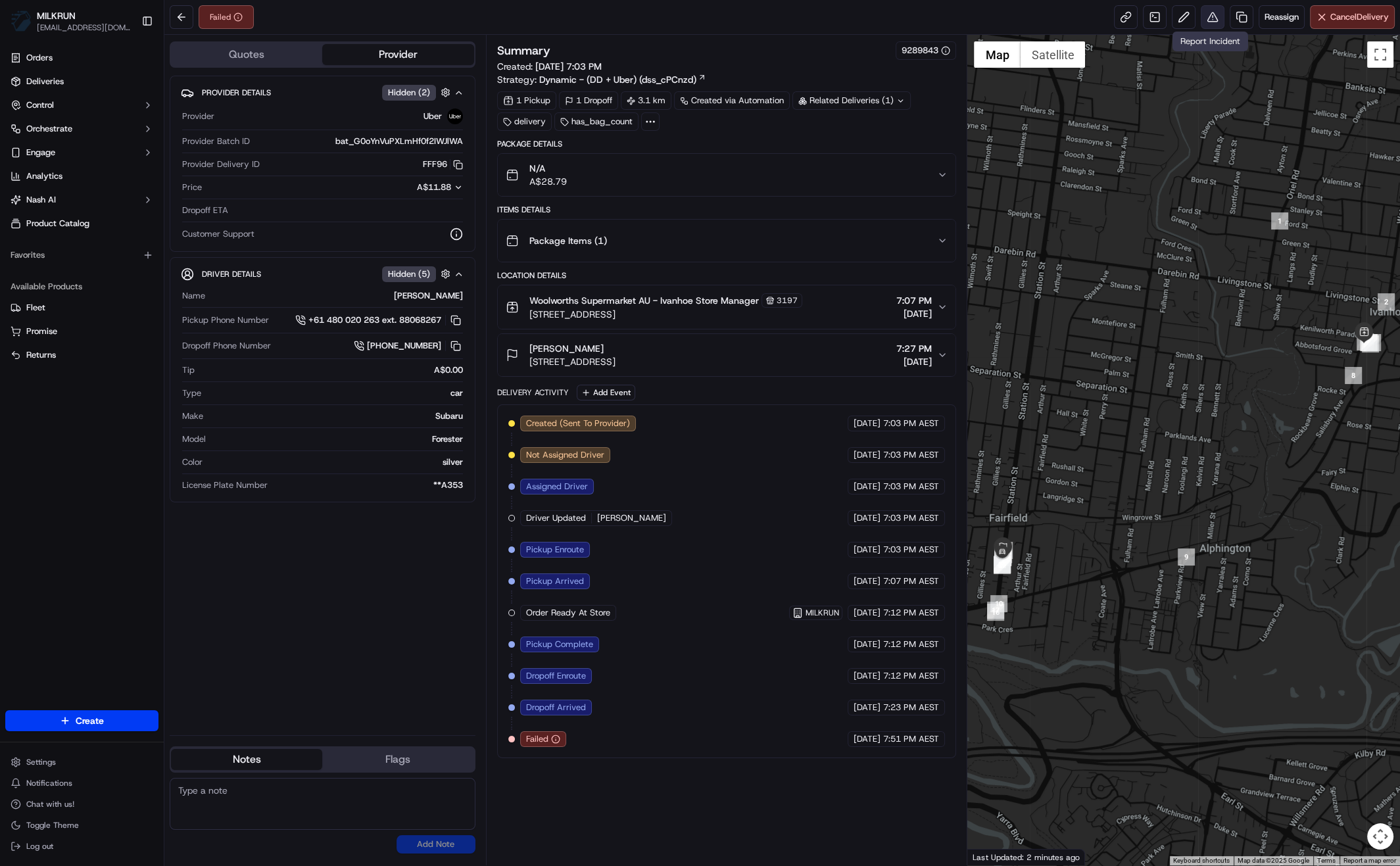
click at [1213, 17] on button at bounding box center [1211, 17] width 24 height 24
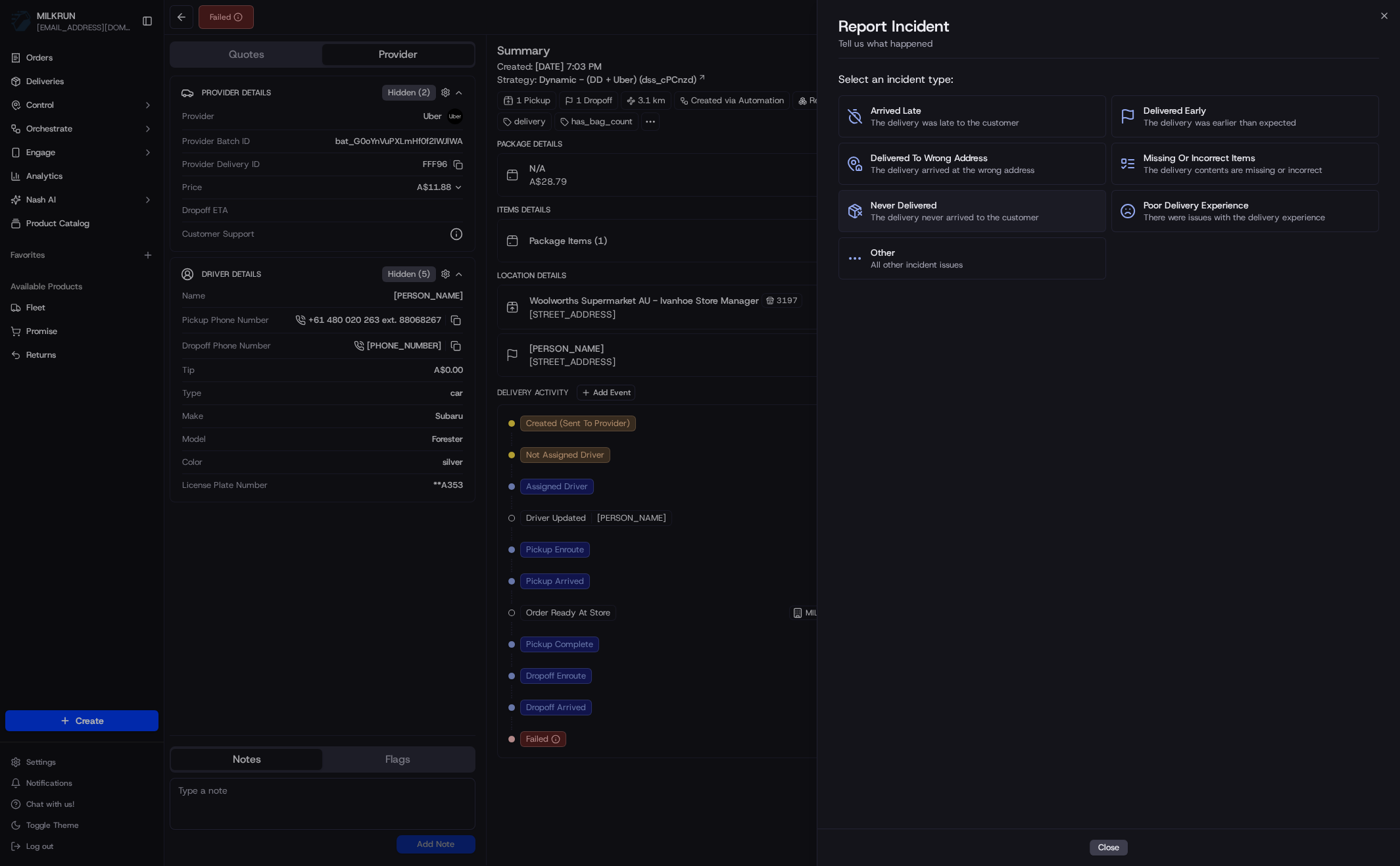
click at [944, 201] on span "Never Delivered" at bounding box center [955, 205] width 168 height 13
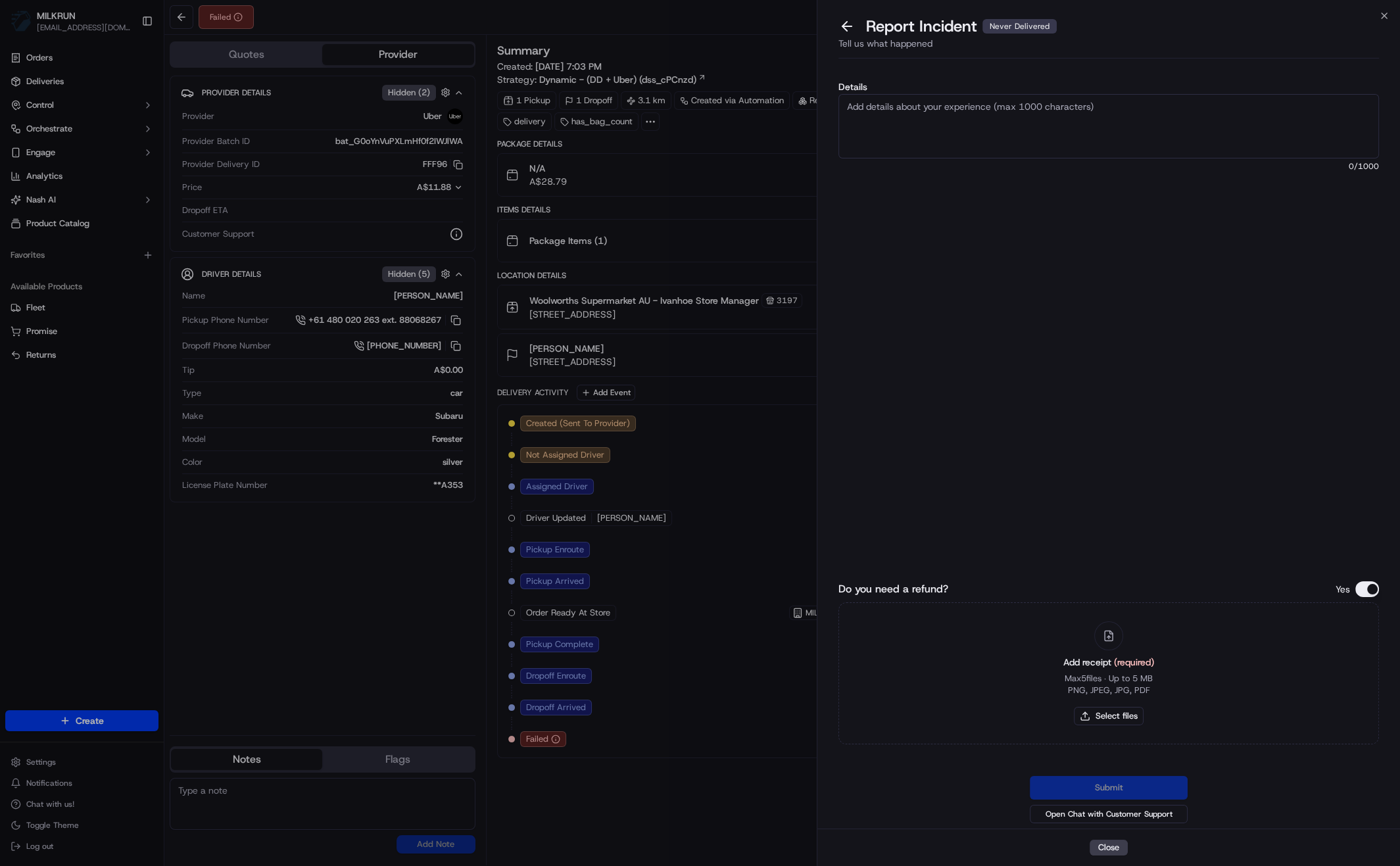
click at [883, 121] on textarea "Details" at bounding box center [1108, 126] width 541 height 64
type textarea "Customer not did not receive order please refund $"
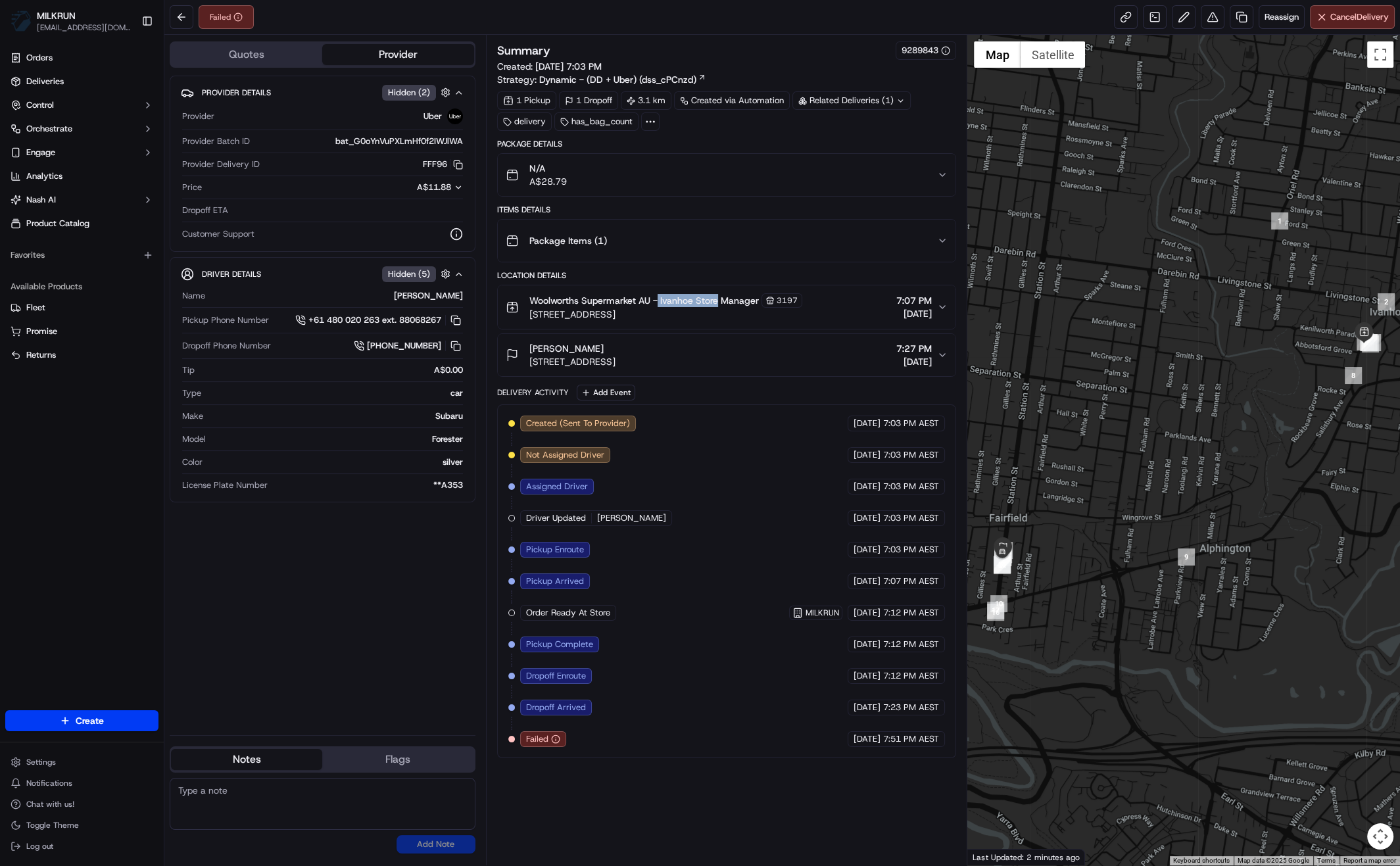
drag, startPoint x: 658, startPoint y: 296, endPoint x: 708, endPoint y: 298, distance: 50.0
click at [716, 298] on span "Woolworths Supermarket AU - Ivanhoe Store Manager" at bounding box center [643, 300] width 229 height 13
click at [390, 575] on div "Provider Details Hidden ( 2 ) Provider Uber Provider Batch ID bat_G0oYnVuPXLmHf…" at bounding box center [323, 400] width 306 height 649
click at [414, 616] on div "Provider Details Hidden ( 2 ) Provider Uber Provider Batch ID bat_G0oYnVuPXLmHf…" at bounding box center [323, 400] width 306 height 649
click at [1212, 21] on button at bounding box center [1211, 17] width 24 height 24
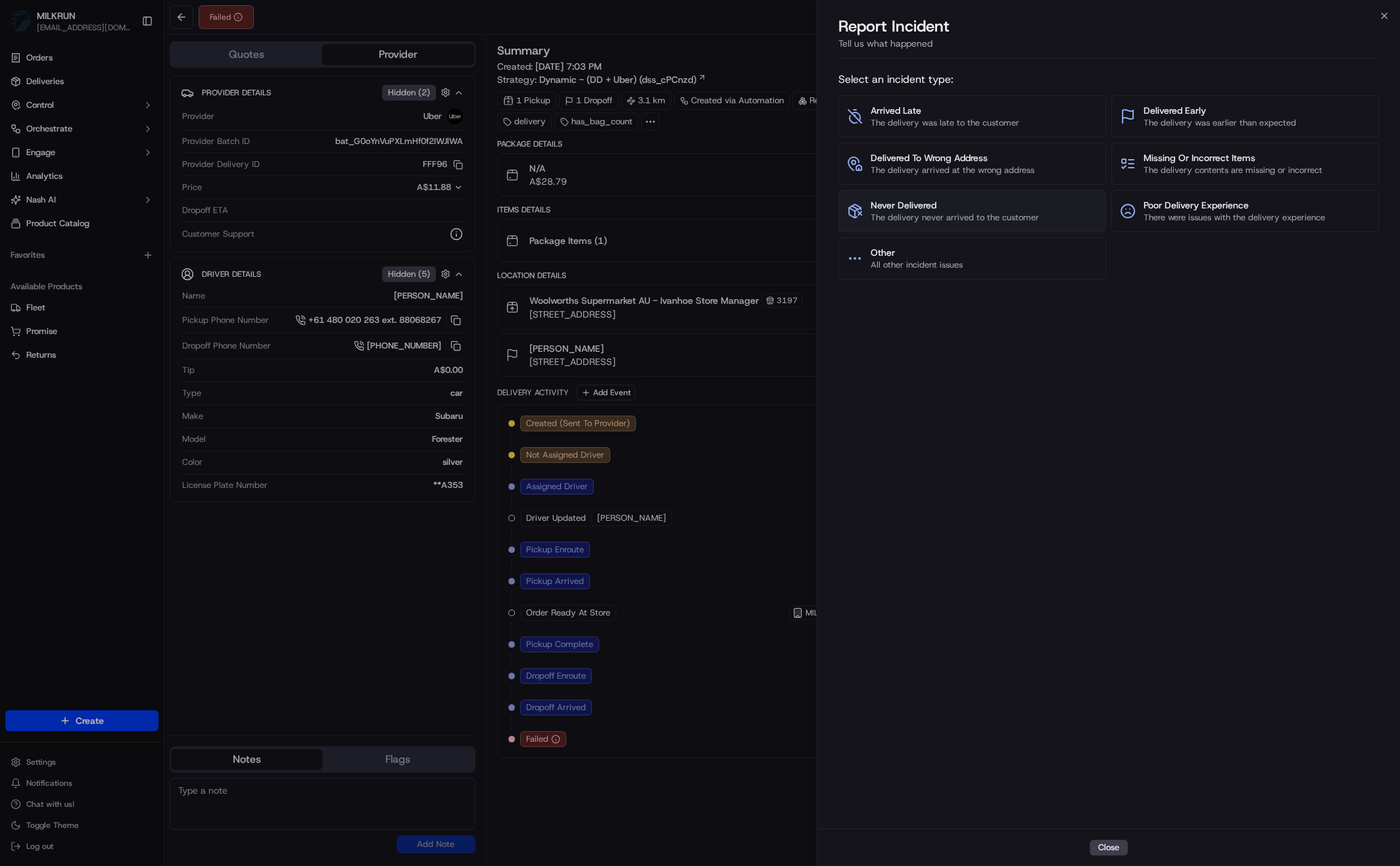
click at [929, 209] on span "Never Delivered" at bounding box center [955, 205] width 168 height 13
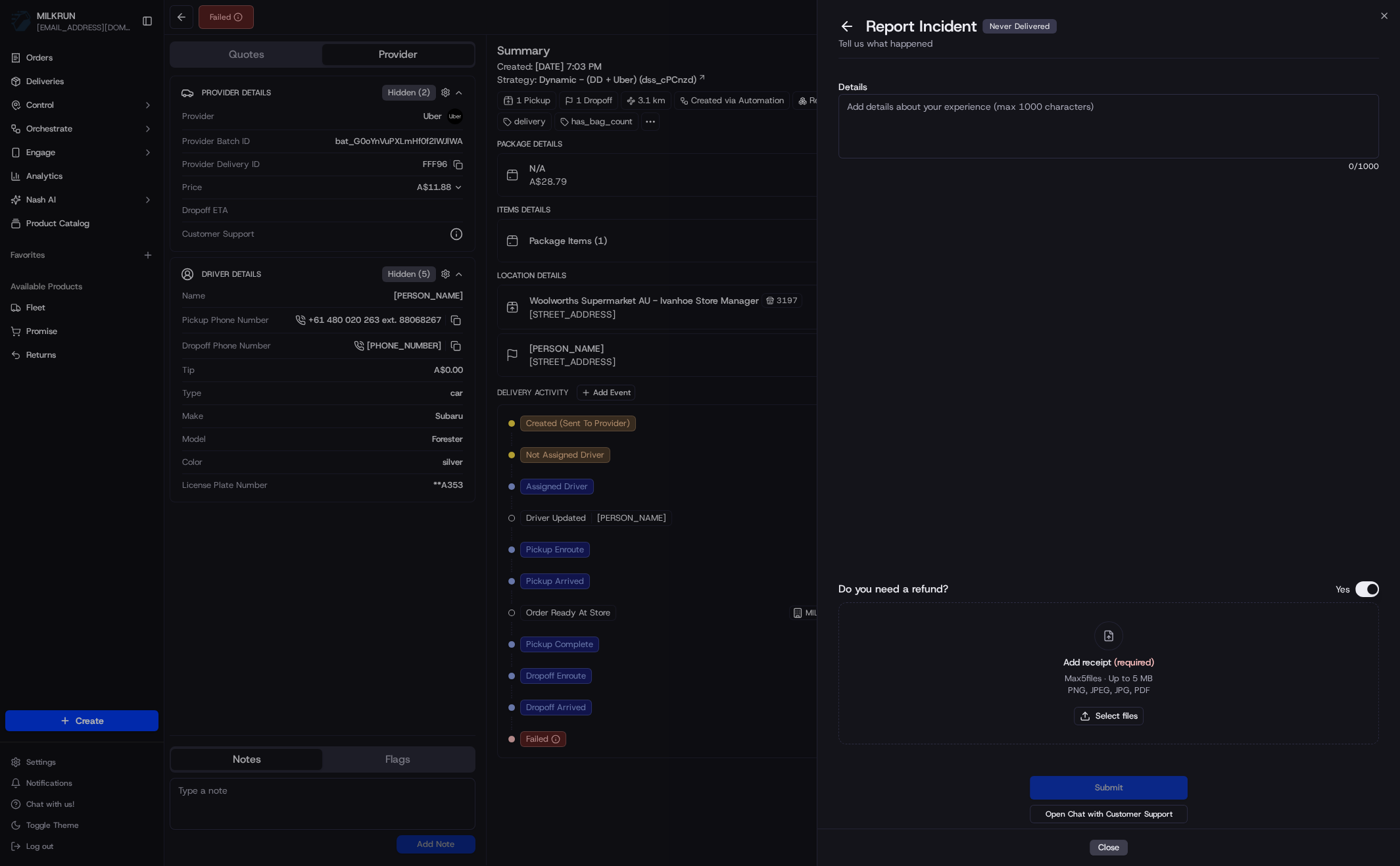
click at [963, 129] on textarea "Details" at bounding box center [1108, 126] width 541 height 64
click at [1228, 114] on textarea "Customer advised the driver to cancel and return never came back please Refund $" at bounding box center [1108, 126] width 541 height 64
type textarea "Customer advised the driver to cancel and return never came back please Refund …"
click at [1112, 715] on button "Select files" at bounding box center [1108, 716] width 70 height 19
type input "C:\fakepath\Screen Shot [DATE] 8.07.58 pm.png"
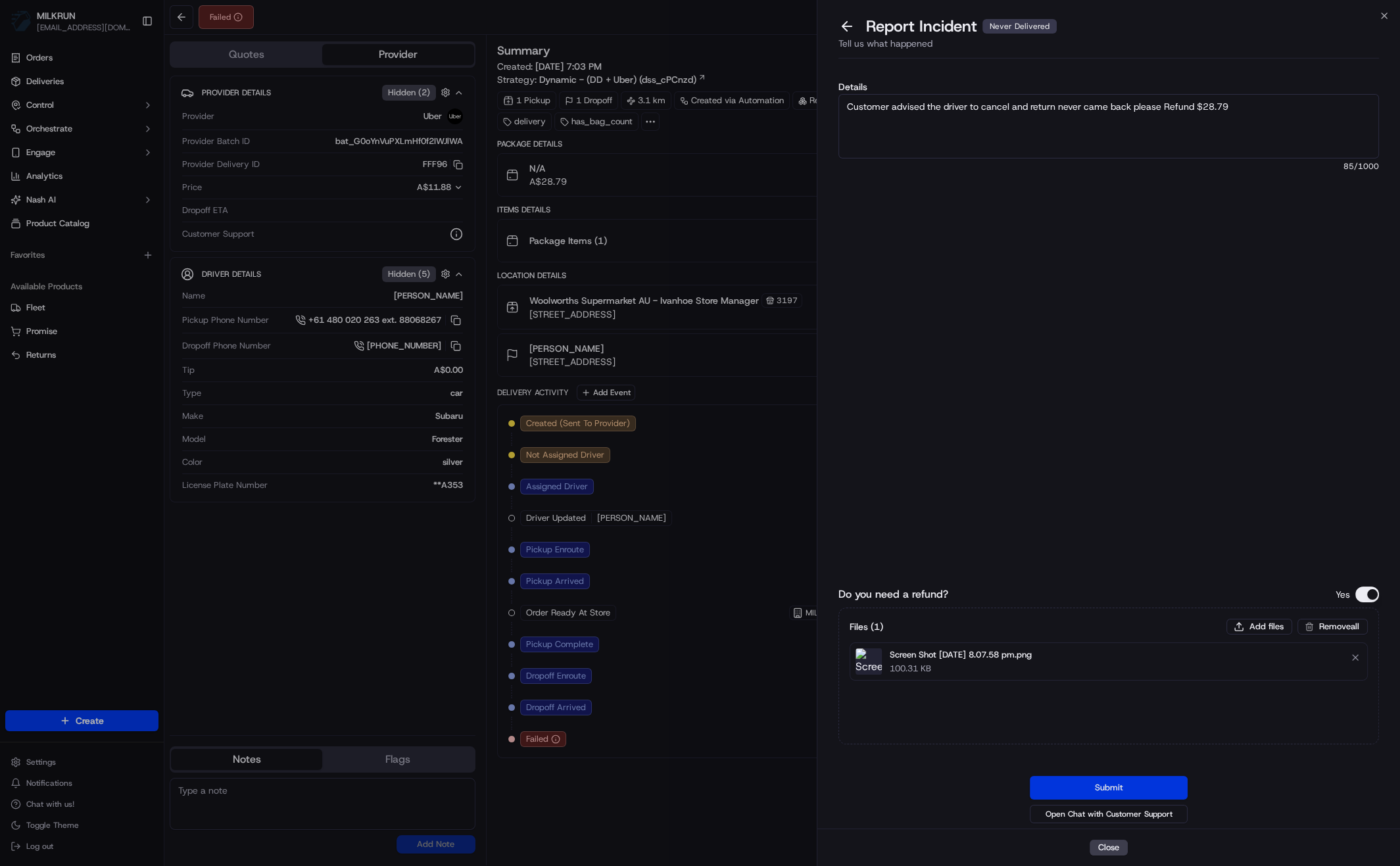
click at [1122, 786] on button "Submit" at bounding box center [1108, 787] width 158 height 24
